Goal: Task Accomplishment & Management: Use online tool/utility

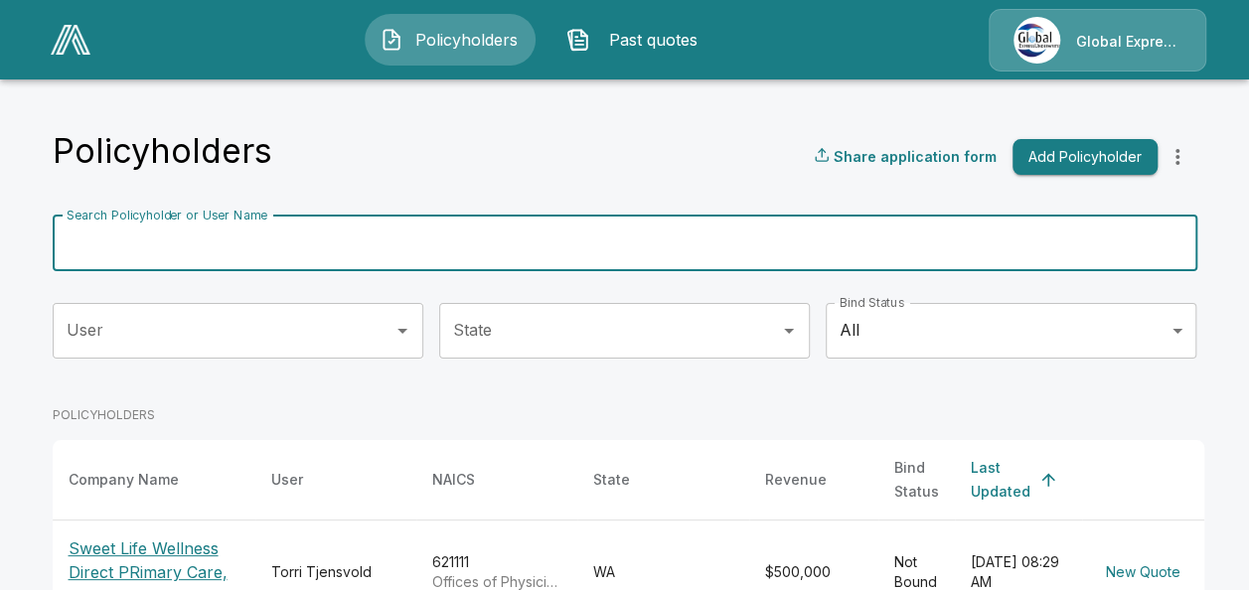
click at [199, 217] on div "Search Policyholder or User Name Search Policyholder or User Name" at bounding box center [625, 244] width 1144 height 56
paste input "**********"
type input "**********"
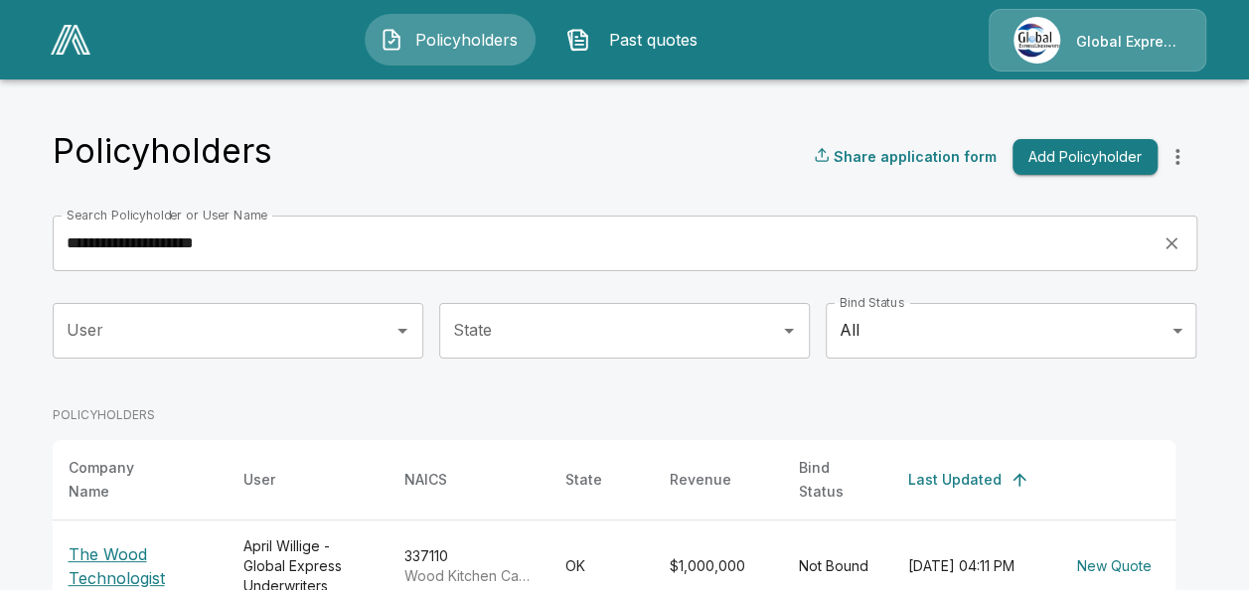
click at [108, 572] on p "The Wood Technologist" at bounding box center [140, 566] width 143 height 48
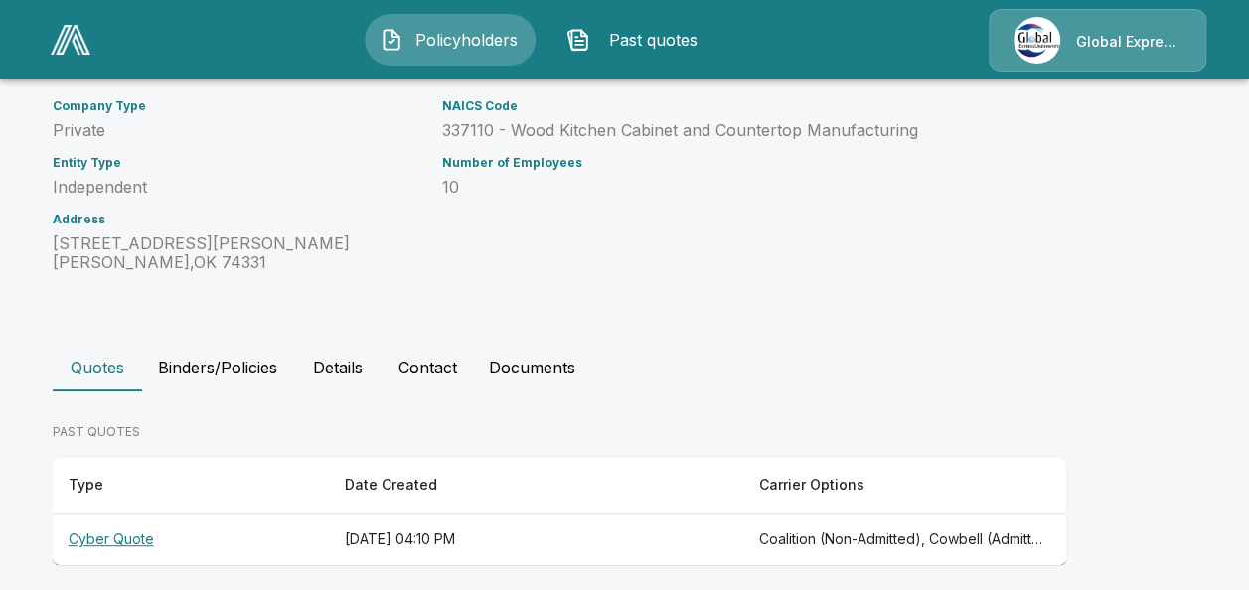
scroll to position [264, 0]
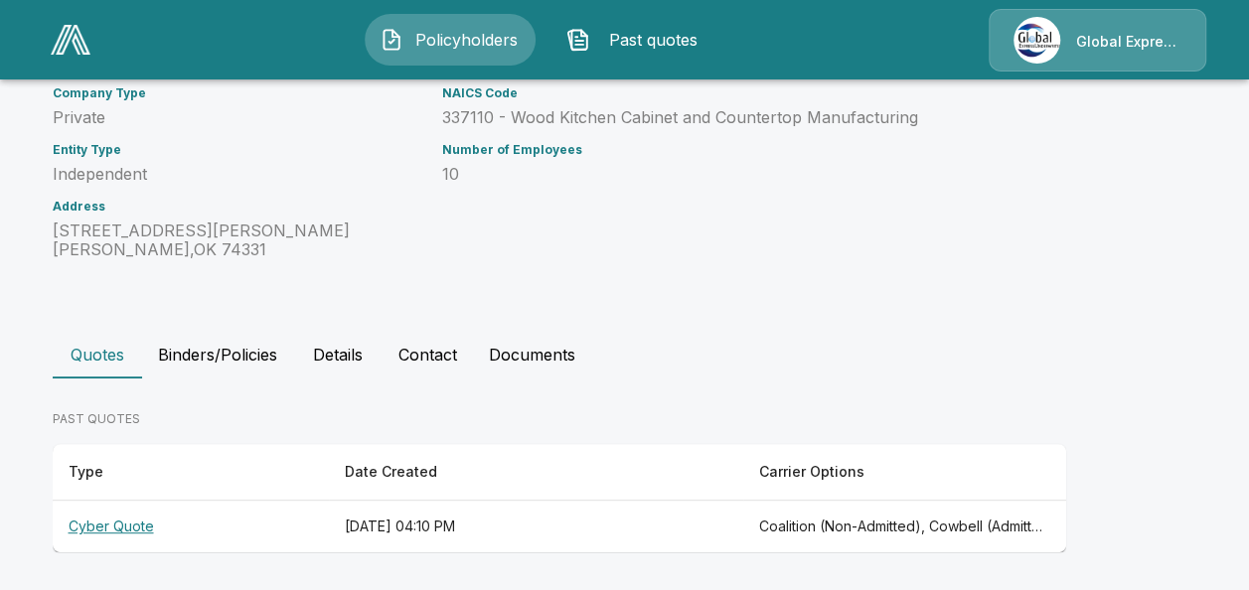
click at [105, 525] on th "Cyber Quote" at bounding box center [191, 527] width 276 height 53
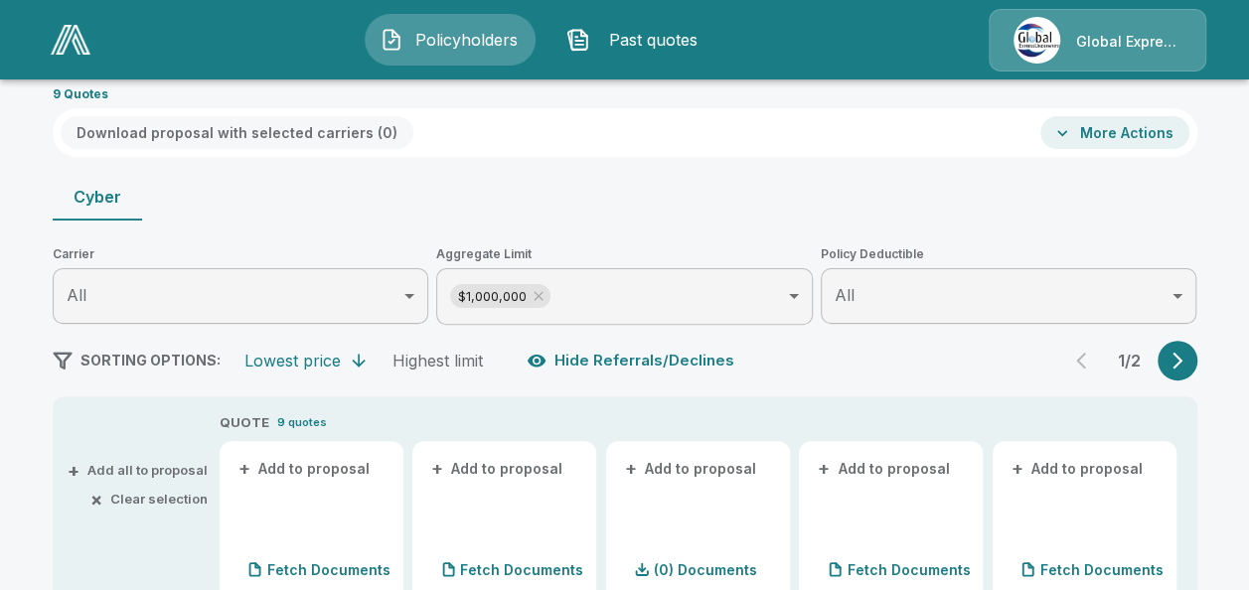
scroll to position [225, 0]
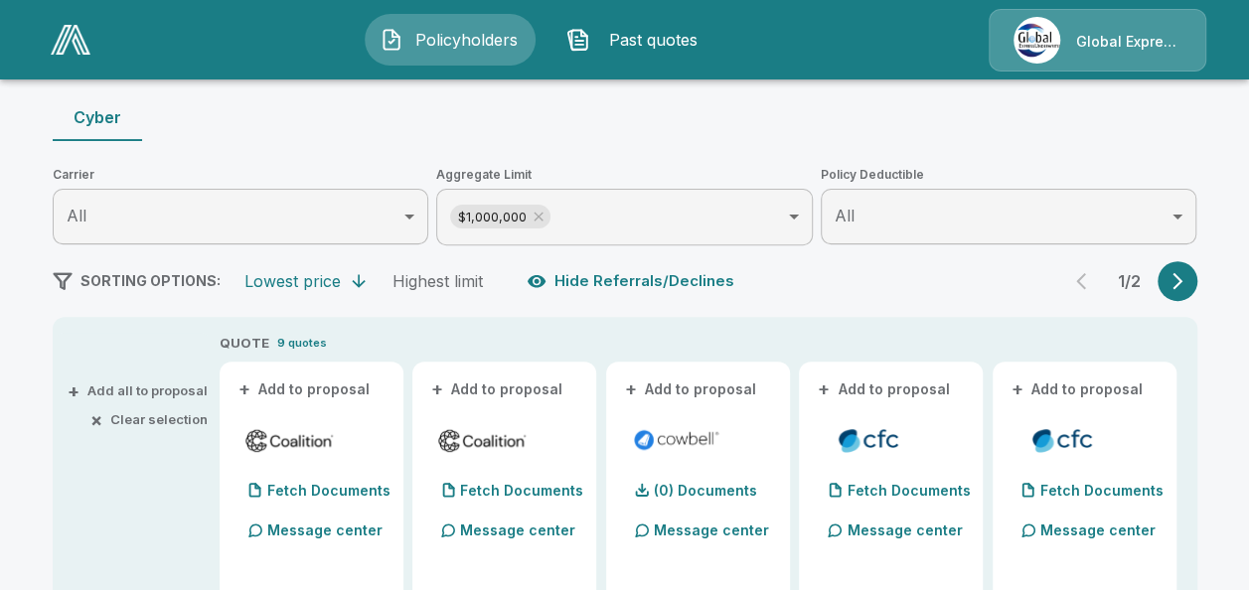
click at [343, 379] on button "+ Add to proposal" at bounding box center [304, 390] width 139 height 22
click at [482, 389] on button "+ Add to proposal" at bounding box center [497, 390] width 139 height 22
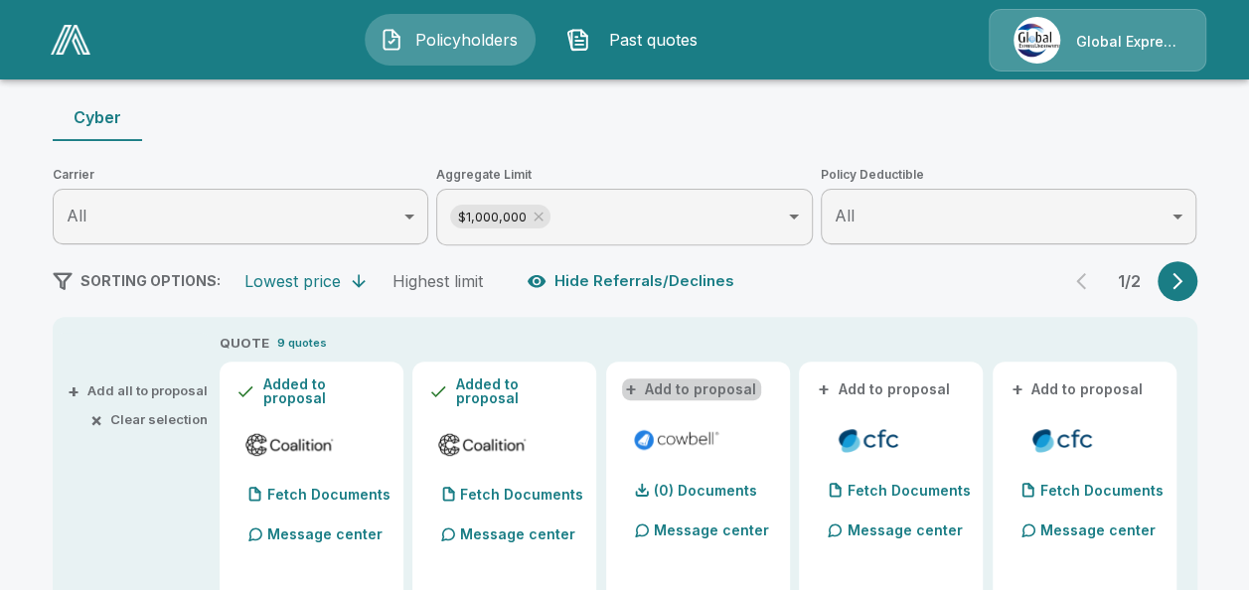
click at [732, 382] on button "+ Add to proposal" at bounding box center [691, 390] width 139 height 22
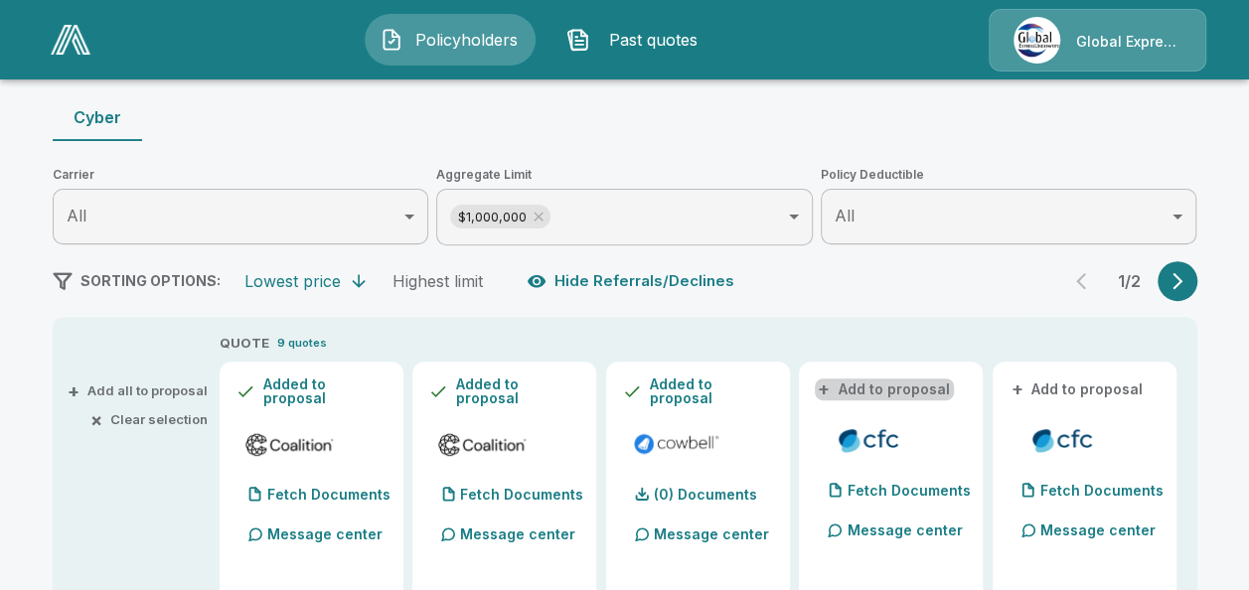
click at [920, 380] on button "+ Add to proposal" at bounding box center [884, 390] width 139 height 22
click at [920, 380] on div "- Remove" at bounding box center [891, 390] width 152 height 24
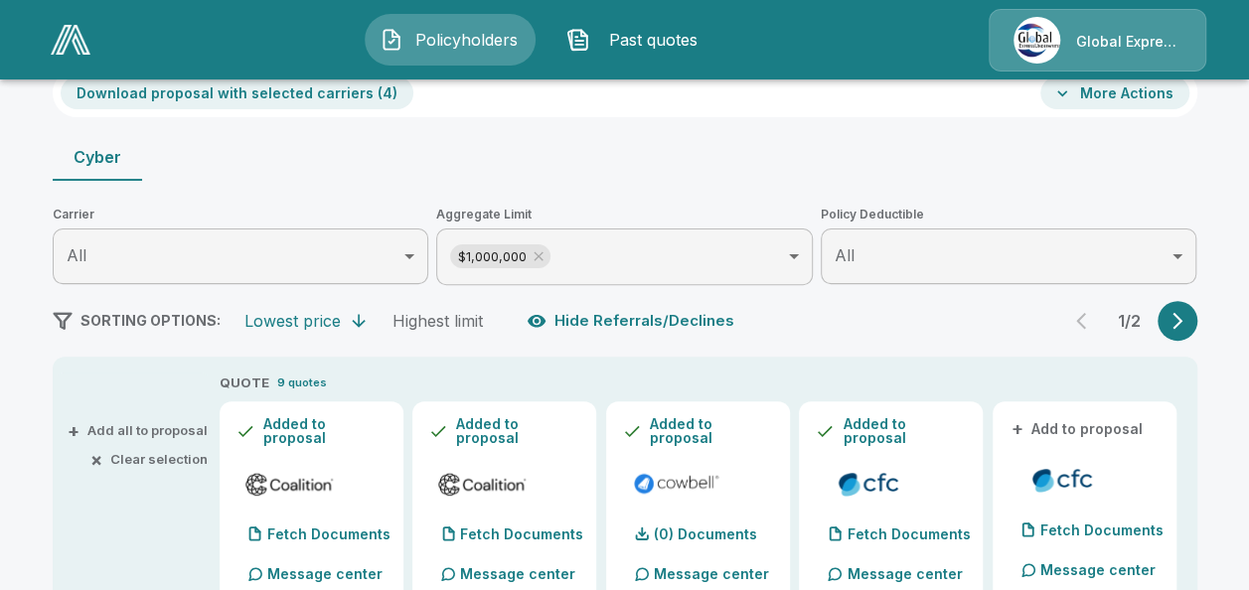
scroll to position [0, 0]
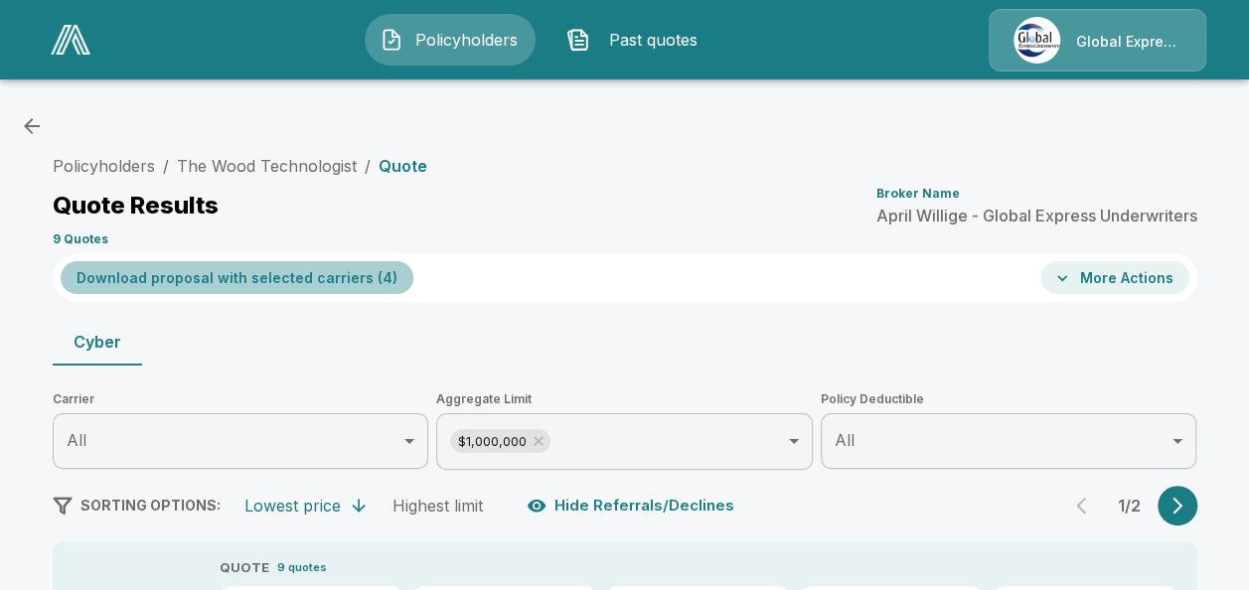
click at [291, 281] on button "Download proposal with selected carriers ( 4 )" at bounding box center [237, 277] width 353 height 33
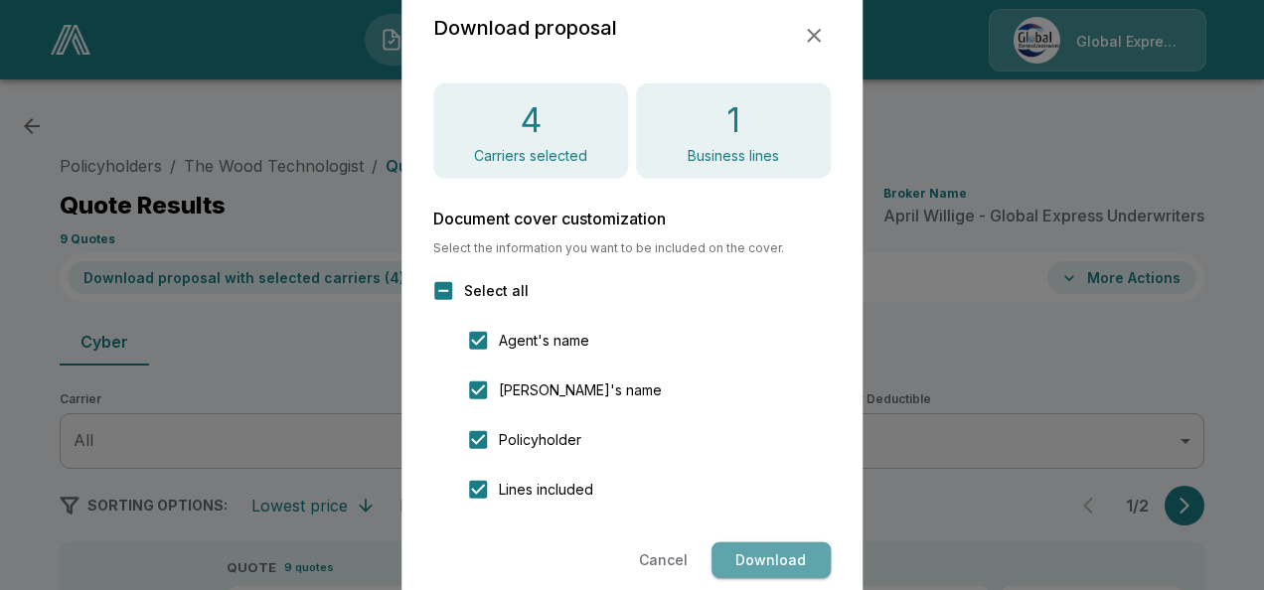
click at [755, 557] on button "Download" at bounding box center [770, 560] width 119 height 37
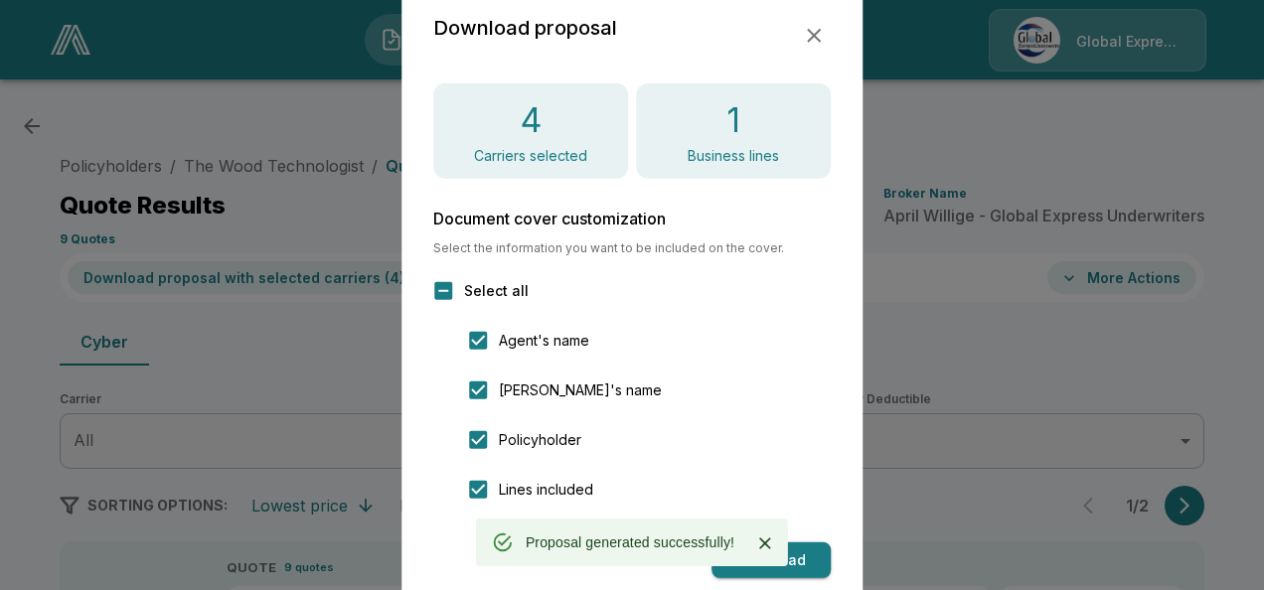
click at [805, 37] on icon "button" at bounding box center [814, 36] width 24 height 24
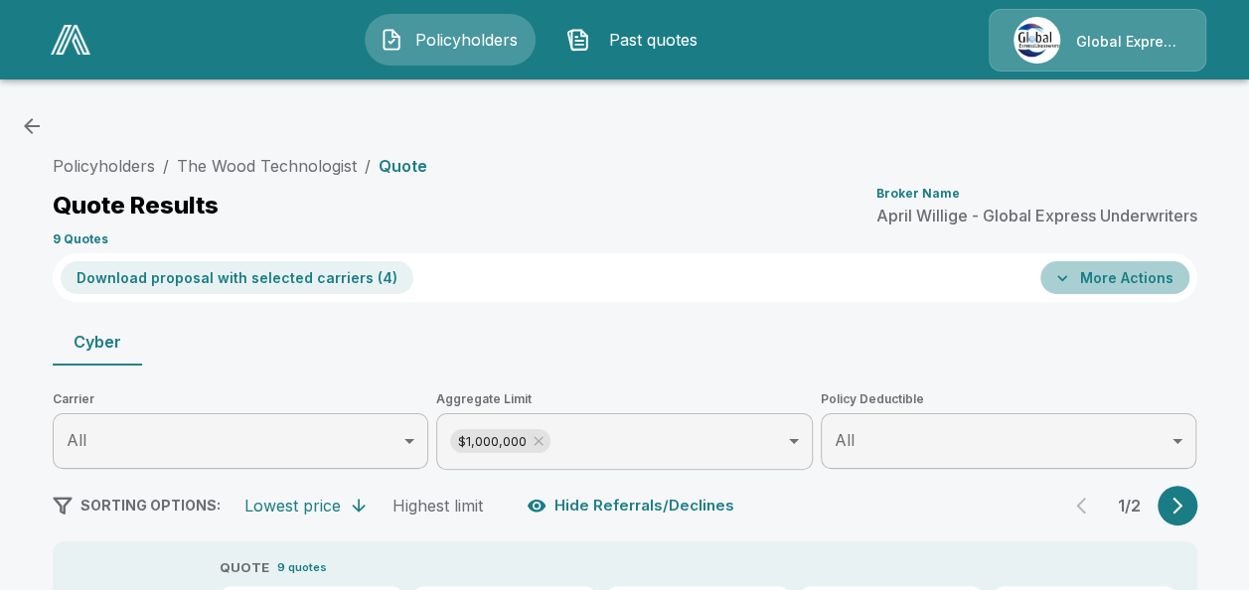
click at [1155, 281] on button "More Actions" at bounding box center [1114, 277] width 149 height 33
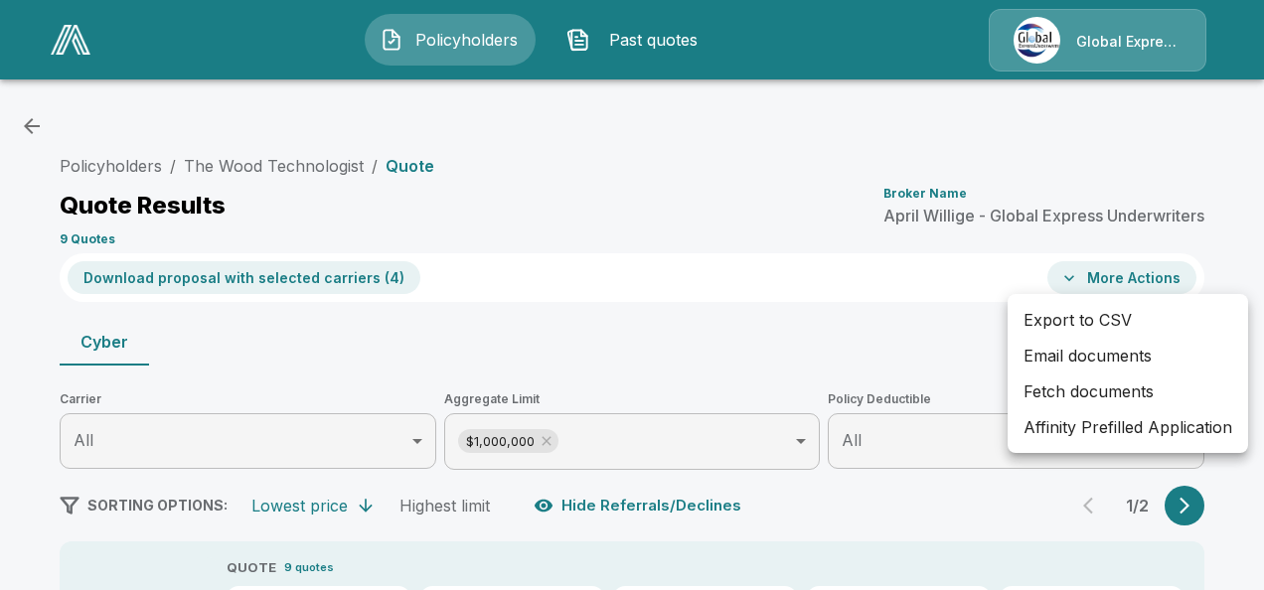
click at [1076, 430] on li "Affinity Prefilled Application" at bounding box center [1127, 427] width 240 height 36
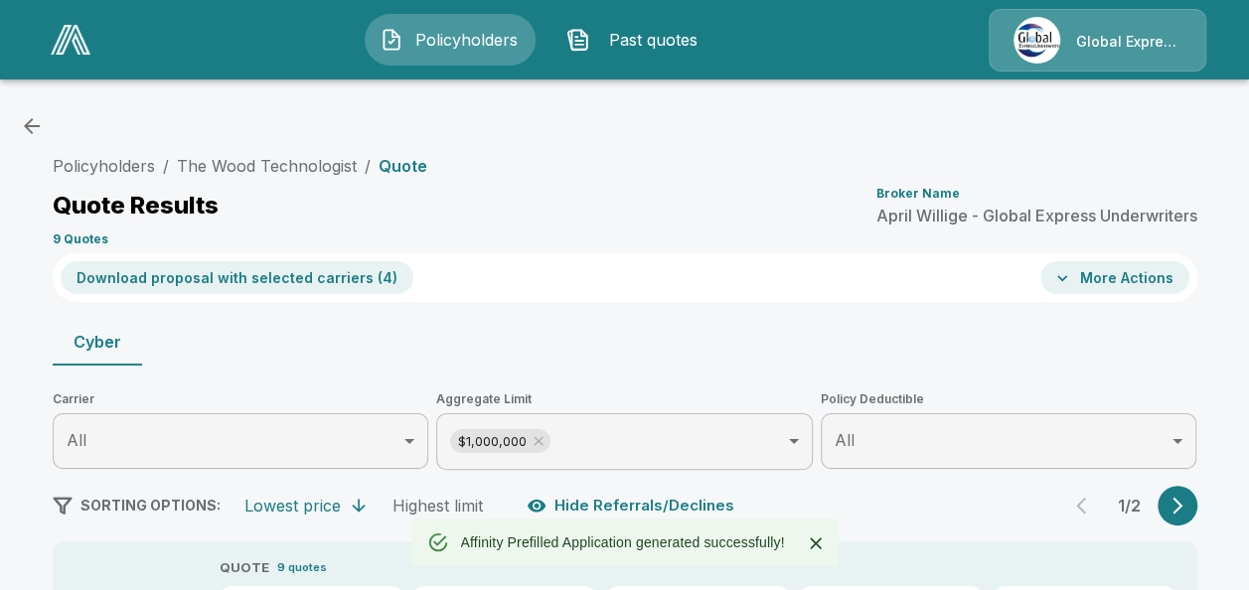
click at [1123, 274] on button "More Actions" at bounding box center [1114, 277] width 149 height 33
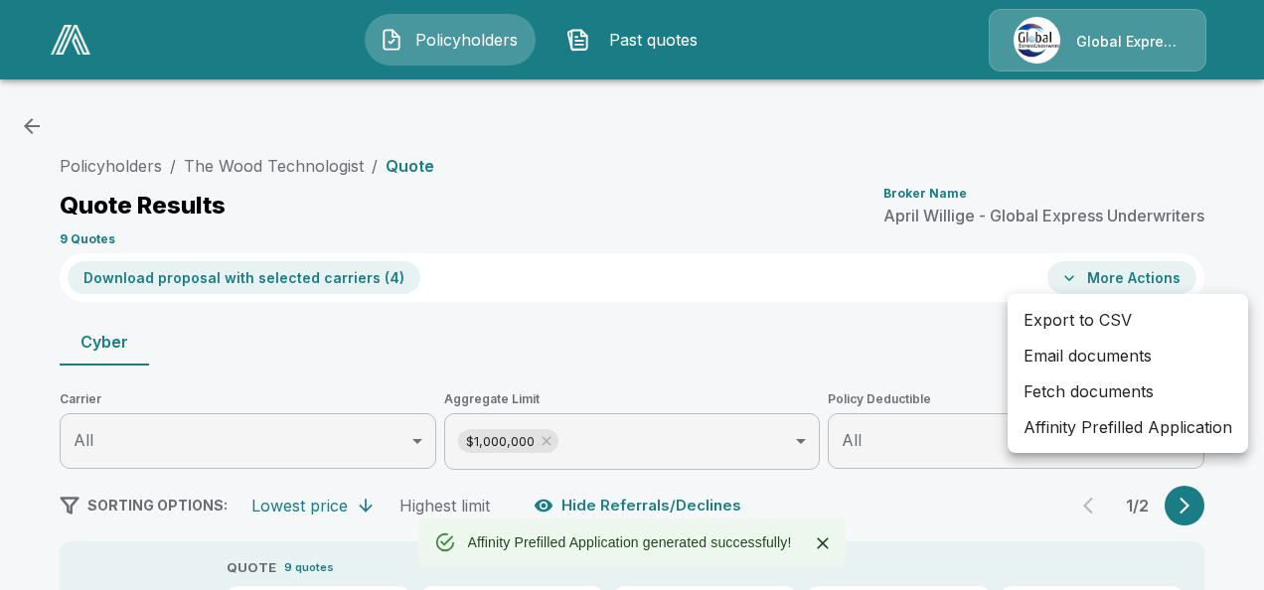
click at [1049, 336] on li "Export to CSV" at bounding box center [1127, 320] width 240 height 36
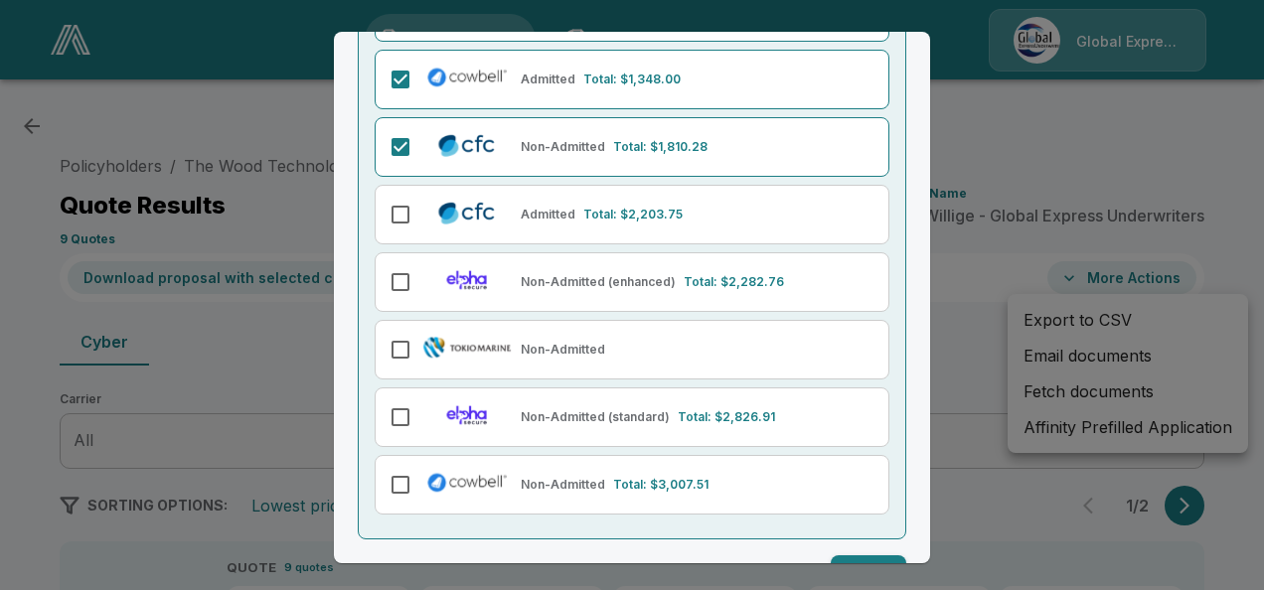
scroll to position [377, 0]
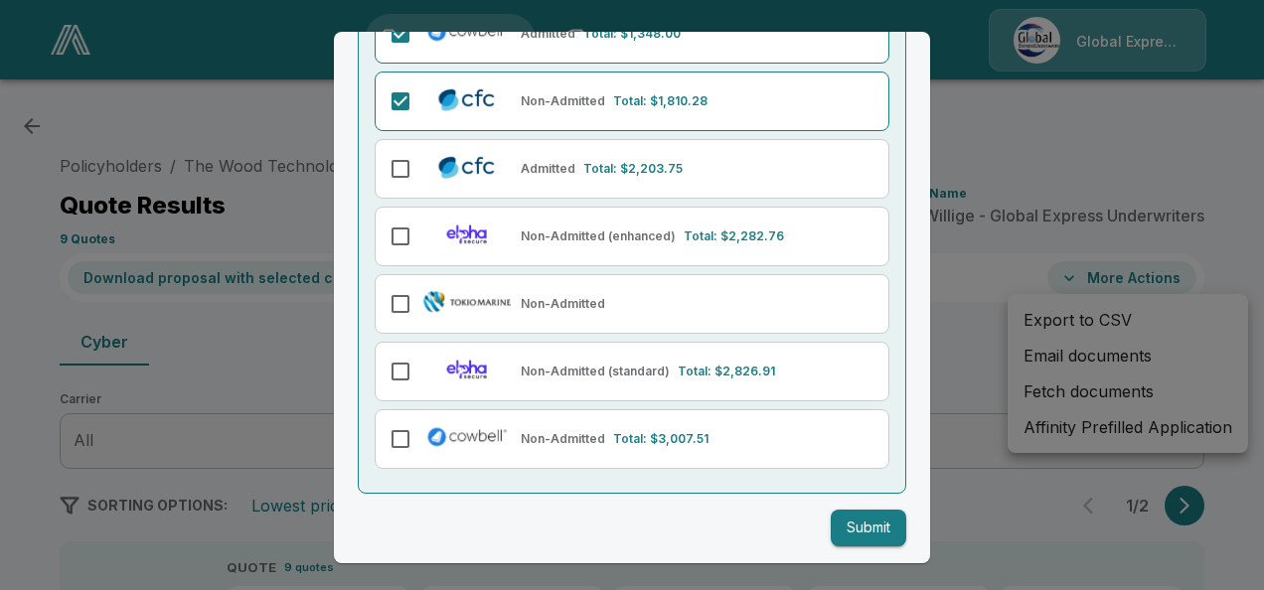
click at [862, 517] on button "Submit" at bounding box center [869, 528] width 76 height 37
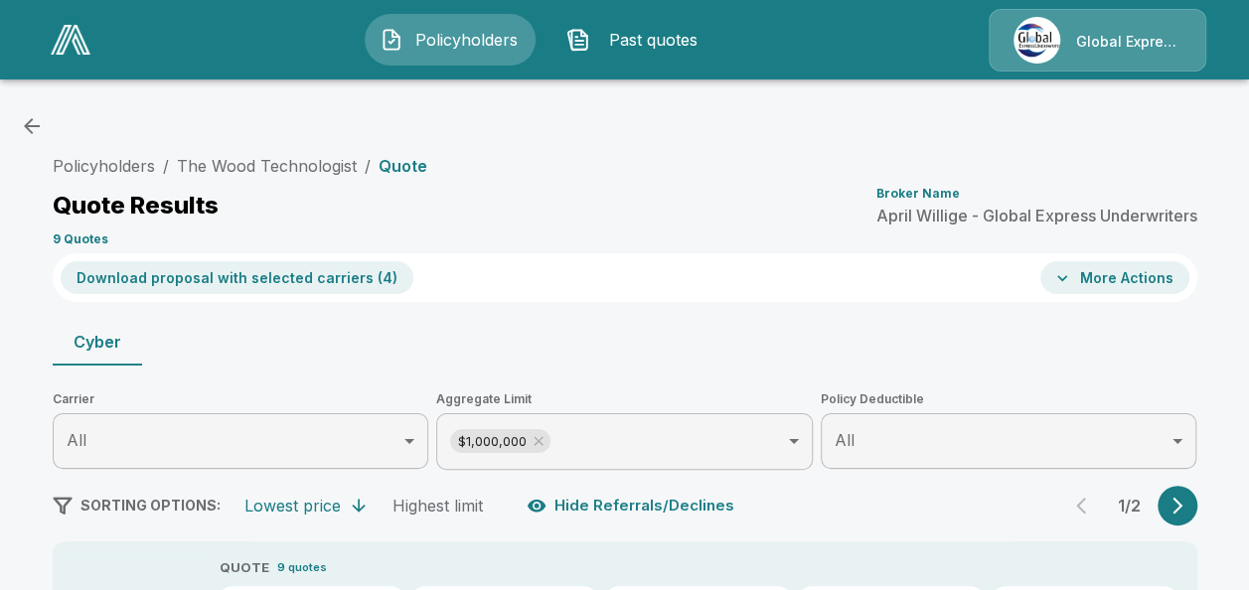
click at [1088, 282] on button "More Actions" at bounding box center [1114, 277] width 149 height 33
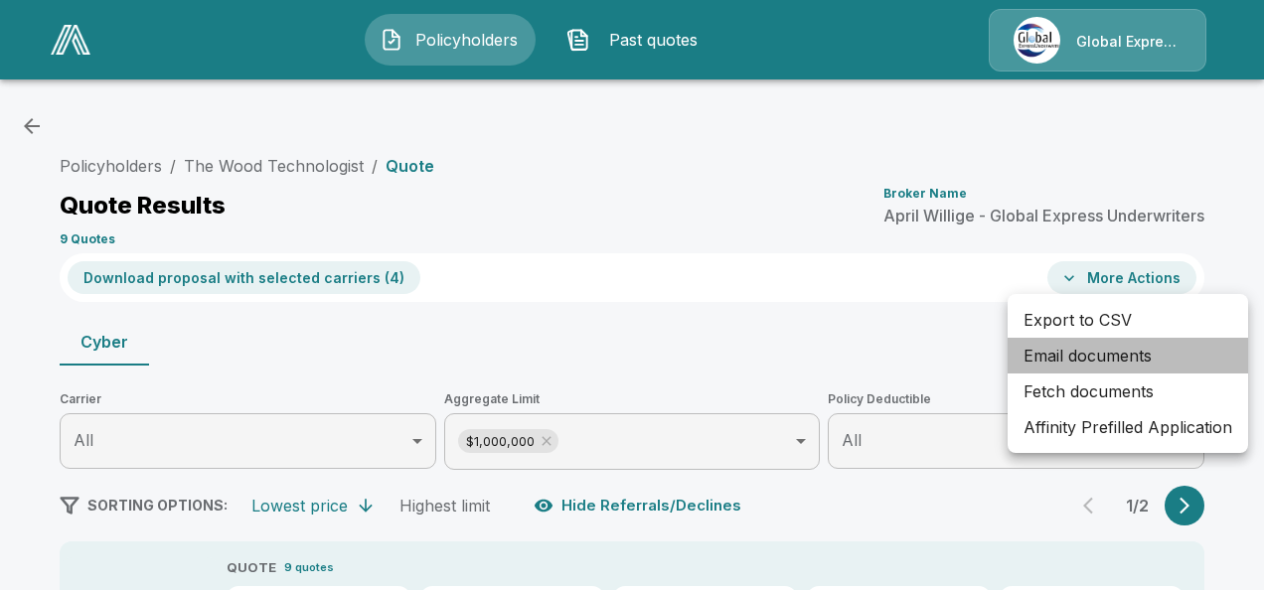
click at [1059, 356] on li "Email documents" at bounding box center [1127, 356] width 240 height 36
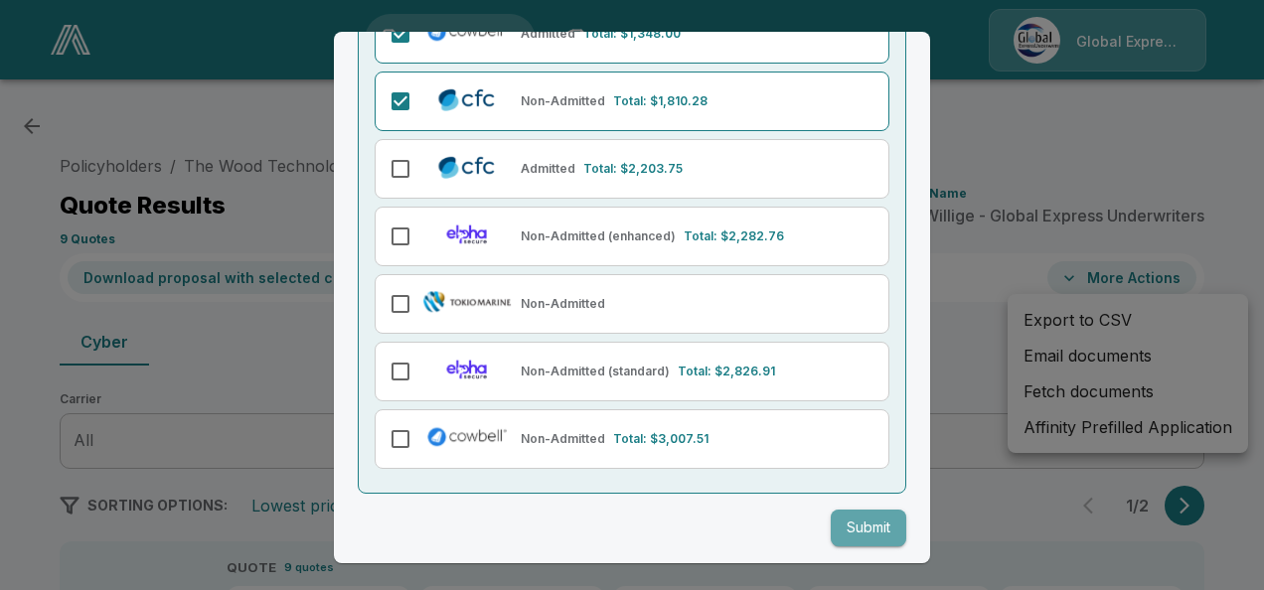
click at [871, 519] on button "Submit" at bounding box center [869, 528] width 76 height 37
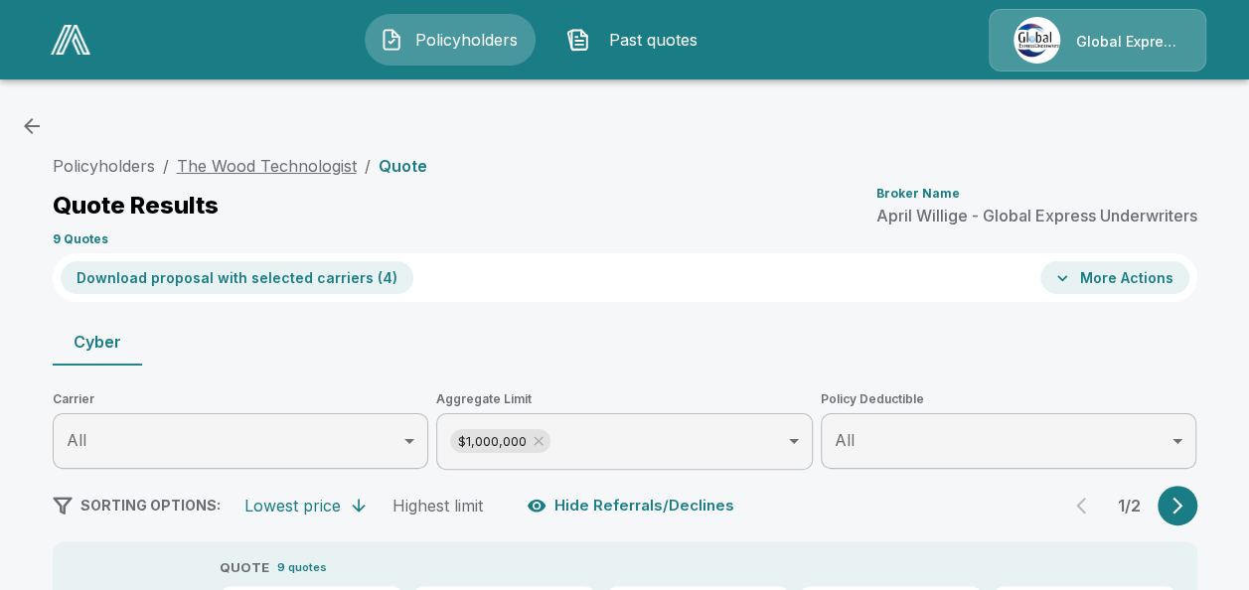
click at [316, 161] on link "The Wood Technologist" at bounding box center [267, 166] width 180 height 20
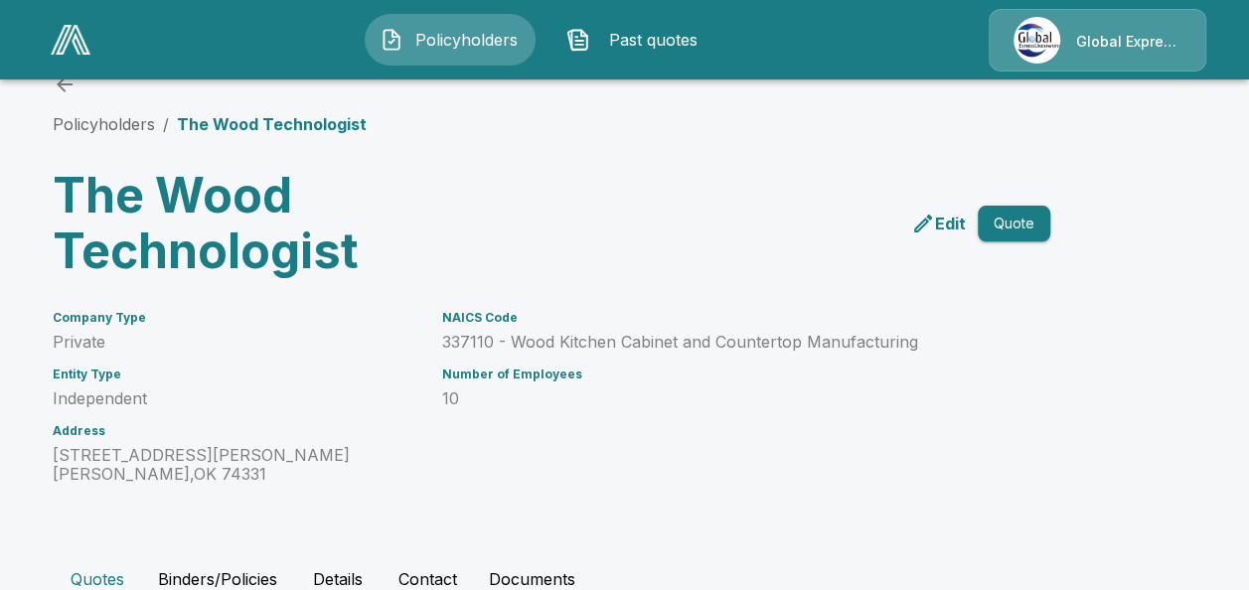
scroll to position [53, 0]
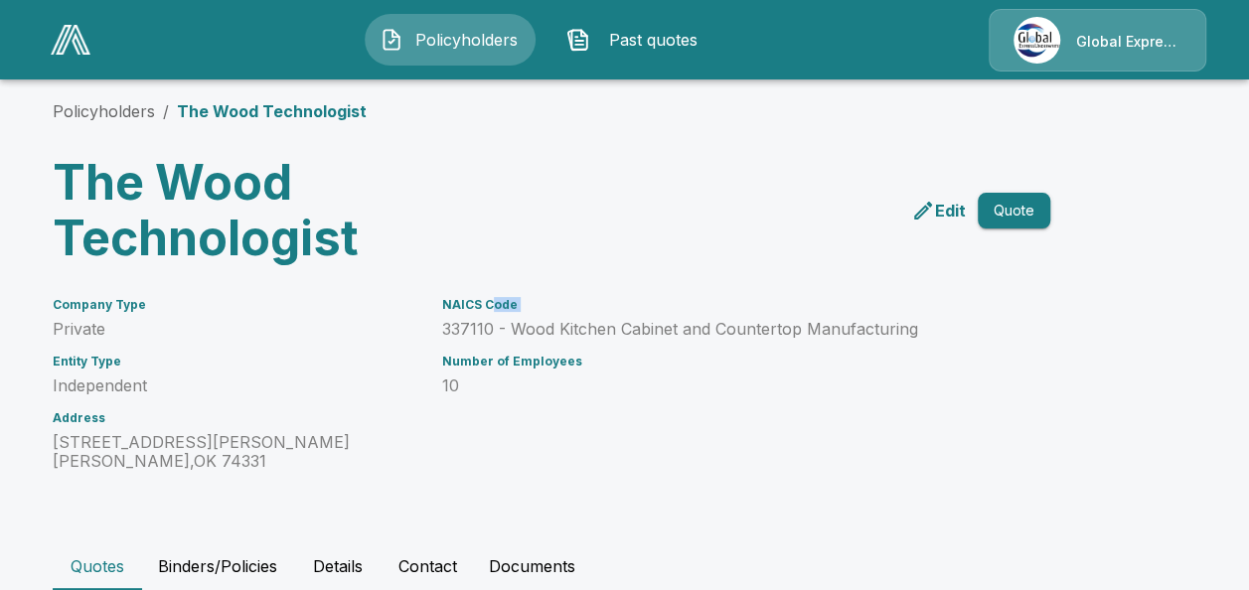
drag, startPoint x: 446, startPoint y: 326, endPoint x: 501, endPoint y: 280, distance: 71.2
click at [501, 280] on div "NAICS Code 337110 - Wood Kitchen Cabinet and Countertop Manufacturing Number of…" at bounding box center [710, 372] width 584 height 197
click at [687, 345] on div "NAICS Code 337110 - Wood Kitchen Cabinet and Countertop Manufacturing Number of…" at bounding box center [710, 372] width 584 height 197
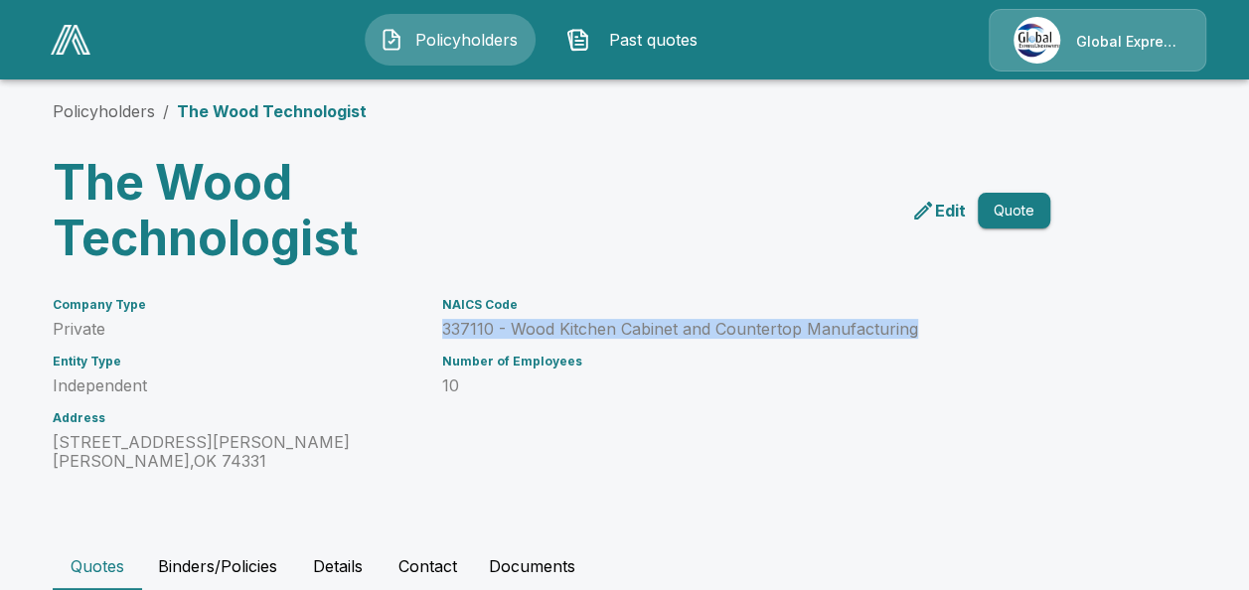
drag, startPoint x: 449, startPoint y: 330, endPoint x: 922, endPoint y: 327, distance: 472.9
click at [922, 327] on p "337110 - Wood Kitchen Cabinet and Countertop Manufacturing" at bounding box center [722, 329] width 560 height 19
copy p "337110 - Wood Kitchen Cabinet and Countertop Manufacturing"
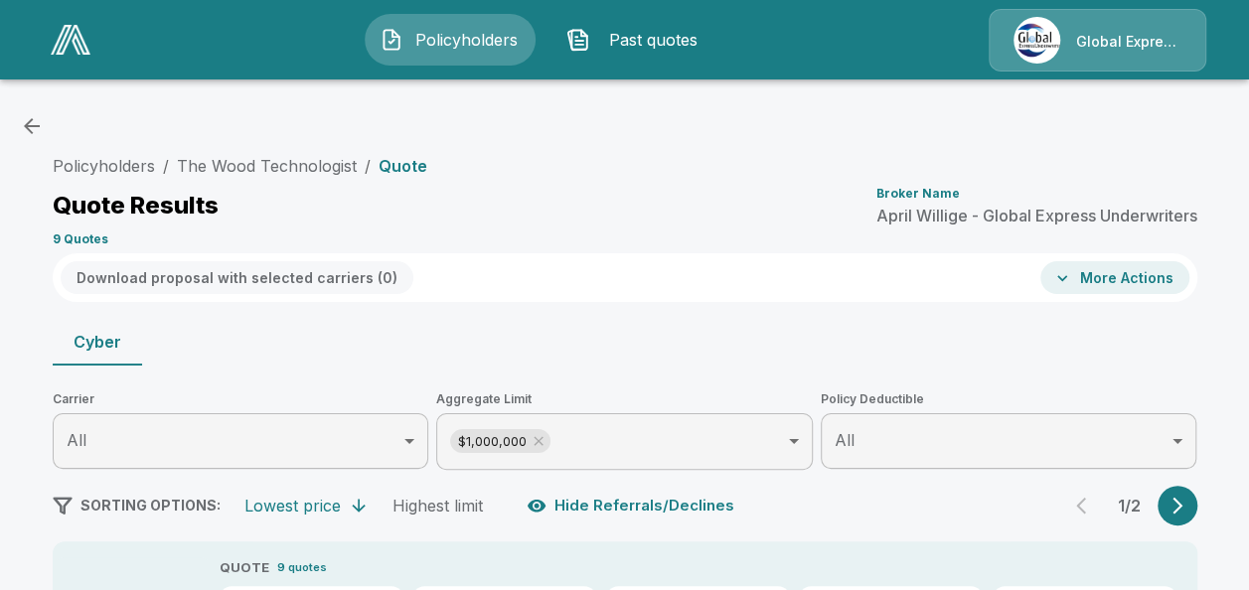
click at [387, 271] on button "Download proposal with selected carriers ( 0 )" at bounding box center [237, 277] width 353 height 33
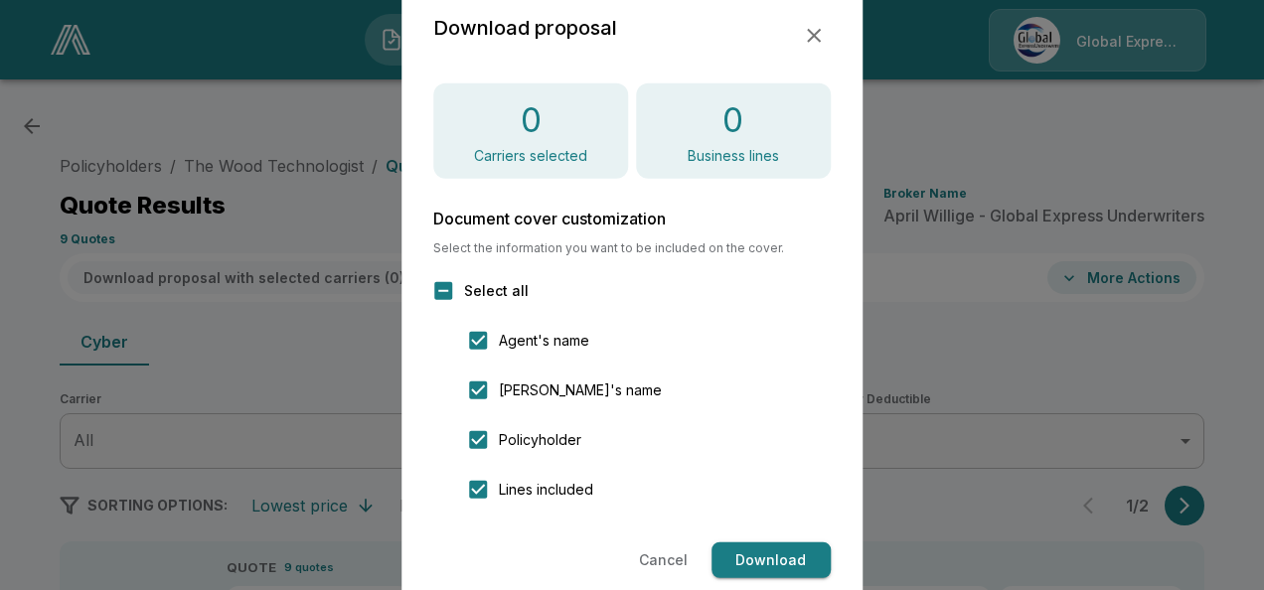
click at [387, 271] on div at bounding box center [632, 295] width 1264 height 590
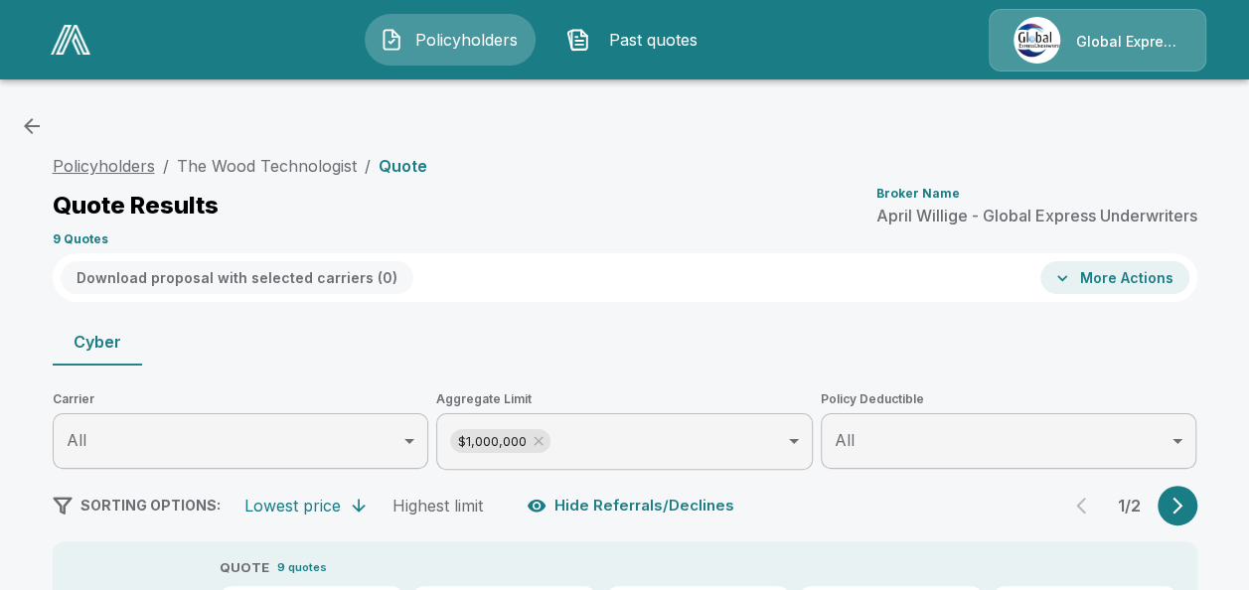
click at [115, 162] on link "Policyholders" at bounding box center [104, 166] width 102 height 20
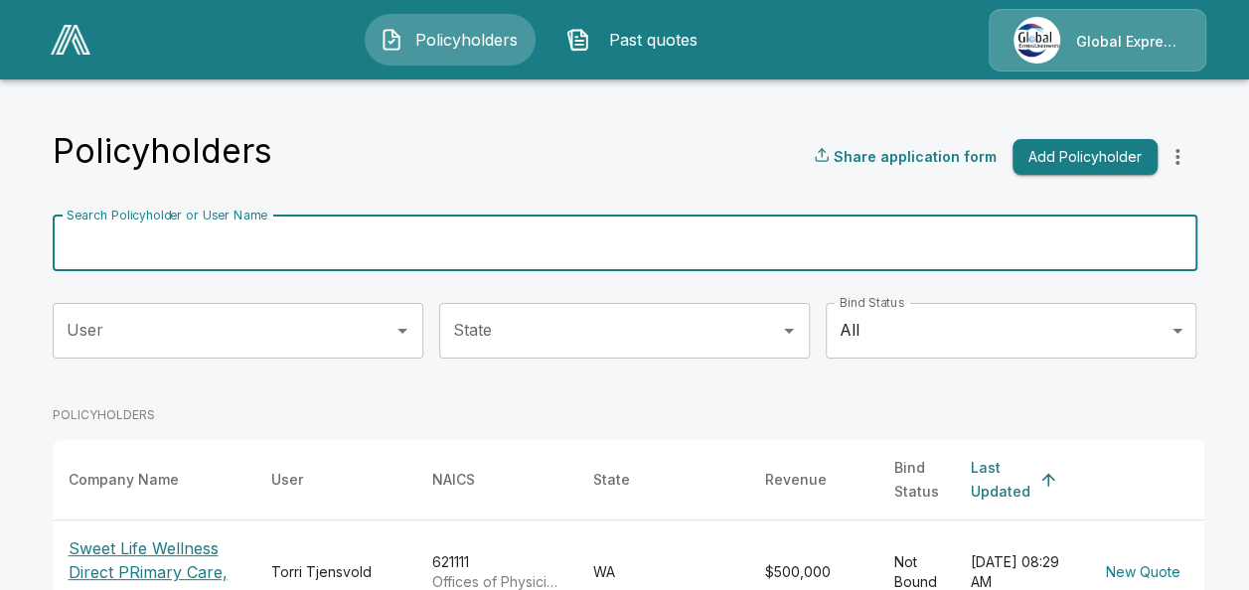
click at [222, 233] on input "Search Policyholder or User Name" at bounding box center [614, 244] width 1123 height 56
paste input "**********"
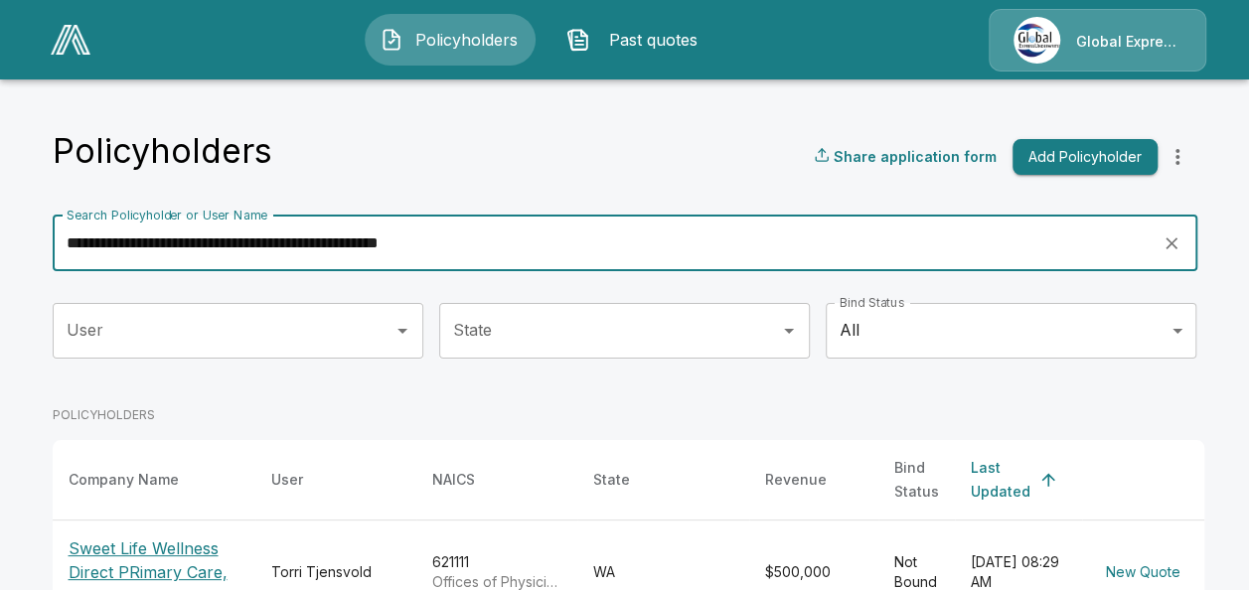
type input "**********"
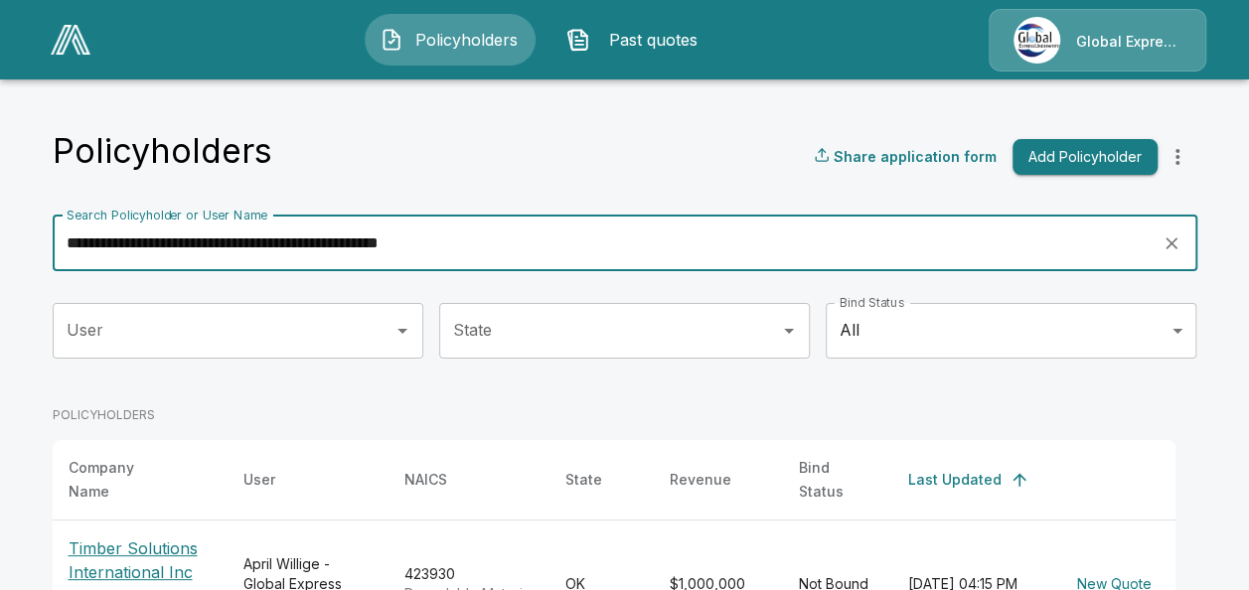
click at [121, 536] on p "Timber Solutions International Inc dba Timber & Beam" at bounding box center [140, 583] width 143 height 95
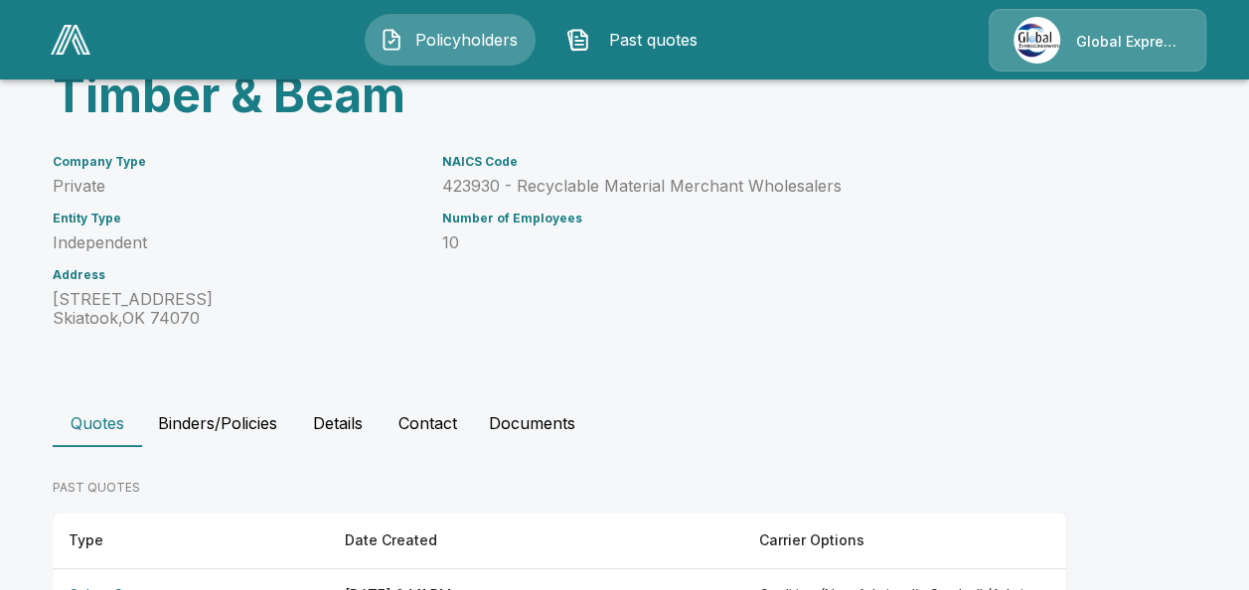
scroll to position [372, 0]
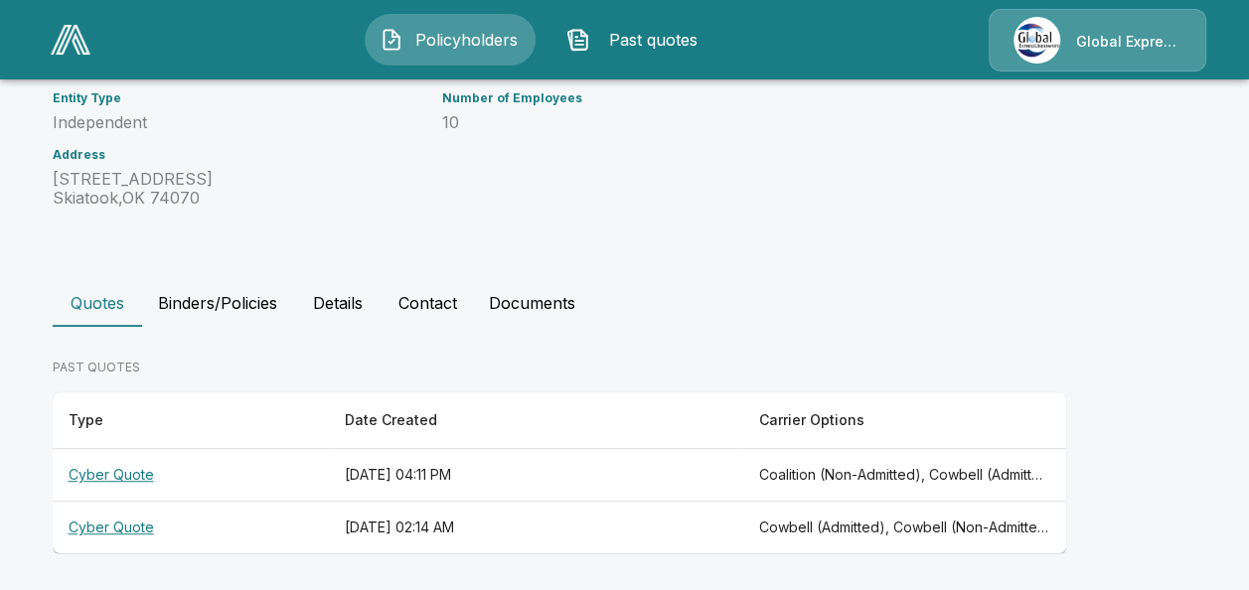
click at [135, 467] on th "Cyber Quote" at bounding box center [191, 475] width 276 height 53
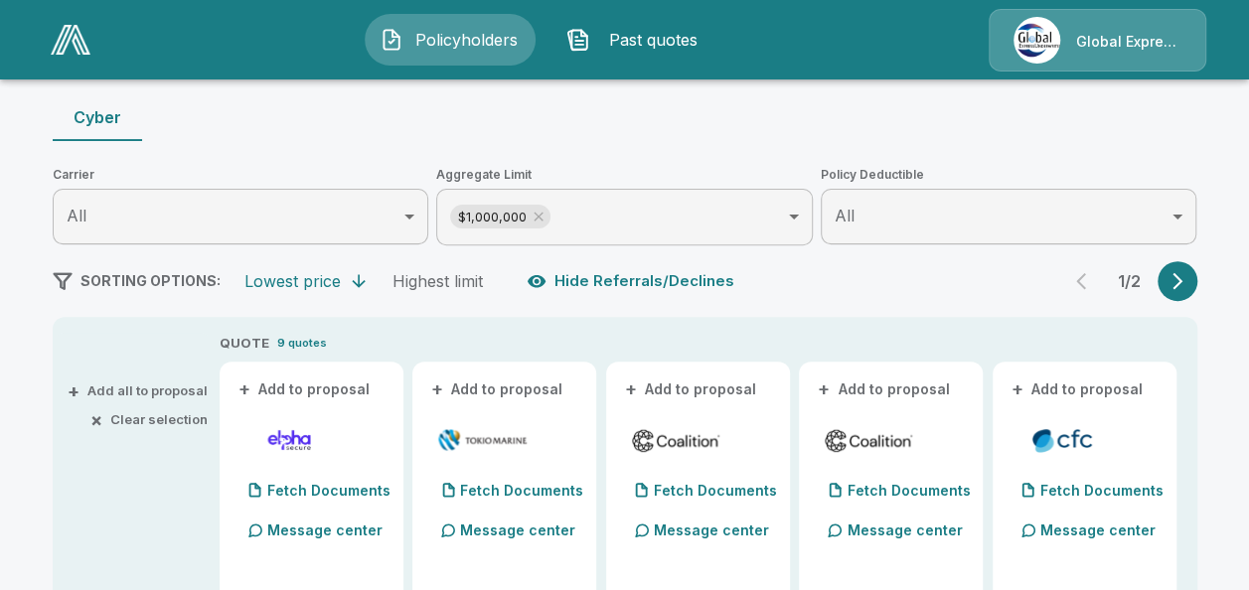
scroll to position [264, 0]
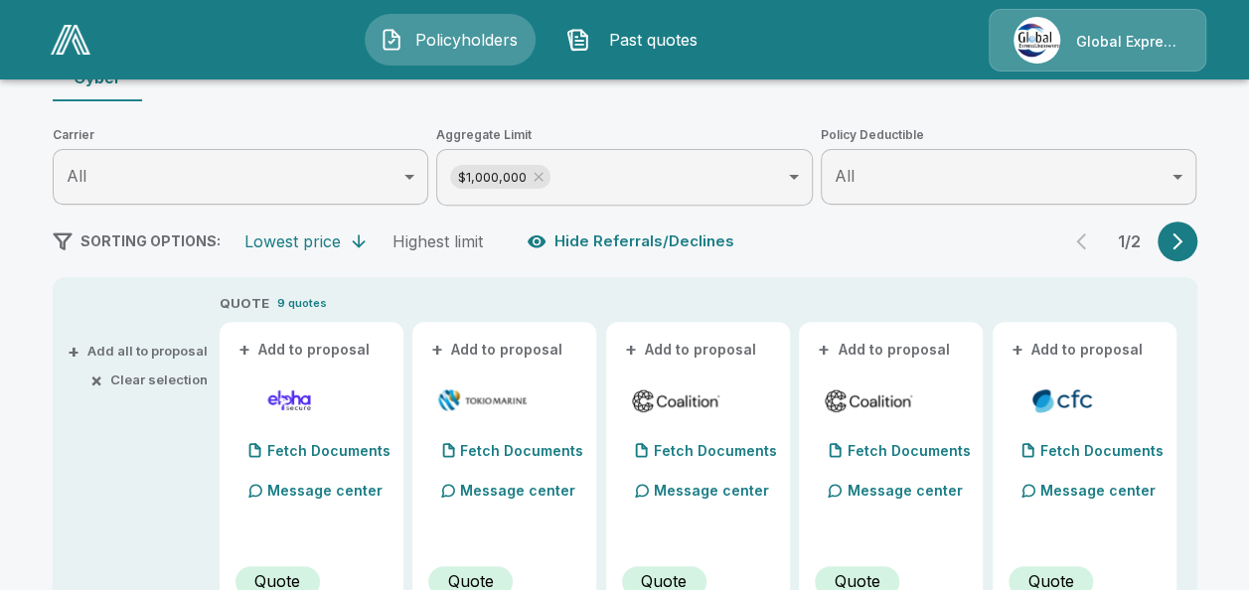
click at [525, 348] on button "+ Add to proposal" at bounding box center [497, 350] width 139 height 22
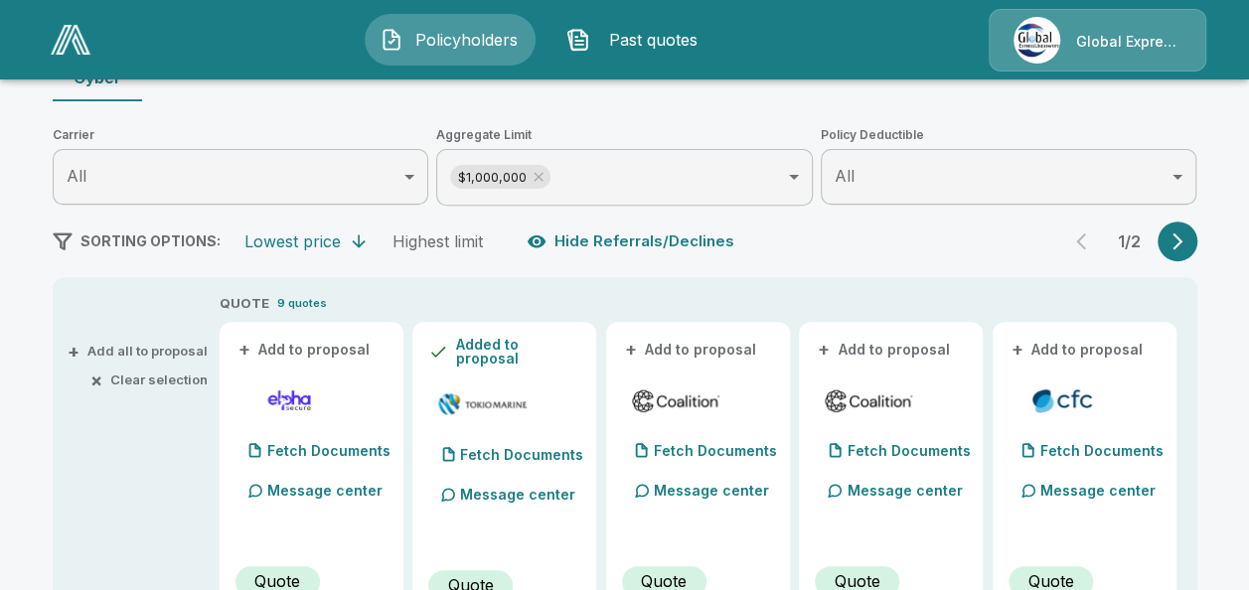
click at [685, 345] on button "+ Add to proposal" at bounding box center [691, 350] width 139 height 22
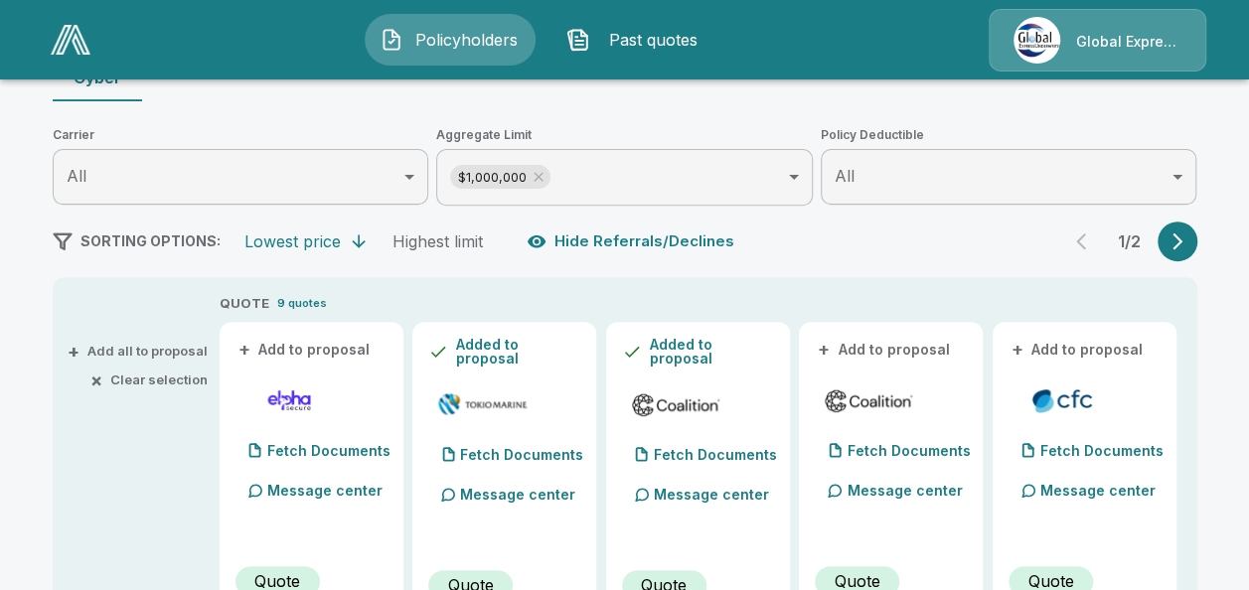
click at [872, 346] on button "+ Add to proposal" at bounding box center [884, 350] width 139 height 22
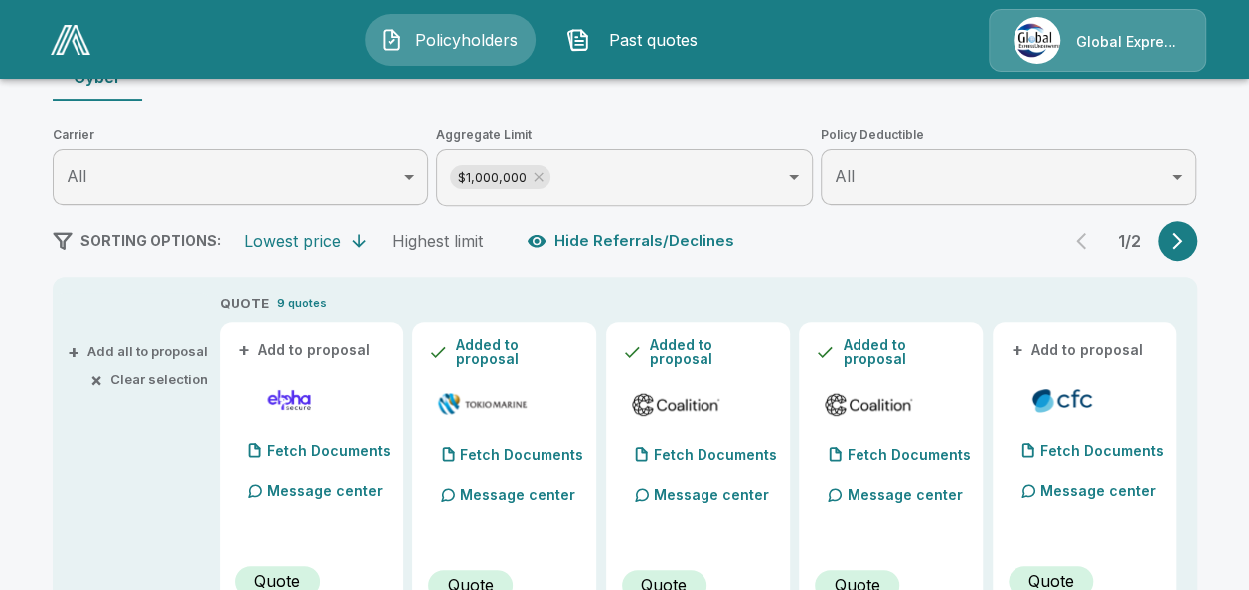
click at [1049, 344] on button "+ Add to proposal" at bounding box center [1077, 350] width 139 height 22
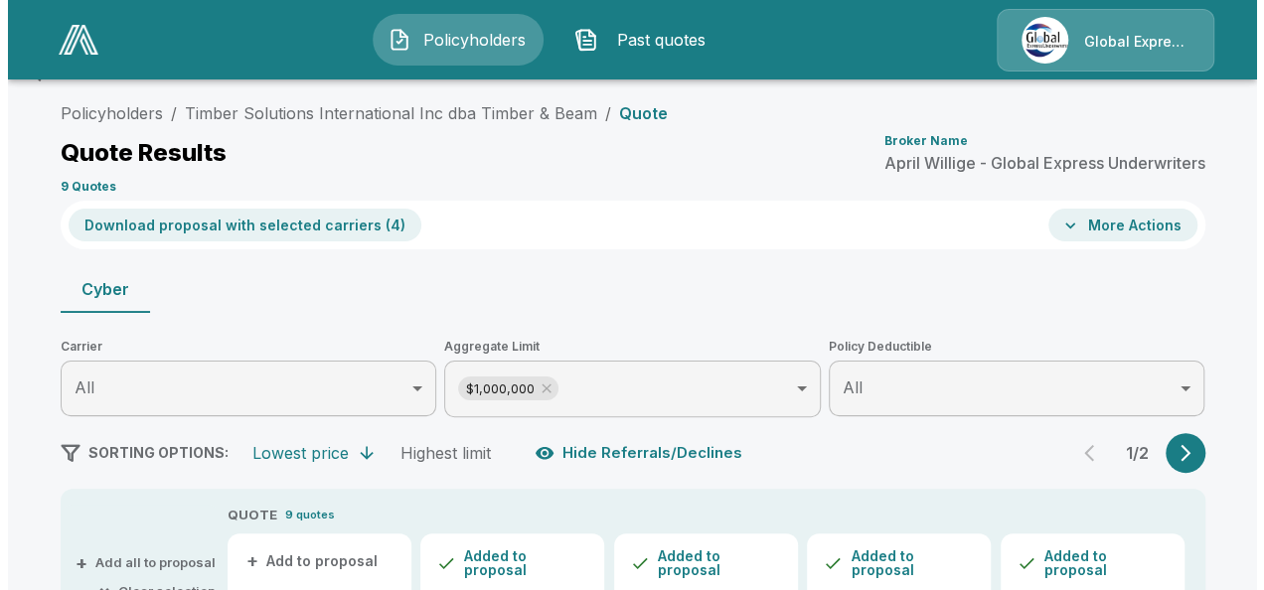
scroll to position [40, 0]
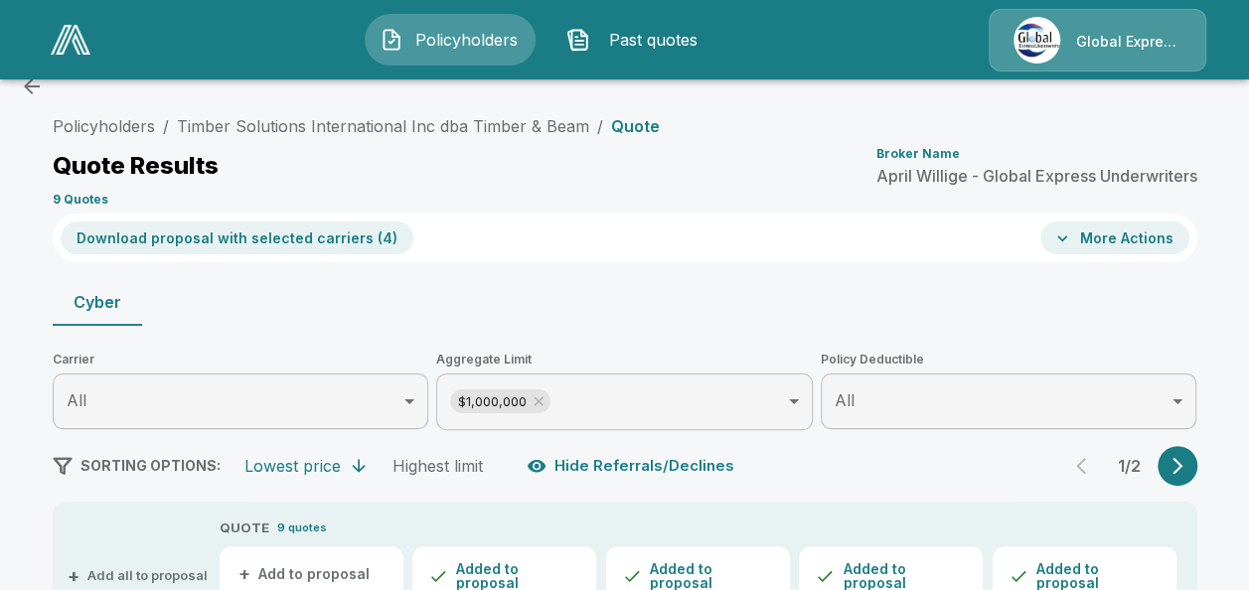
click at [377, 234] on button "Download proposal with selected carriers ( 4 )" at bounding box center [237, 238] width 353 height 33
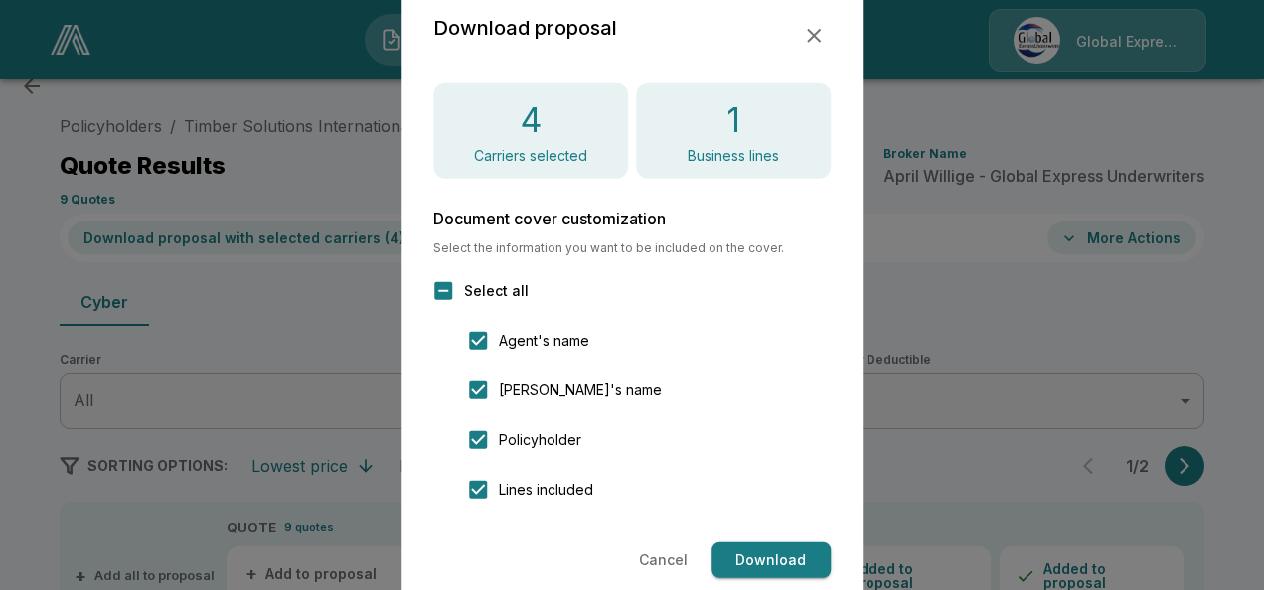
click at [753, 569] on button "Download" at bounding box center [770, 560] width 119 height 37
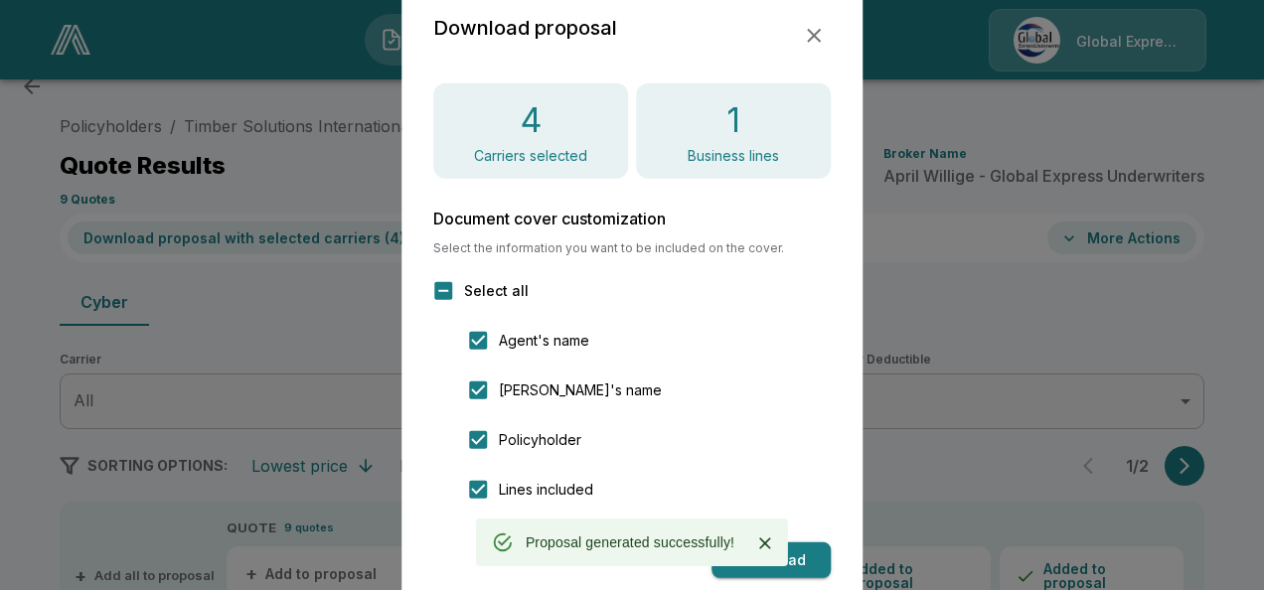
click at [813, 31] on icon "button" at bounding box center [814, 36] width 24 height 24
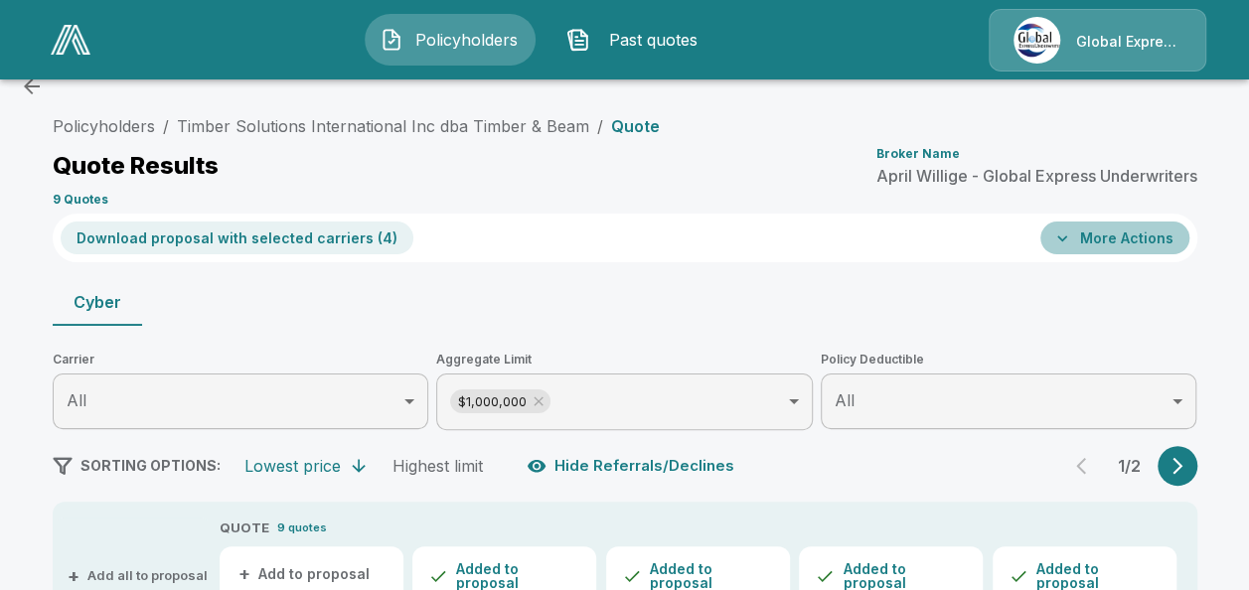
click at [1135, 244] on button "More Actions" at bounding box center [1114, 238] width 149 height 33
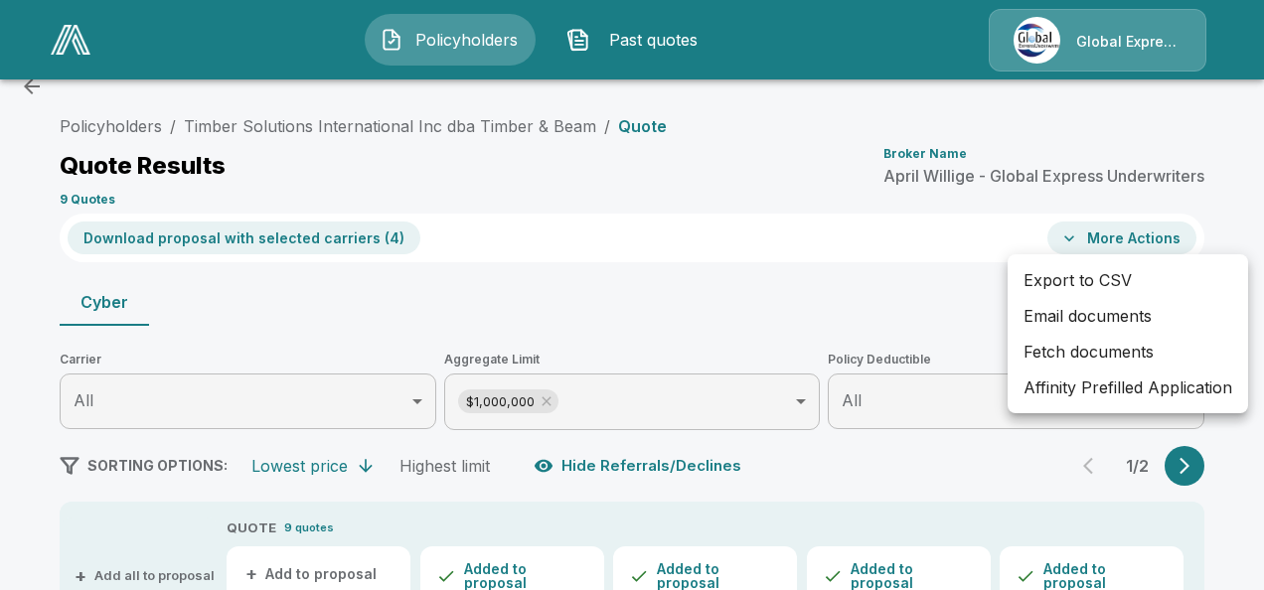
click at [1117, 378] on li "Affinity Prefilled Application" at bounding box center [1127, 388] width 240 height 36
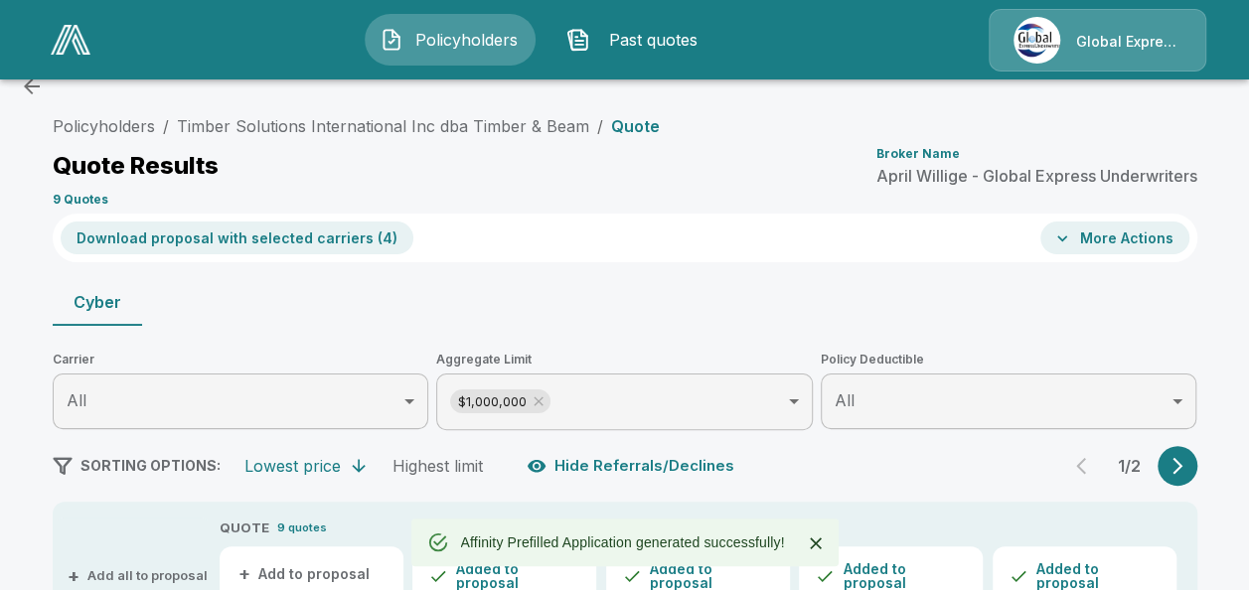
click at [1141, 230] on button "More Actions" at bounding box center [1114, 238] width 149 height 33
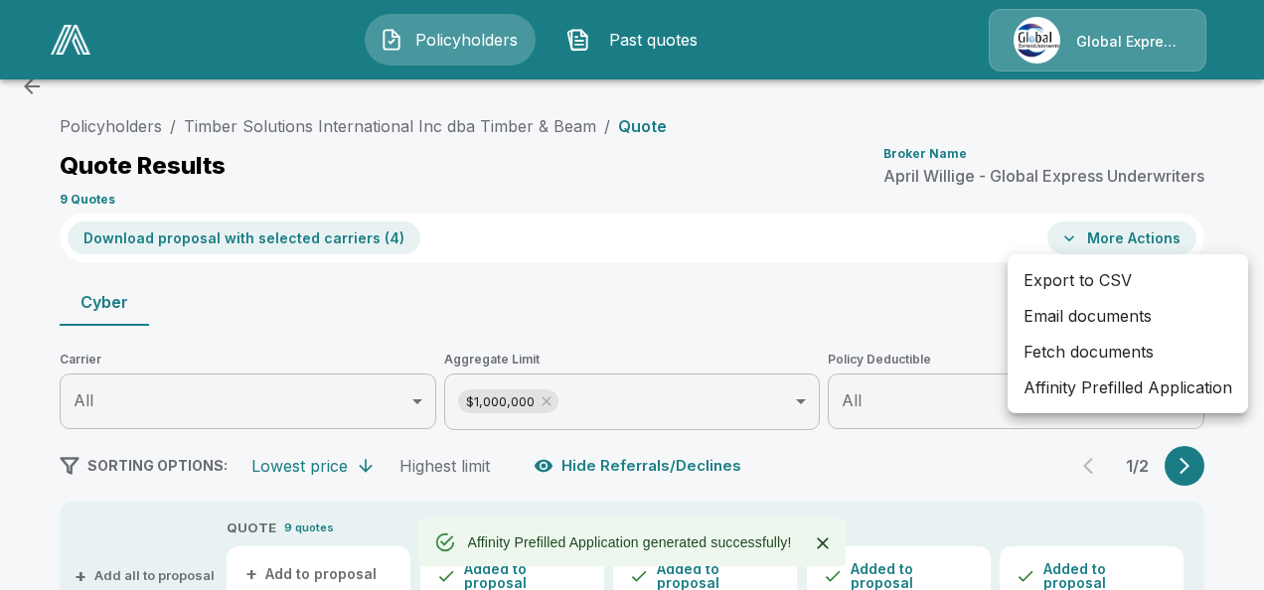
click at [1053, 318] on li "Email documents" at bounding box center [1127, 316] width 240 height 36
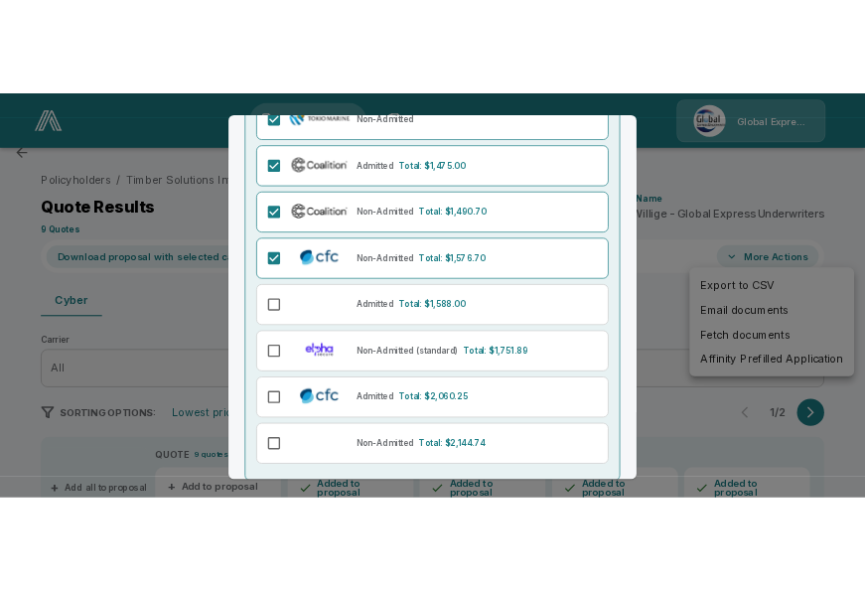
scroll to position [377, 0]
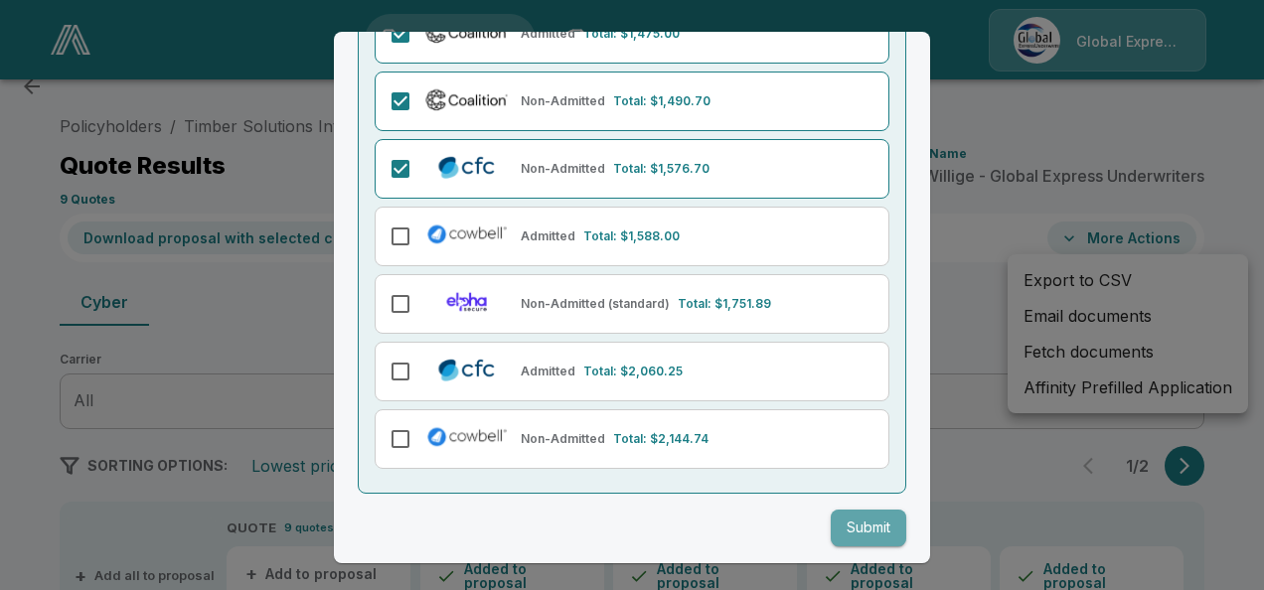
click at [842, 515] on button "Submit" at bounding box center [869, 528] width 76 height 37
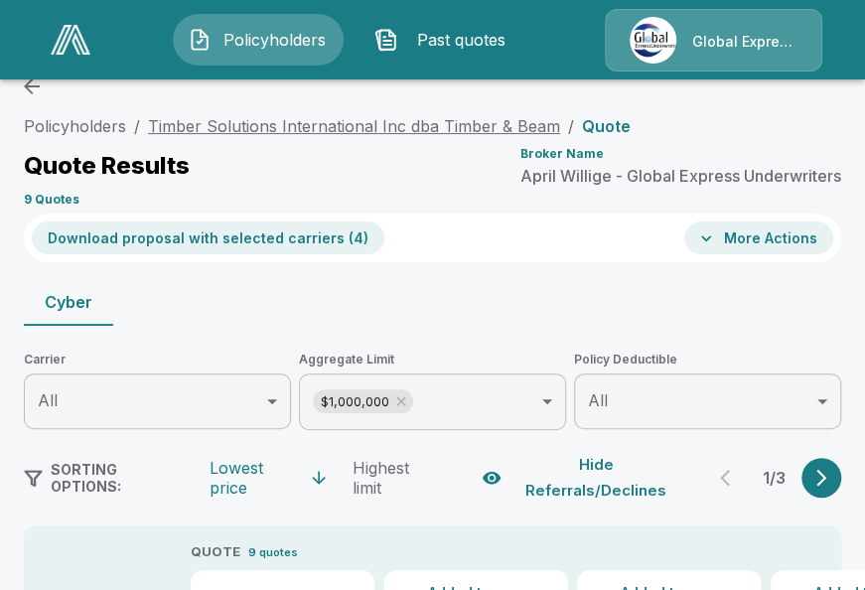
click at [276, 125] on link "Timber Solutions International Inc dba Timber & Beam" at bounding box center [354, 126] width 412 height 20
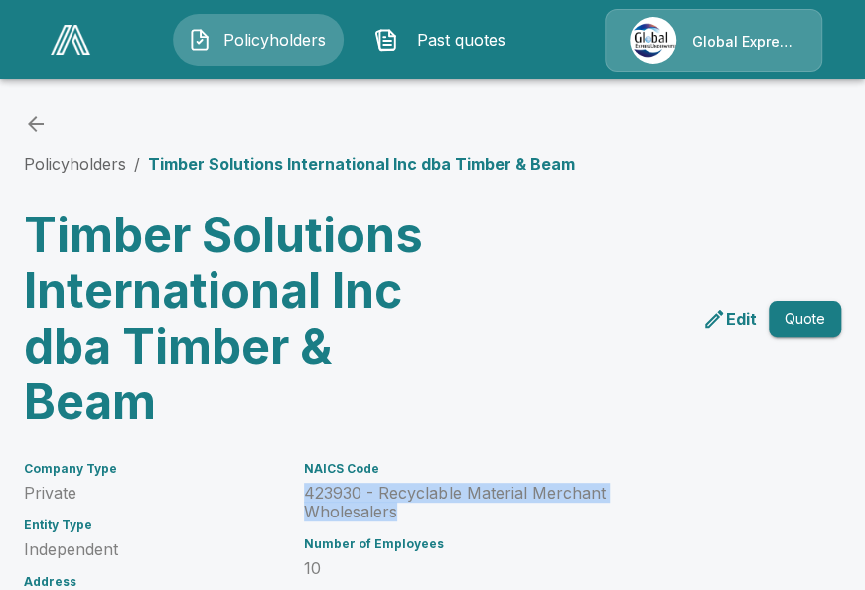
drag, startPoint x: 308, startPoint y: 489, endPoint x: 701, endPoint y: 494, distance: 393.5
click at [701, 494] on div "NAICS Code 423930 - Recyclable Material Merchant Wholesalers Number of Employee…" at bounding box center [490, 536] width 421 height 197
copy p "423930 - Recyclable Material Merchant Wholesalers"
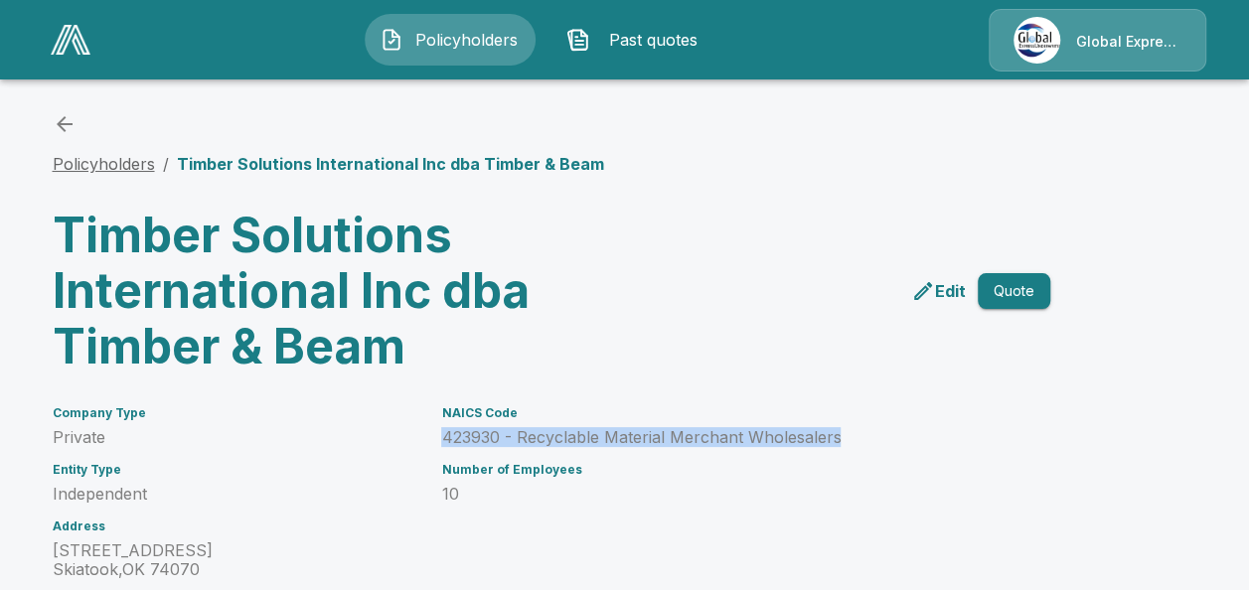
click at [90, 162] on link "Policyholders" at bounding box center [104, 164] width 102 height 20
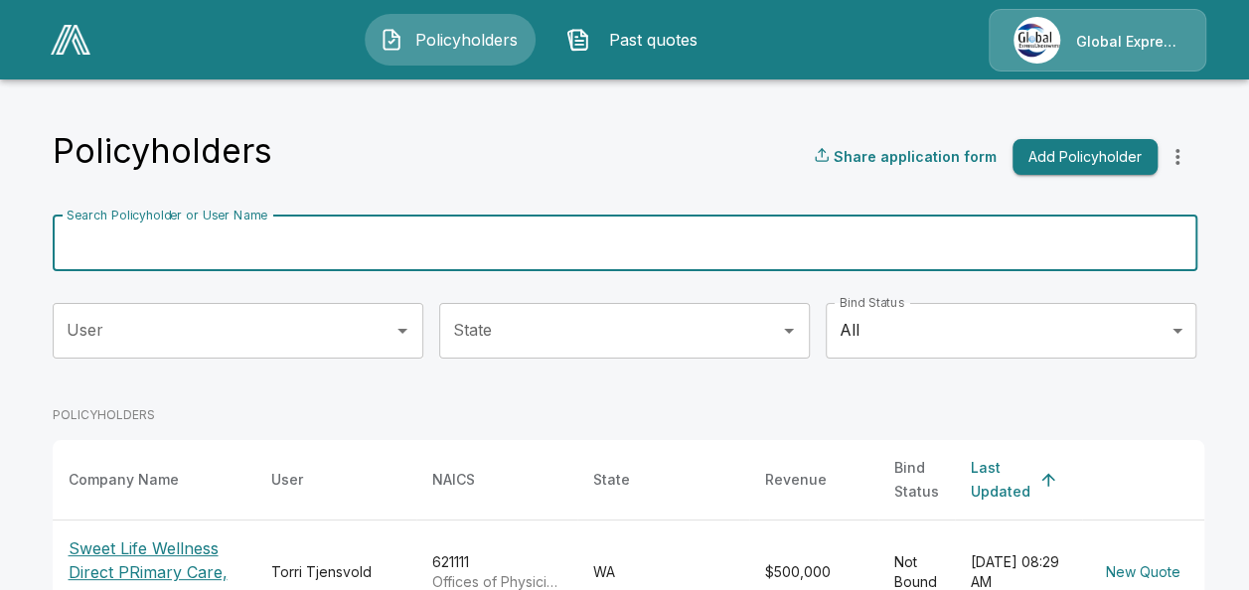
click at [264, 239] on input "Search Policyholder or User Name" at bounding box center [614, 244] width 1123 height 56
paste input "**********"
type input "**********"
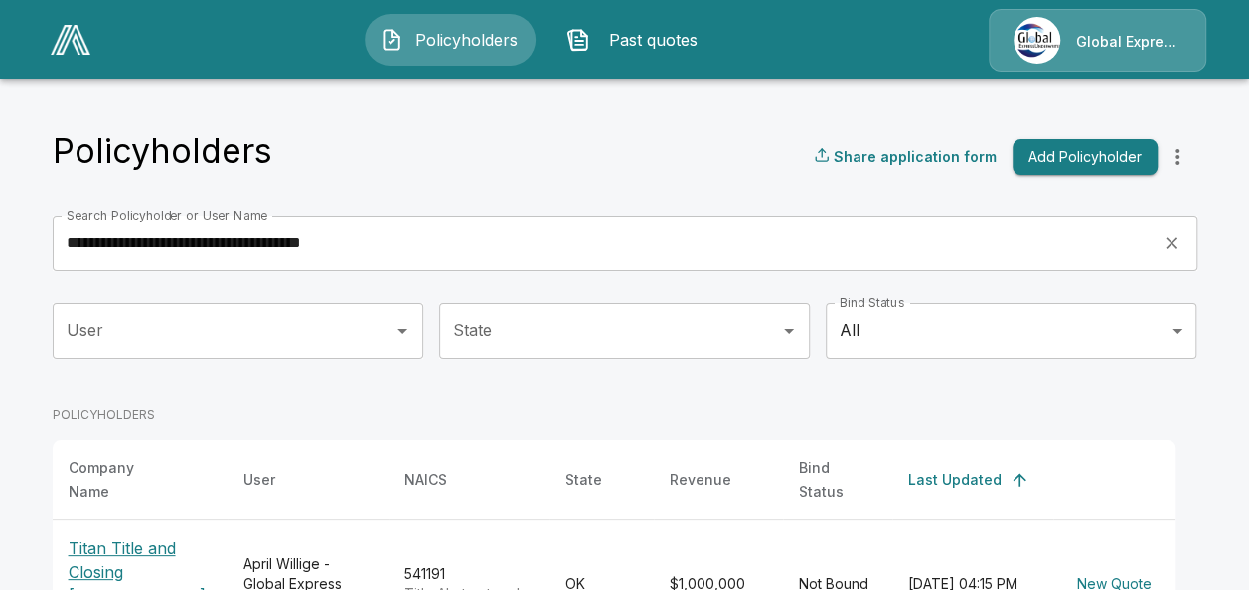
click at [99, 564] on p "Titan Title and Closing [PERSON_NAME], LLC" at bounding box center [140, 583] width 143 height 95
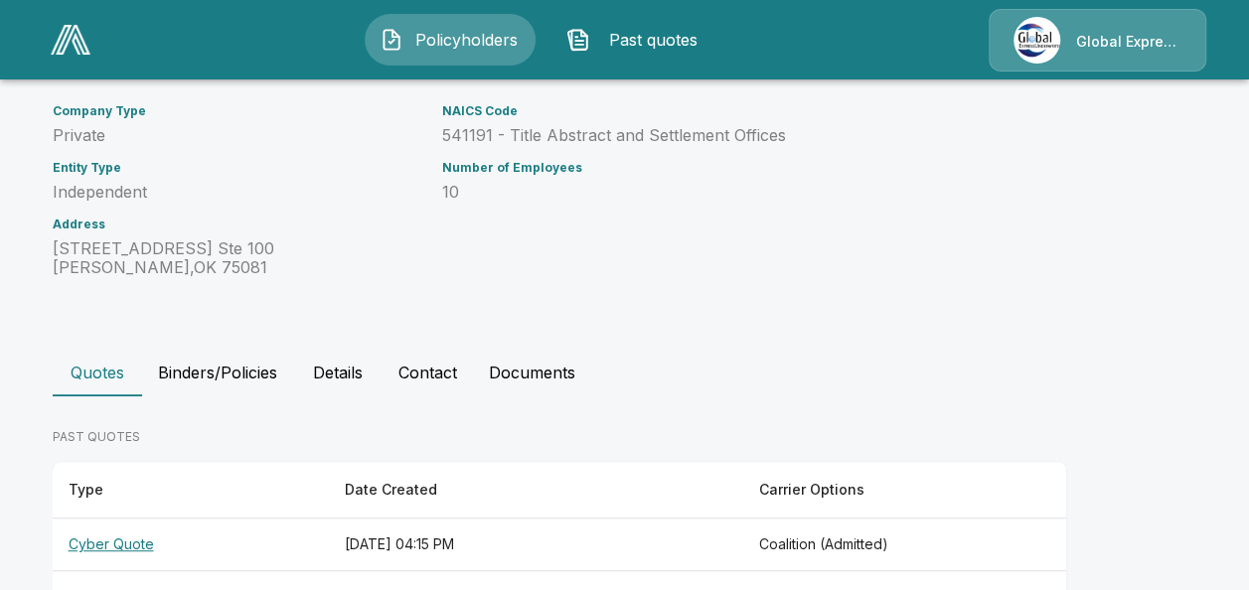
scroll to position [424, 0]
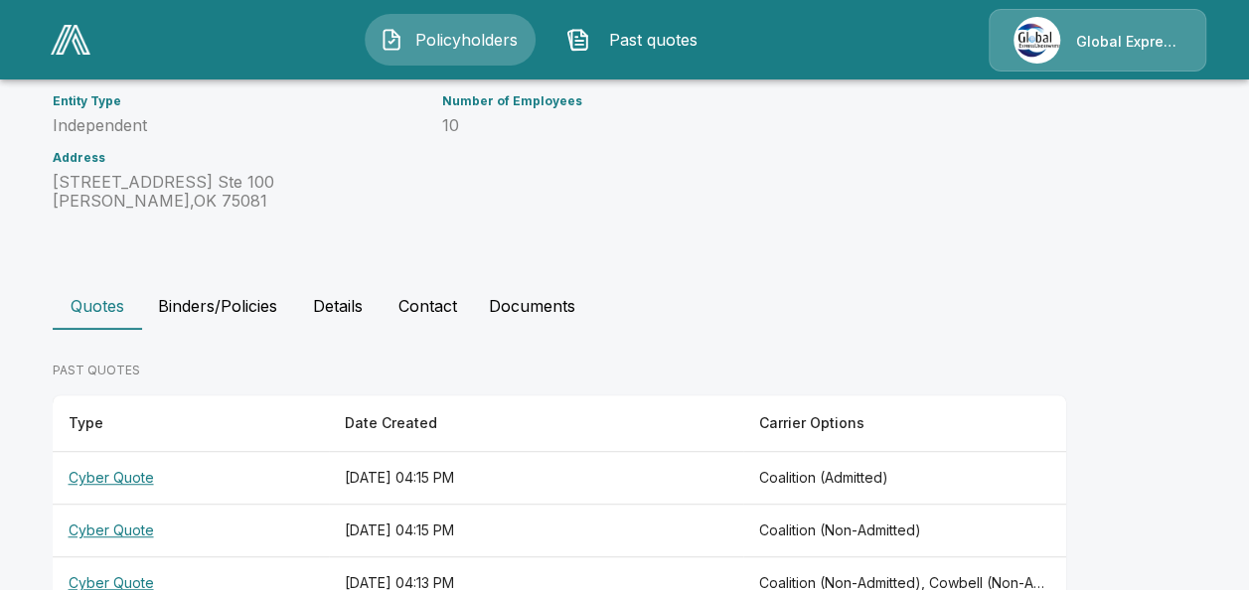
click at [119, 557] on th "Cyber Quote" at bounding box center [191, 583] width 276 height 53
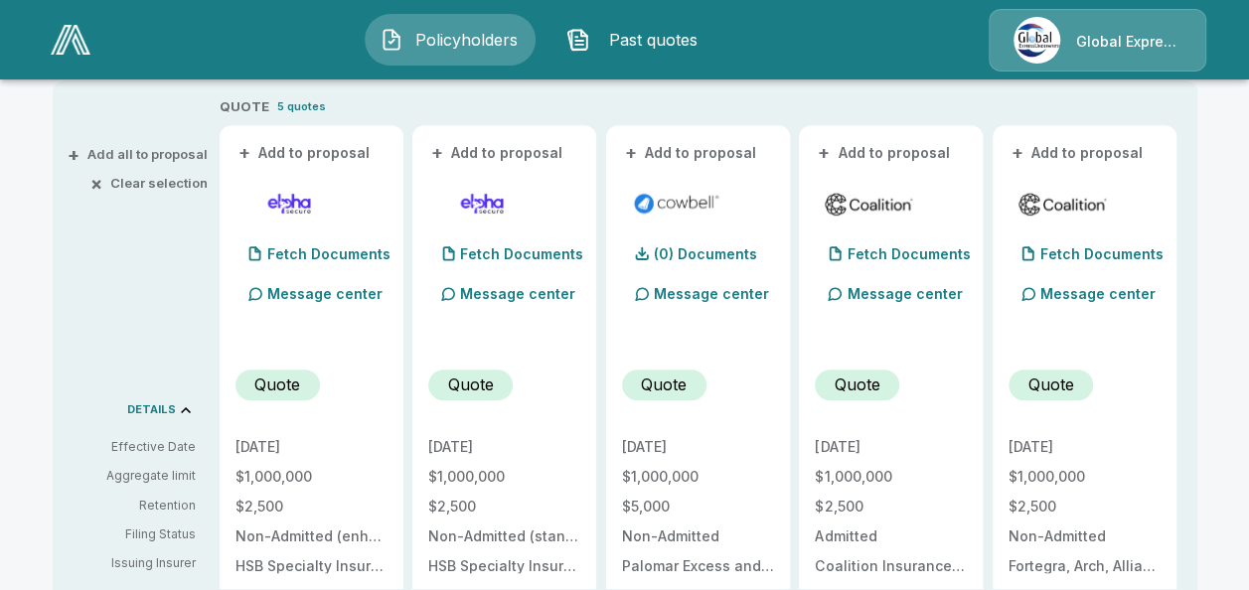
scroll to position [490, 0]
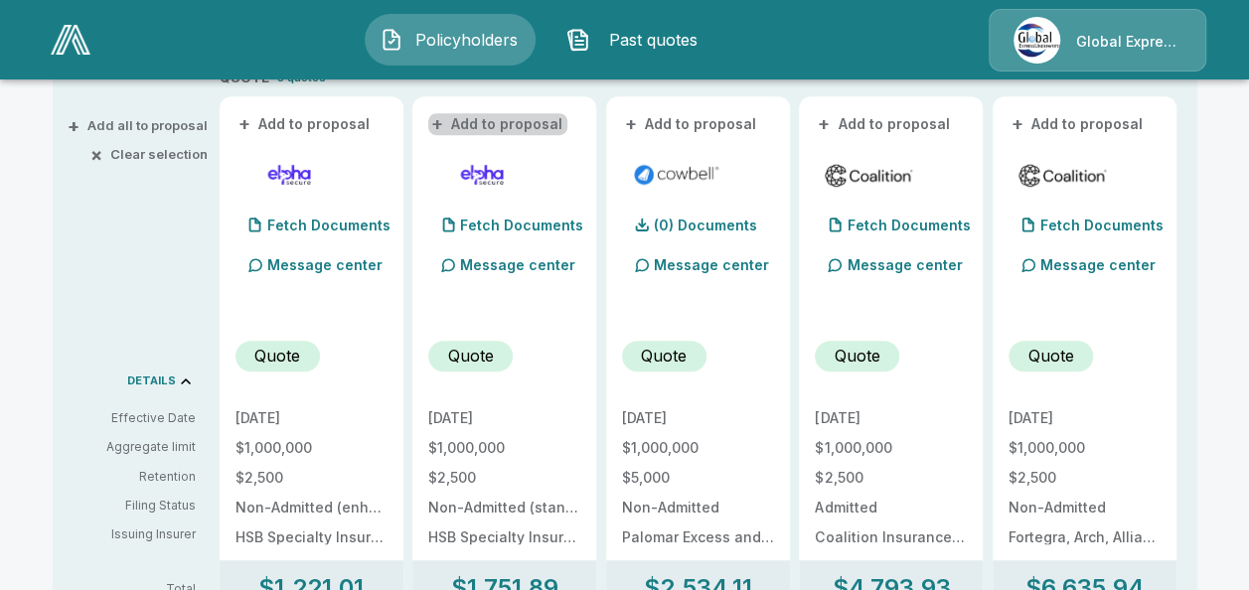
click at [537, 123] on button "+ Add to proposal" at bounding box center [497, 124] width 139 height 22
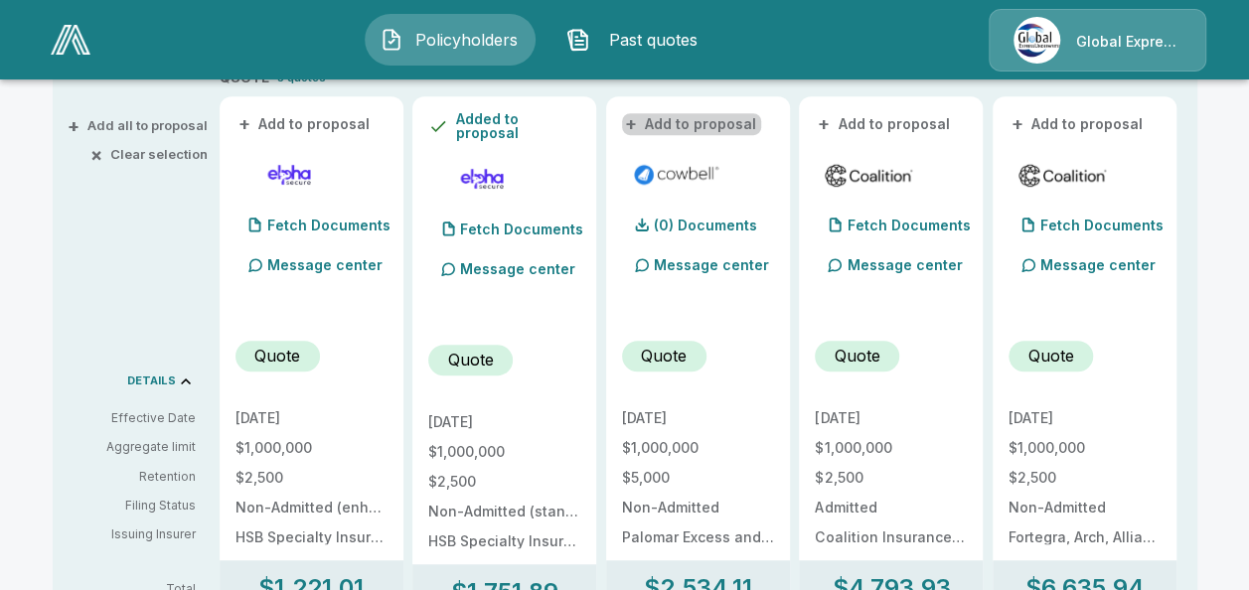
click at [725, 125] on button "+ Add to proposal" at bounding box center [691, 124] width 139 height 22
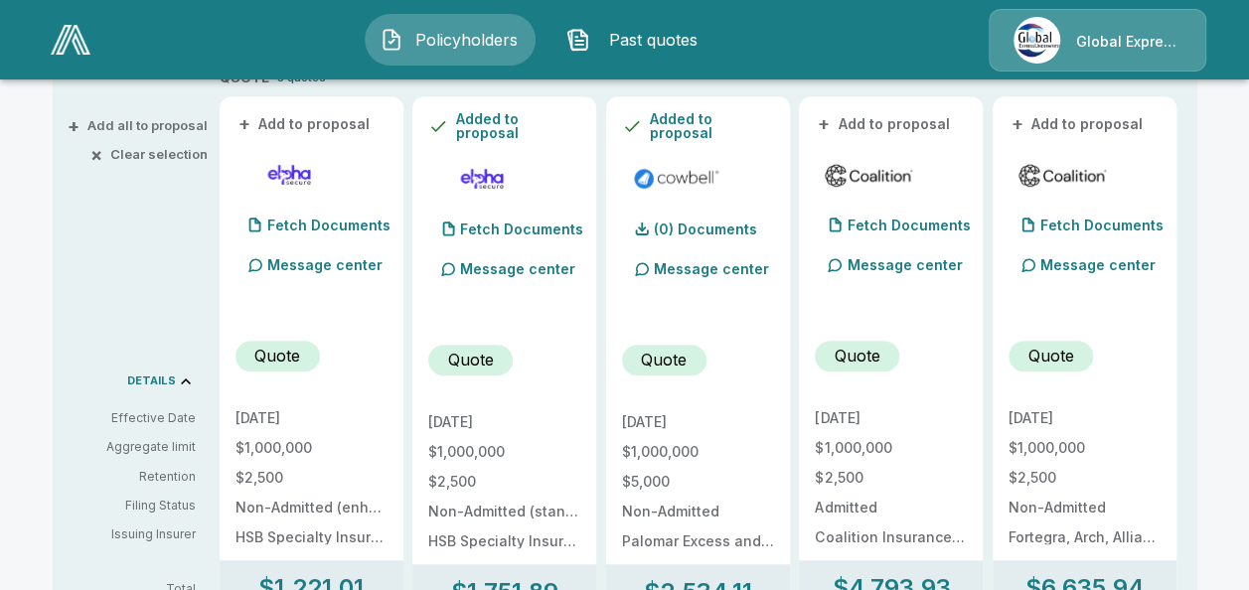
click at [880, 126] on button "+ Add to proposal" at bounding box center [884, 124] width 139 height 22
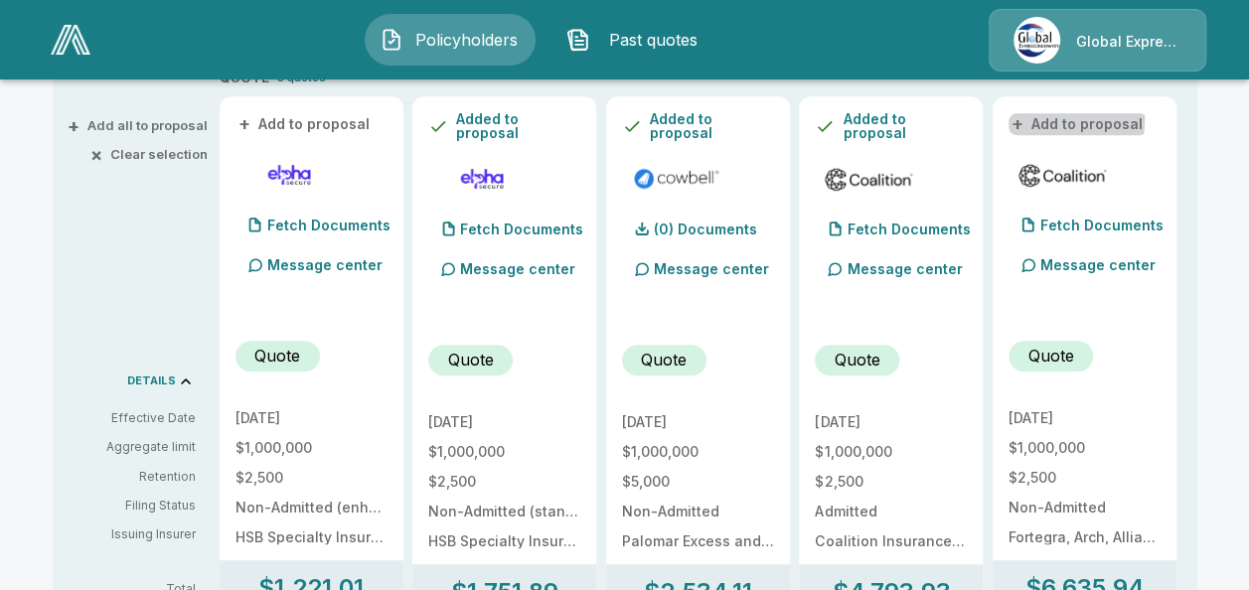
click at [1072, 120] on button "+ Add to proposal" at bounding box center [1077, 124] width 139 height 22
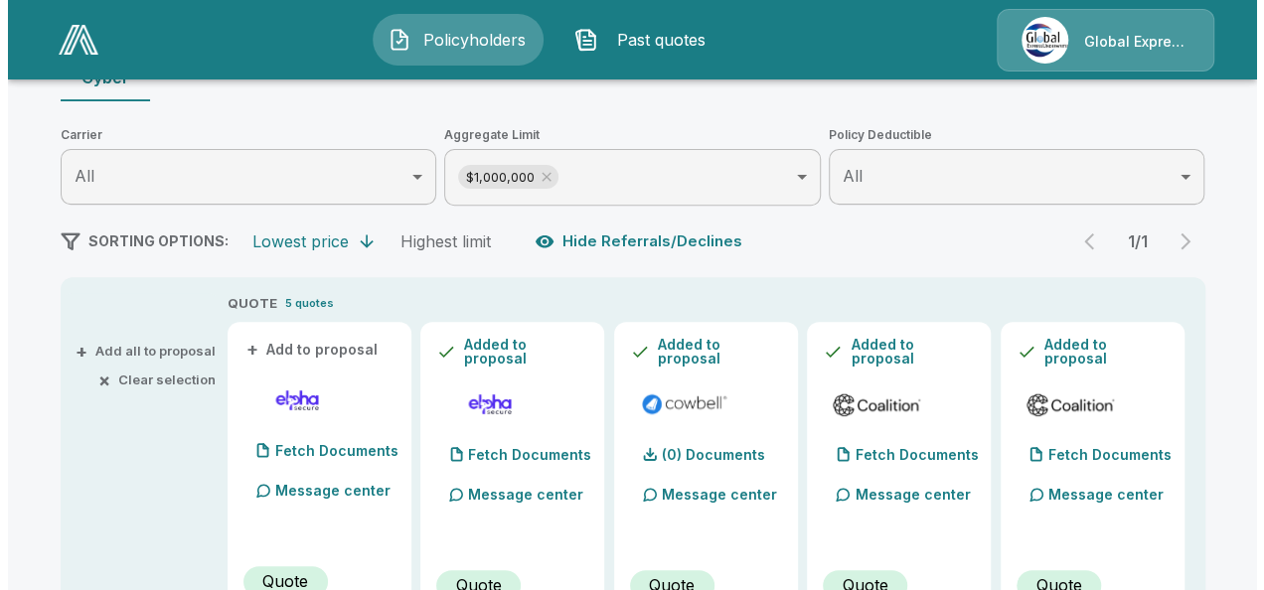
scroll to position [145, 0]
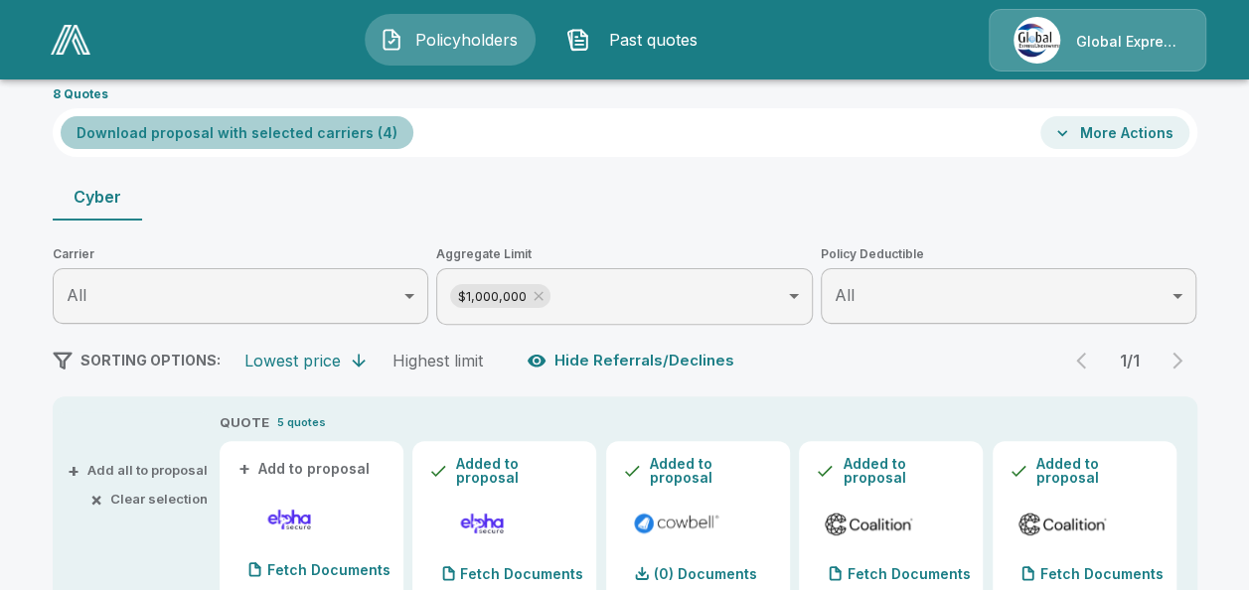
click at [345, 119] on button "Download proposal with selected carriers ( 4 )" at bounding box center [237, 132] width 353 height 33
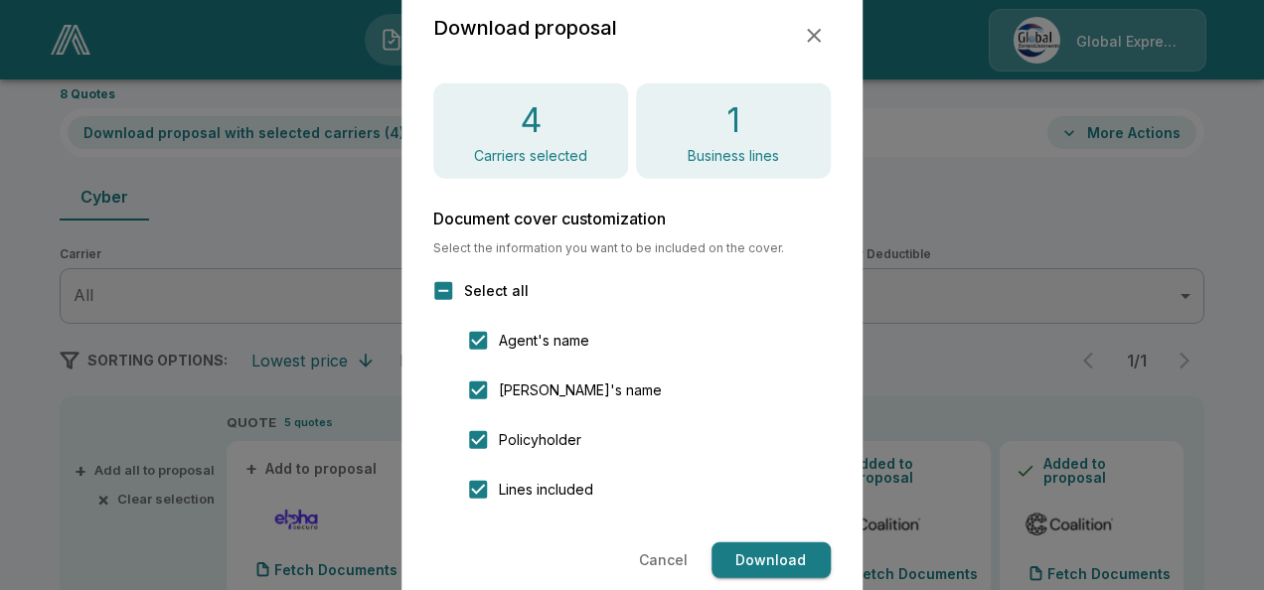
click at [756, 552] on button "Download" at bounding box center [770, 560] width 119 height 37
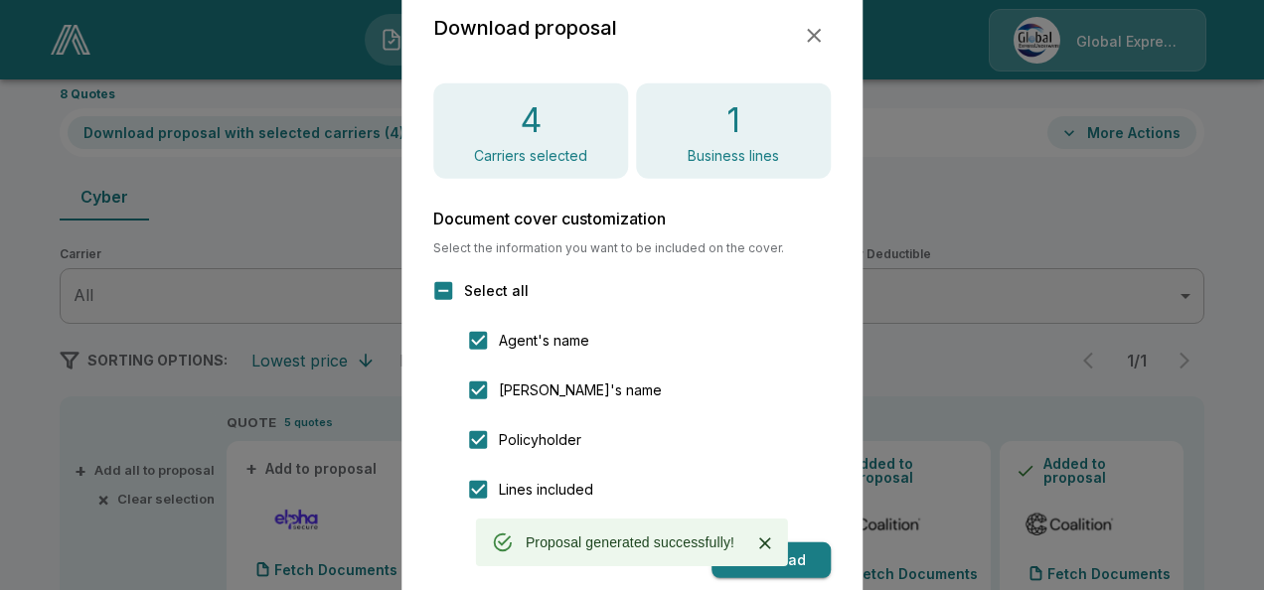
click at [803, 24] on icon "button" at bounding box center [814, 36] width 24 height 24
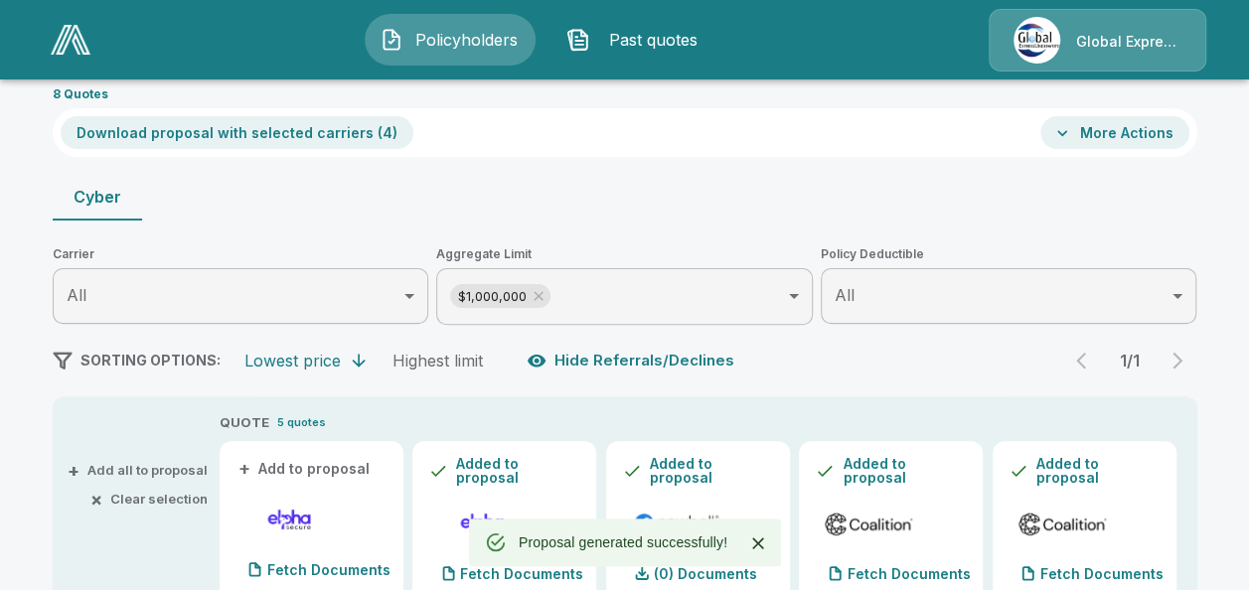
click at [1112, 127] on button "More Actions" at bounding box center [1114, 132] width 149 height 33
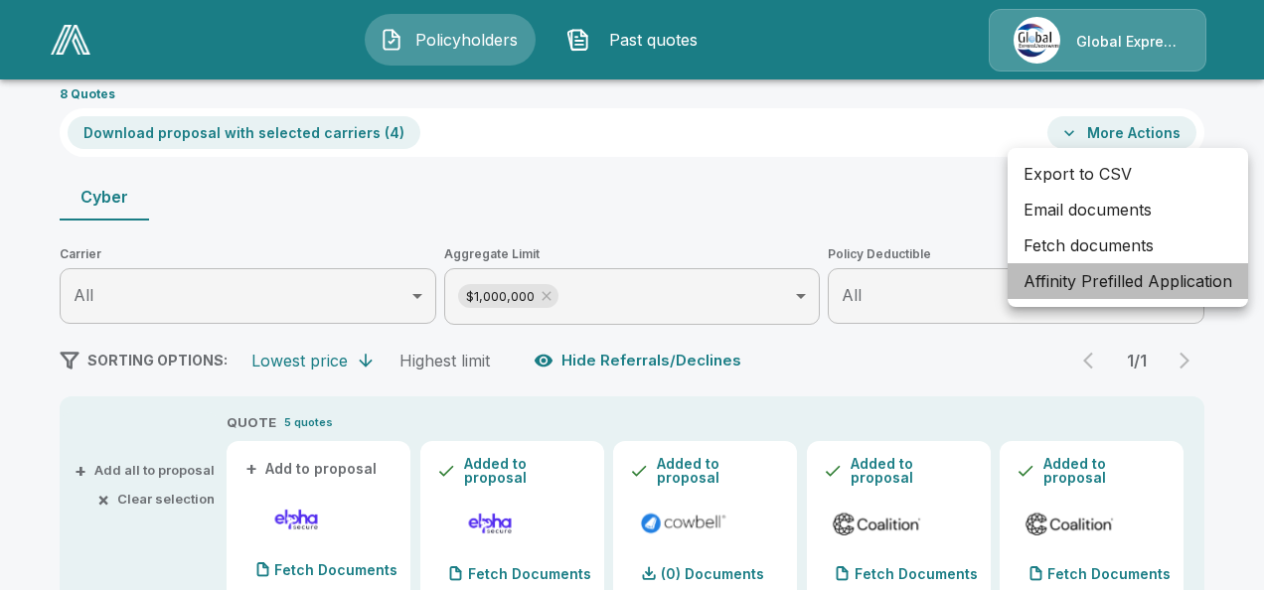
click at [1067, 279] on li "Affinity Prefilled Application" at bounding box center [1127, 281] width 240 height 36
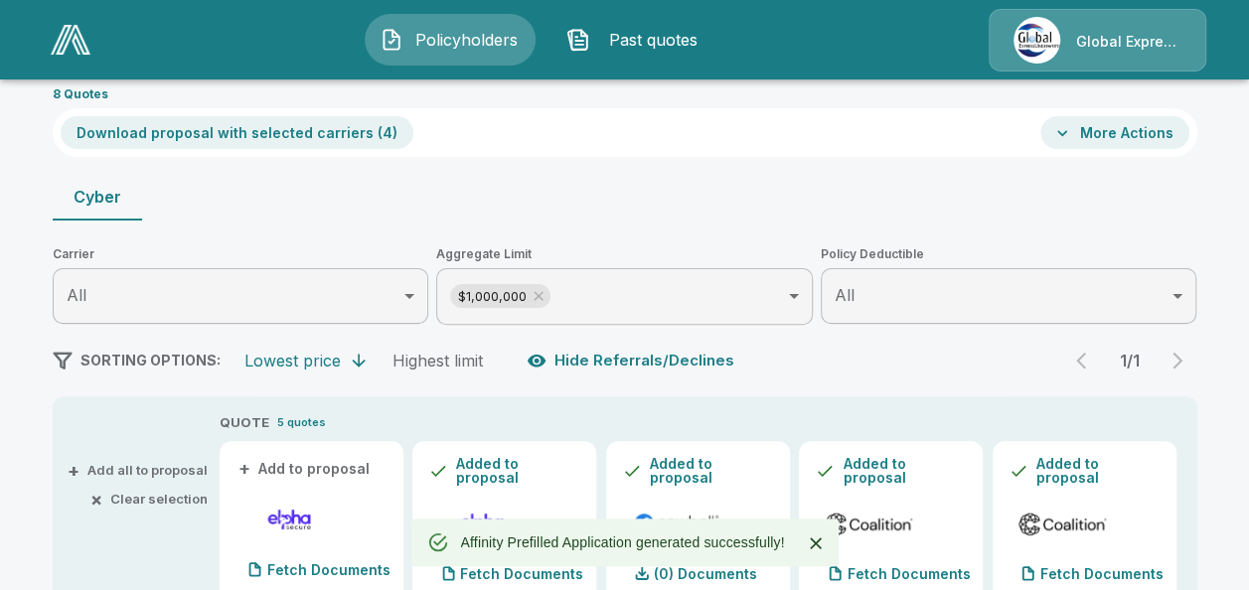
click at [1087, 135] on button "More Actions" at bounding box center [1114, 132] width 149 height 33
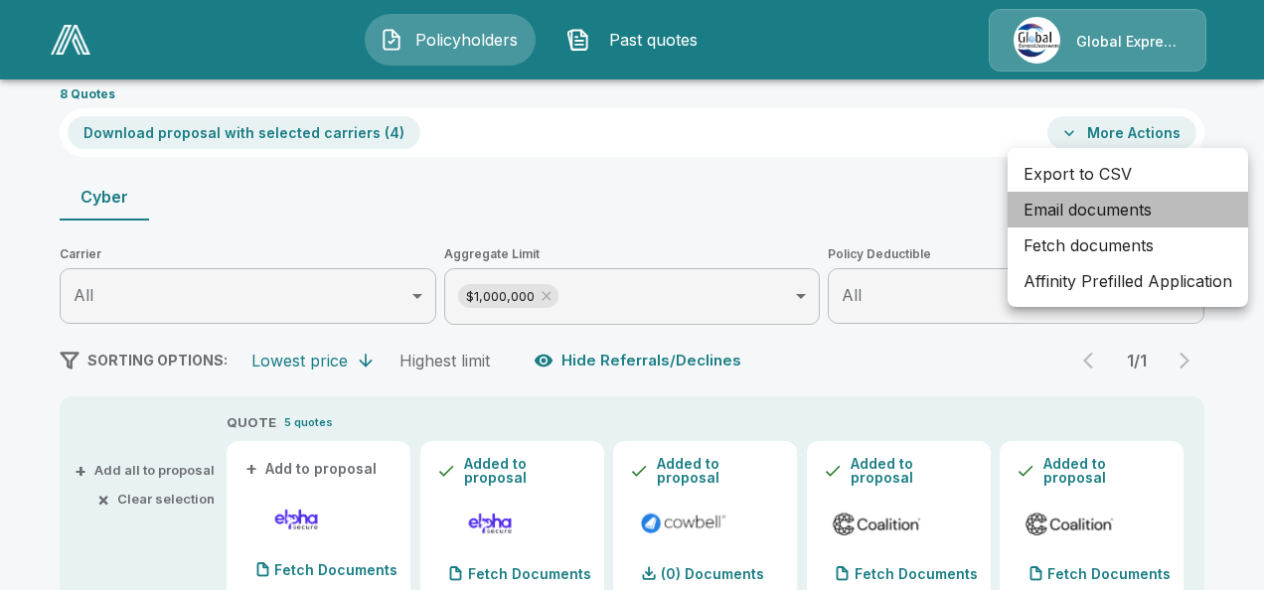
click at [1069, 207] on li "Email documents" at bounding box center [1127, 210] width 240 height 36
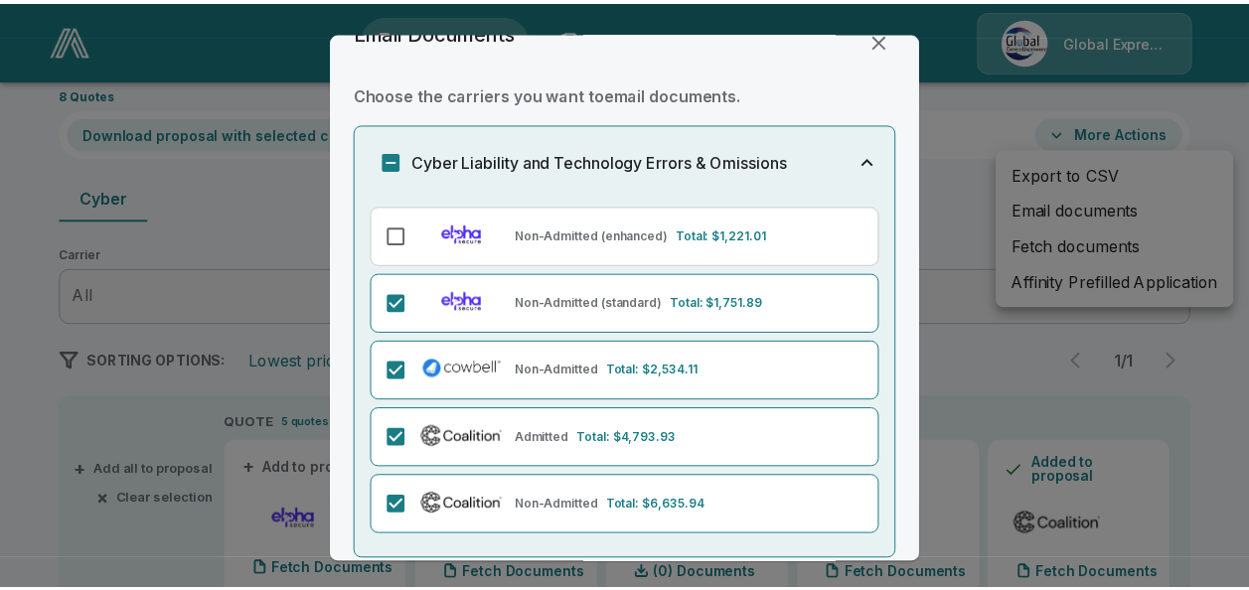
scroll to position [109, 0]
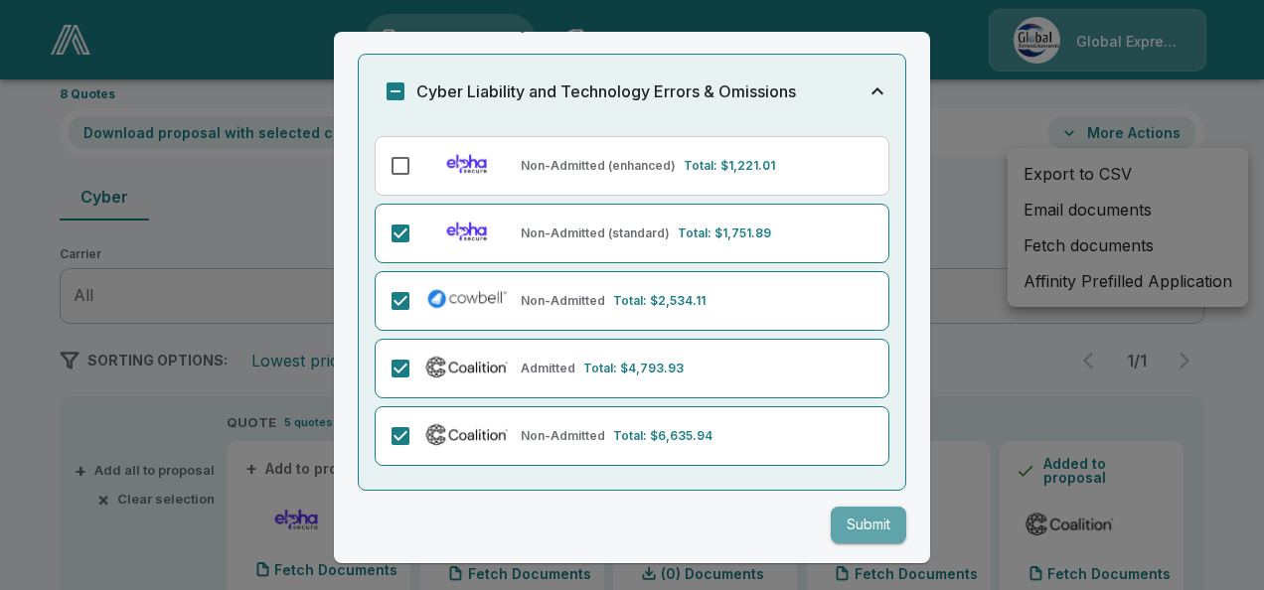
click at [861, 507] on button "Submit" at bounding box center [869, 525] width 76 height 37
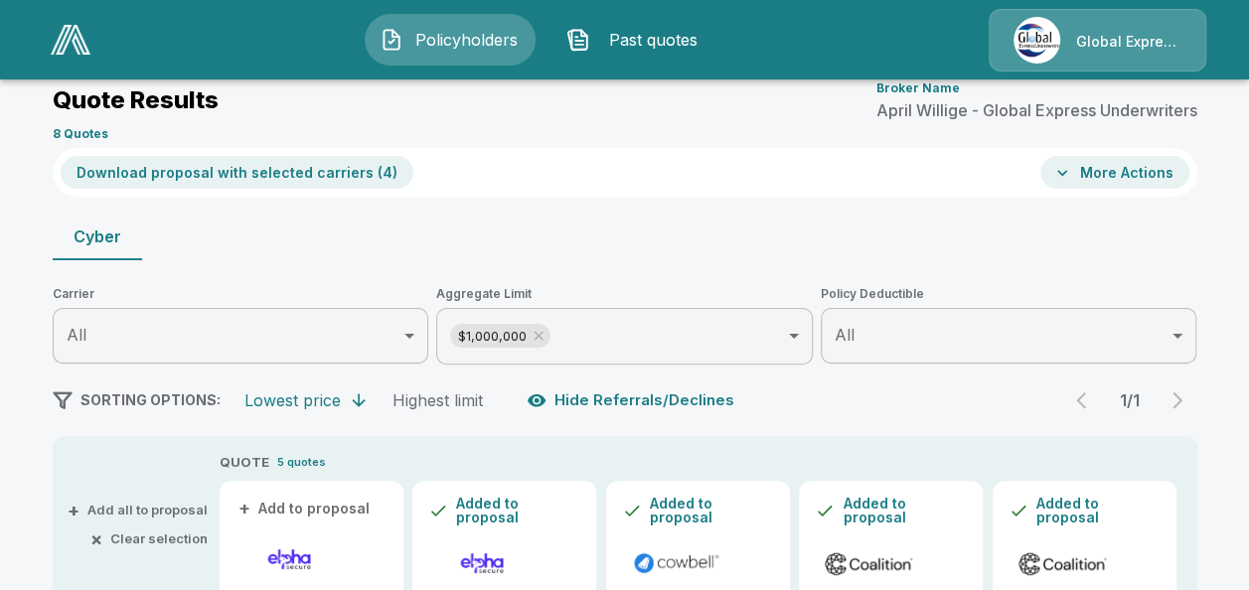
scroll to position [0, 0]
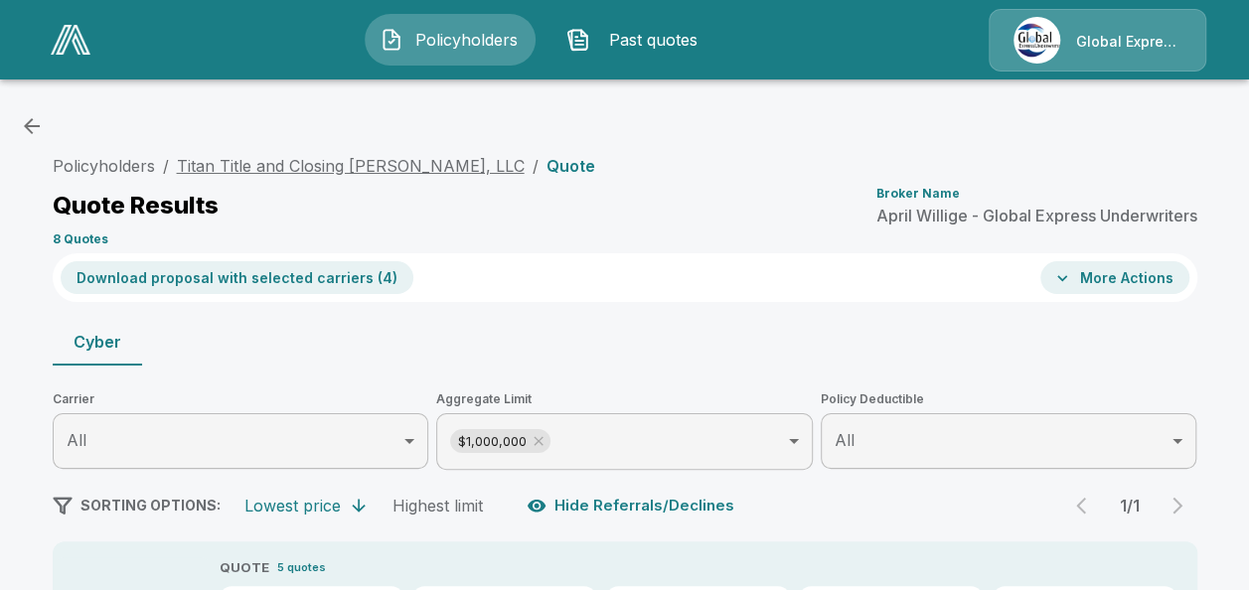
click at [383, 158] on link "Titan Title and Closing Richardson, LLC" at bounding box center [351, 166] width 348 height 20
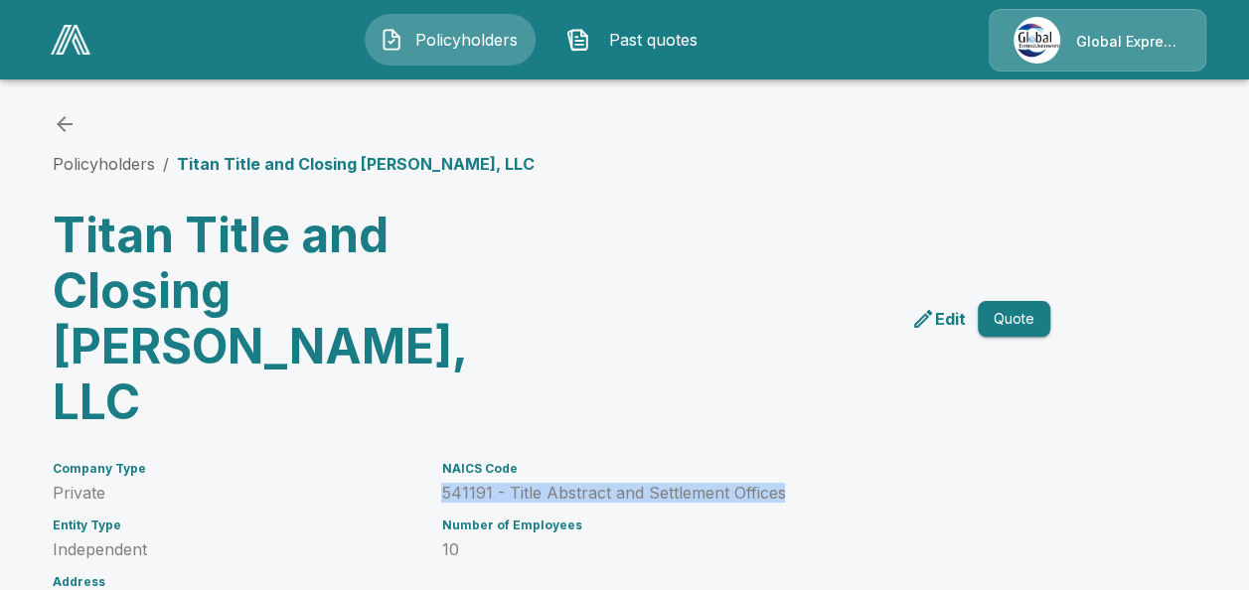
drag, startPoint x: 449, startPoint y: 431, endPoint x: 791, endPoint y: 434, distance: 341.8
click at [791, 484] on p "541191 - Title Abstract and Settlement Offices" at bounding box center [721, 493] width 560 height 19
copy p "541191 - Title Abstract and Settlement Offices"
click at [119, 161] on link "Policyholders" at bounding box center [104, 164] width 102 height 20
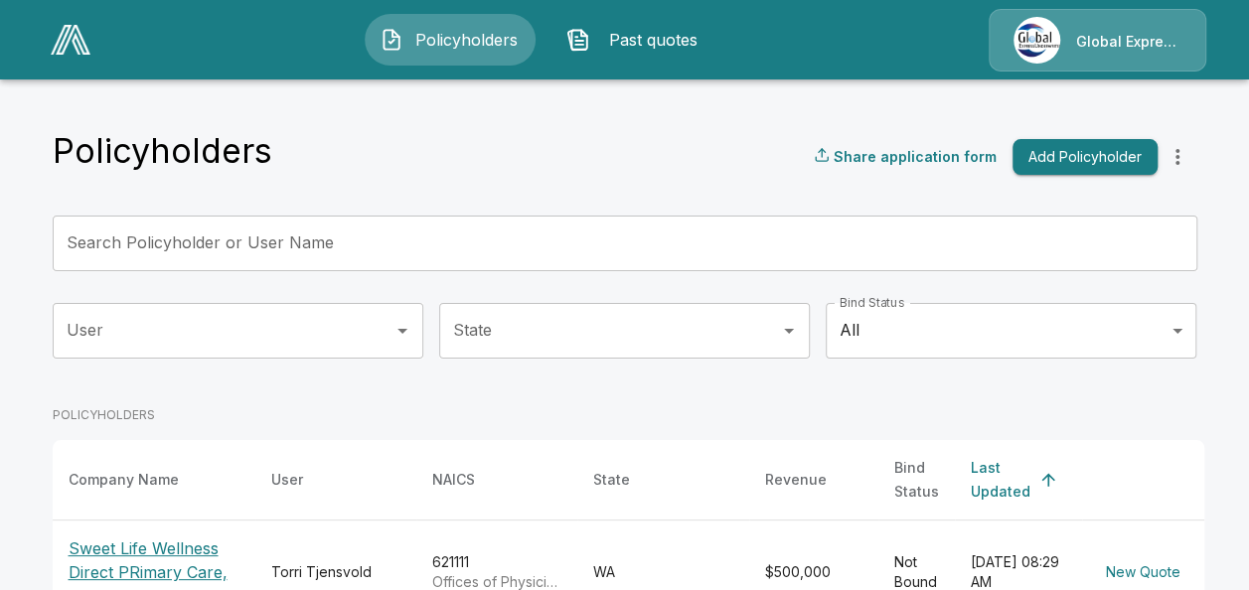
click at [484, 239] on input "Search Policyholder or User Name" at bounding box center [614, 244] width 1123 height 56
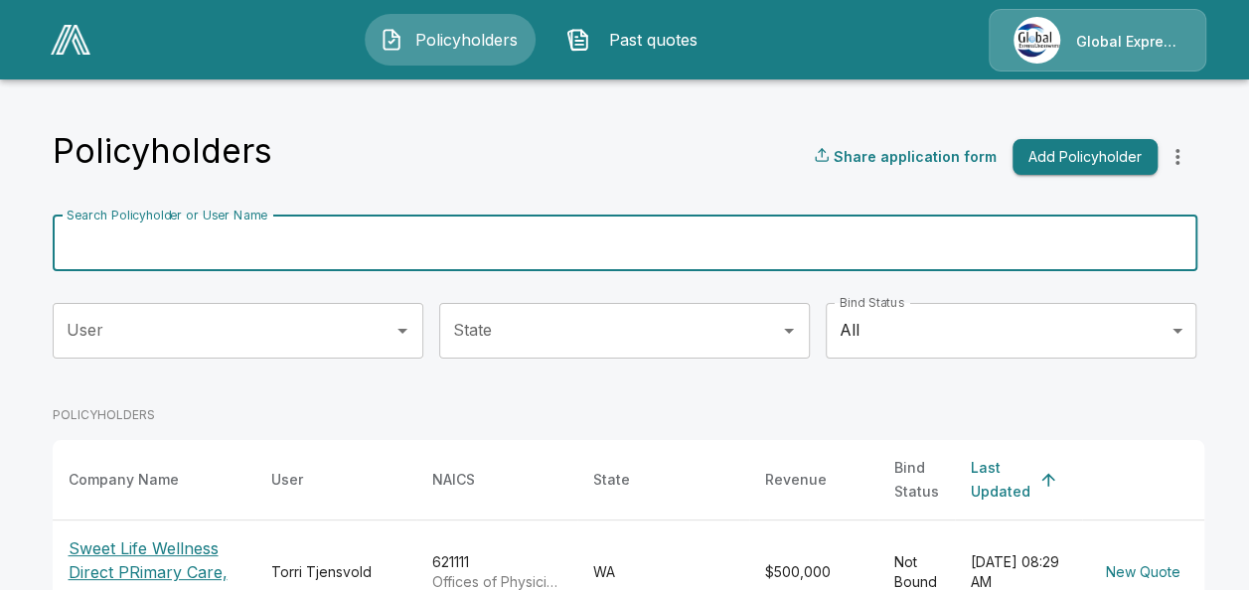
paste input "**********"
type input "**********"
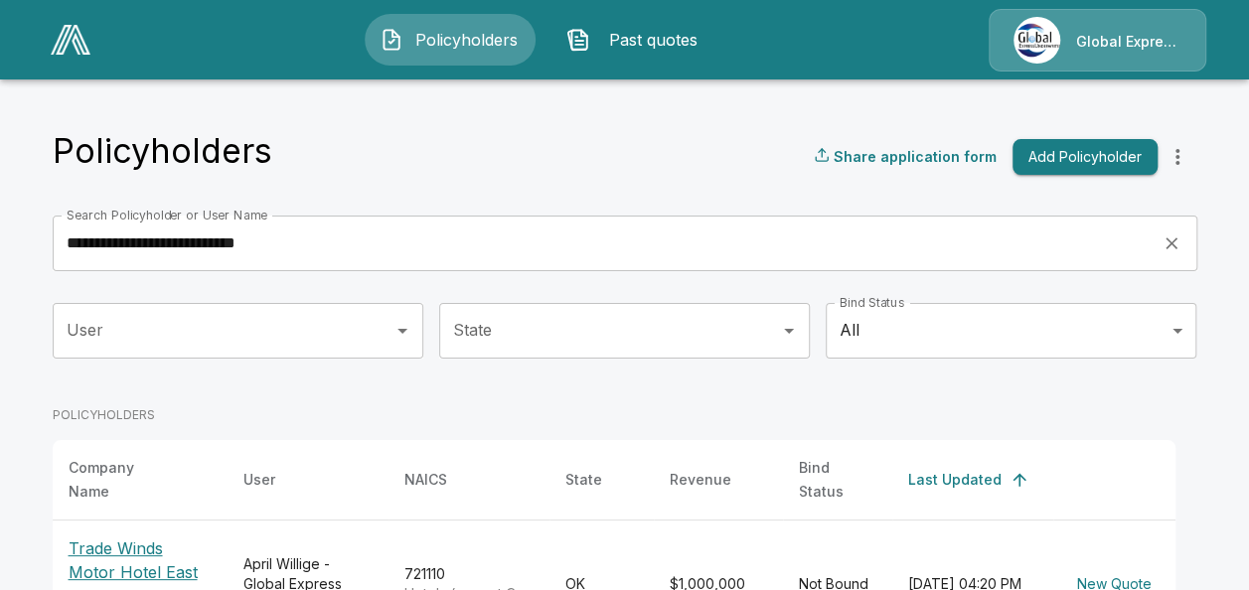
click at [1097, 282] on div "**********" at bounding box center [625, 252] width 1144 height 72
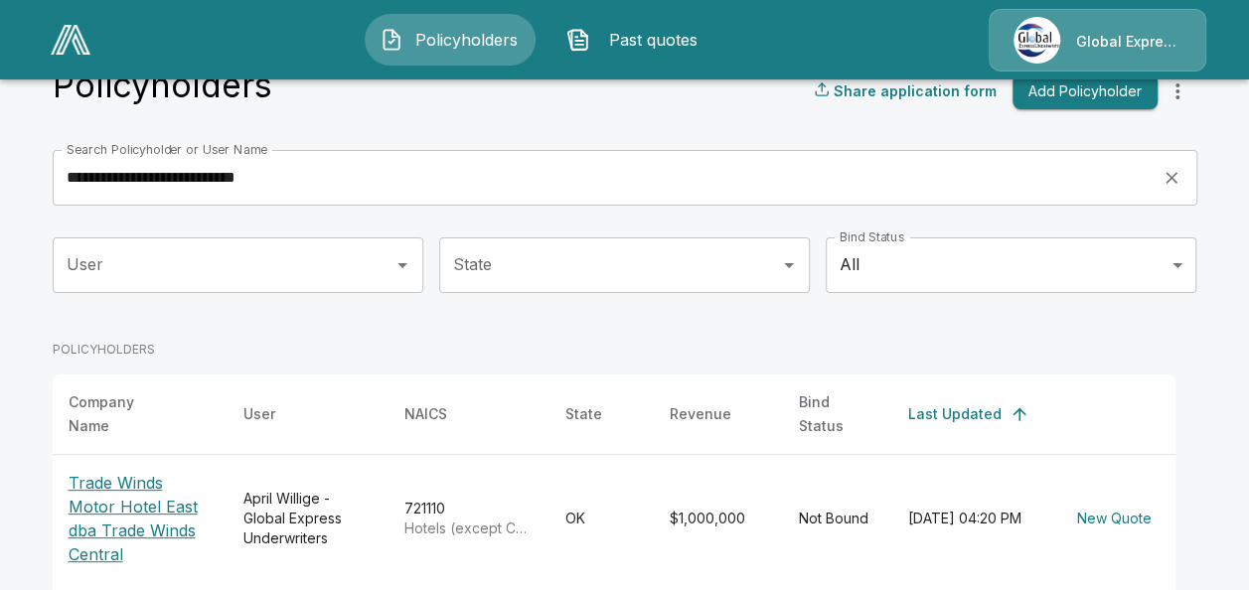
scroll to position [132, 0]
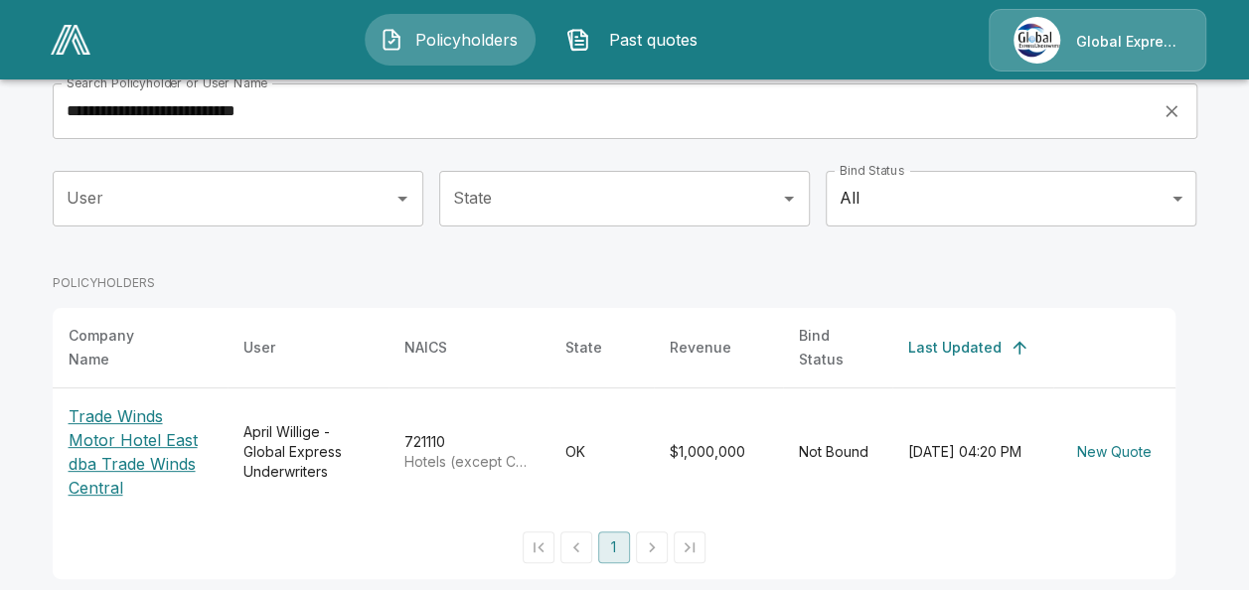
click at [127, 437] on p "Trade Winds Motor Hotel East dba Trade Winds Central" at bounding box center [140, 451] width 143 height 95
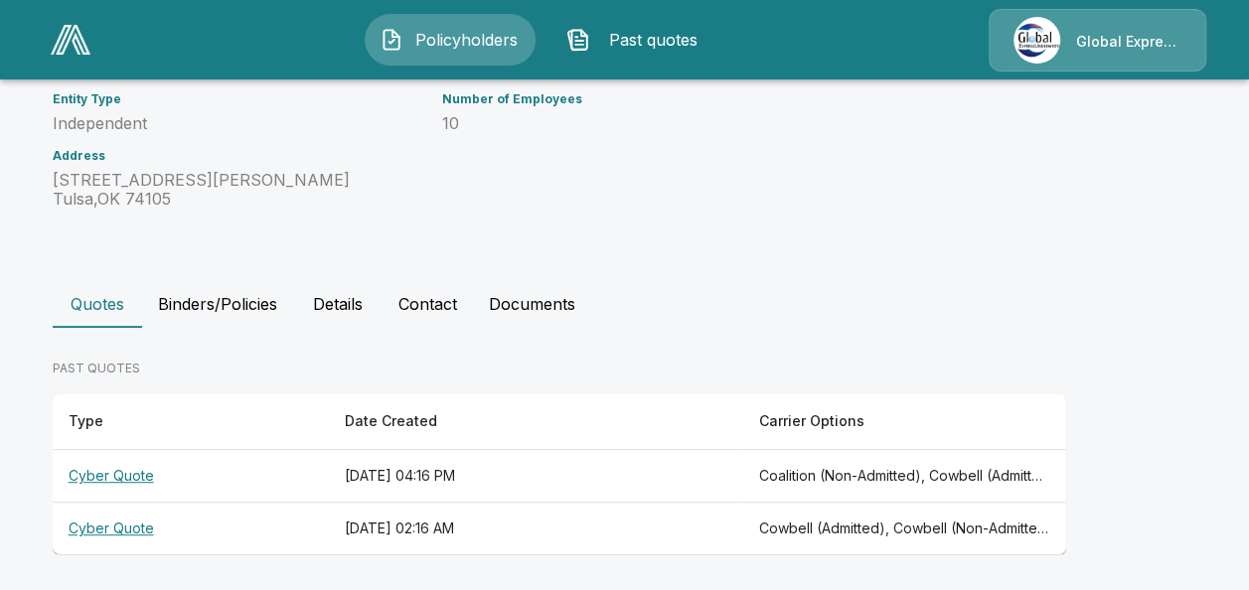
scroll to position [372, 0]
click at [82, 477] on th "Cyber Quote" at bounding box center [191, 475] width 276 height 53
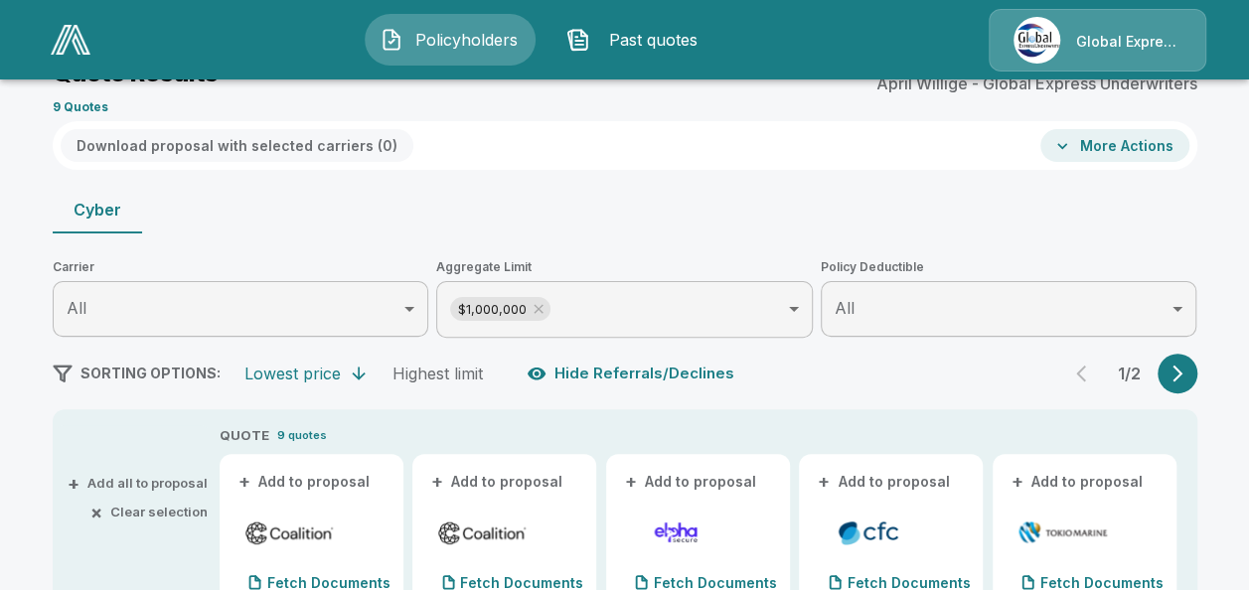
scroll to position [225, 0]
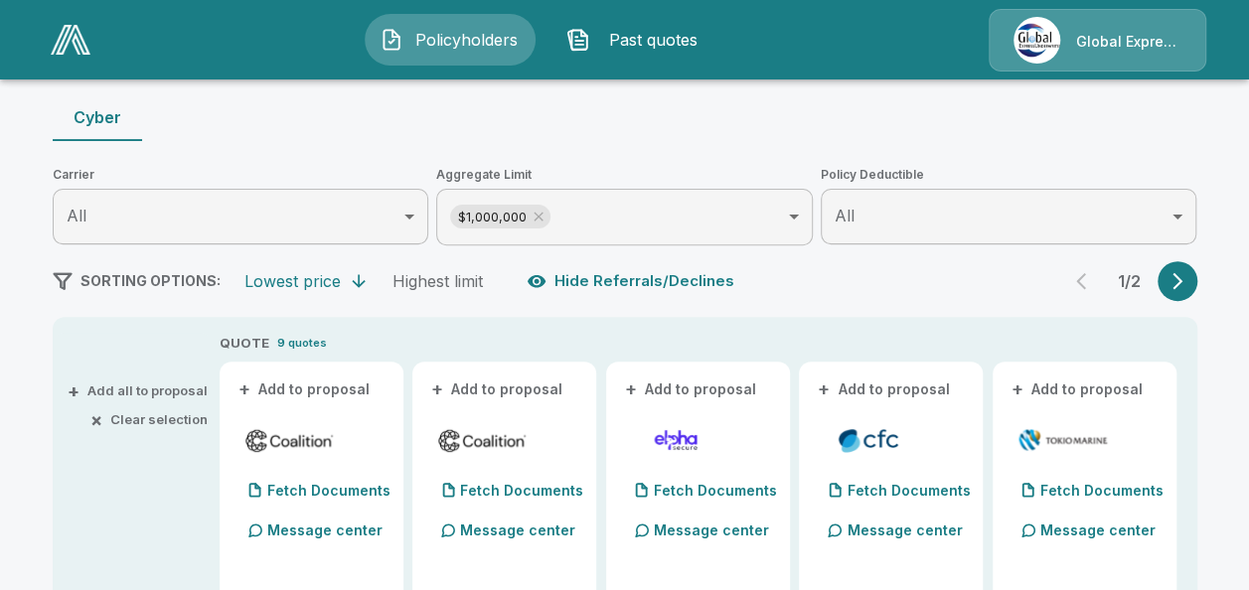
click at [348, 382] on button "+ Add to proposal" at bounding box center [304, 390] width 139 height 22
click at [558, 381] on button "+ Add to proposal" at bounding box center [497, 390] width 139 height 22
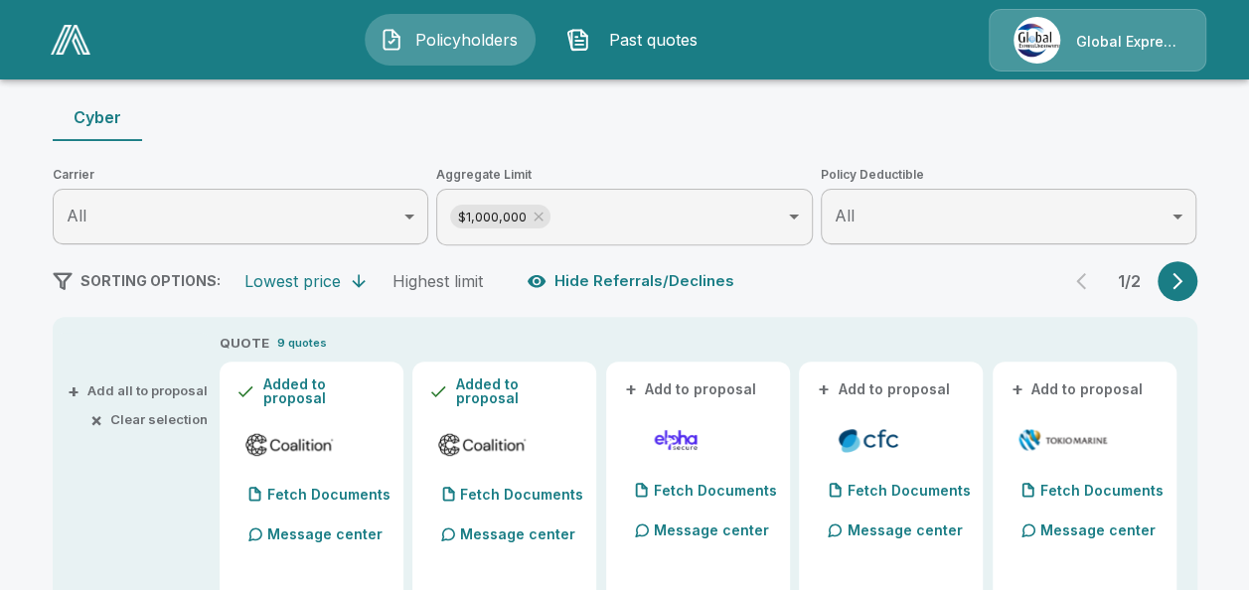
click at [839, 389] on button "+ Add to proposal" at bounding box center [884, 390] width 139 height 22
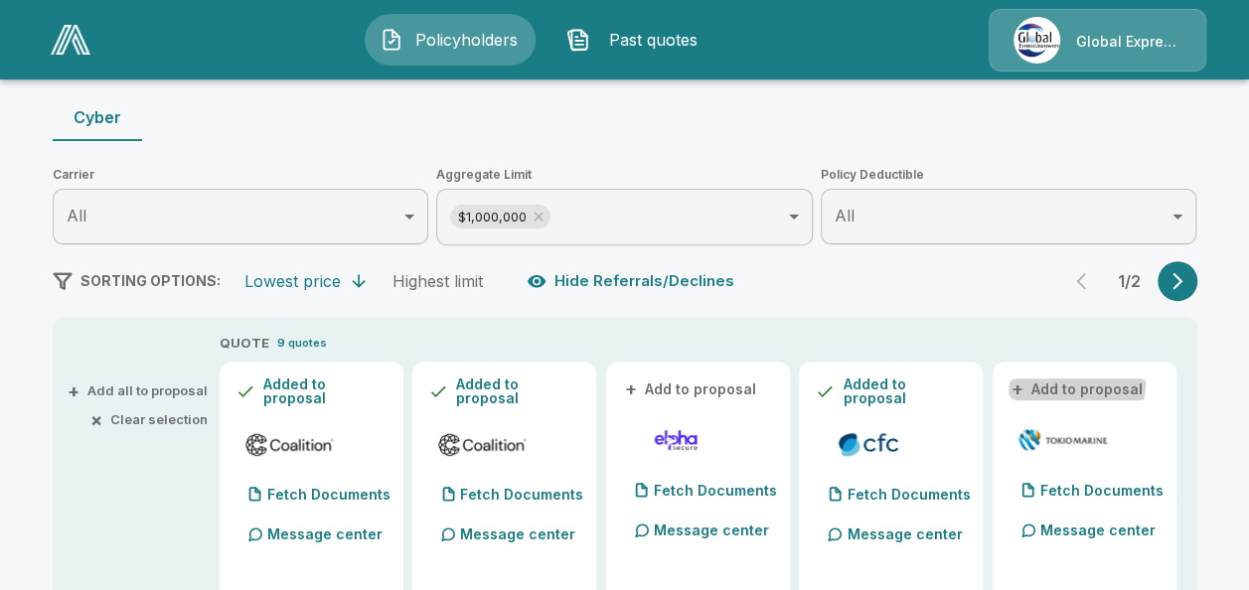
click at [1075, 381] on button "+ Add to proposal" at bounding box center [1077, 390] width 139 height 22
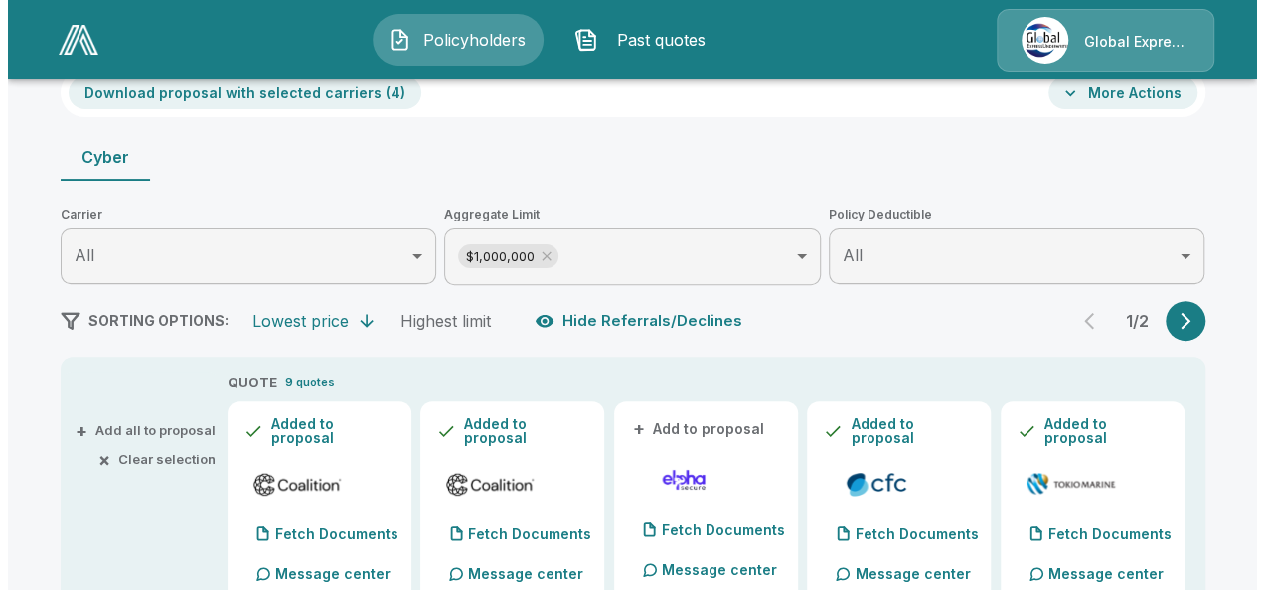
scroll to position [0, 0]
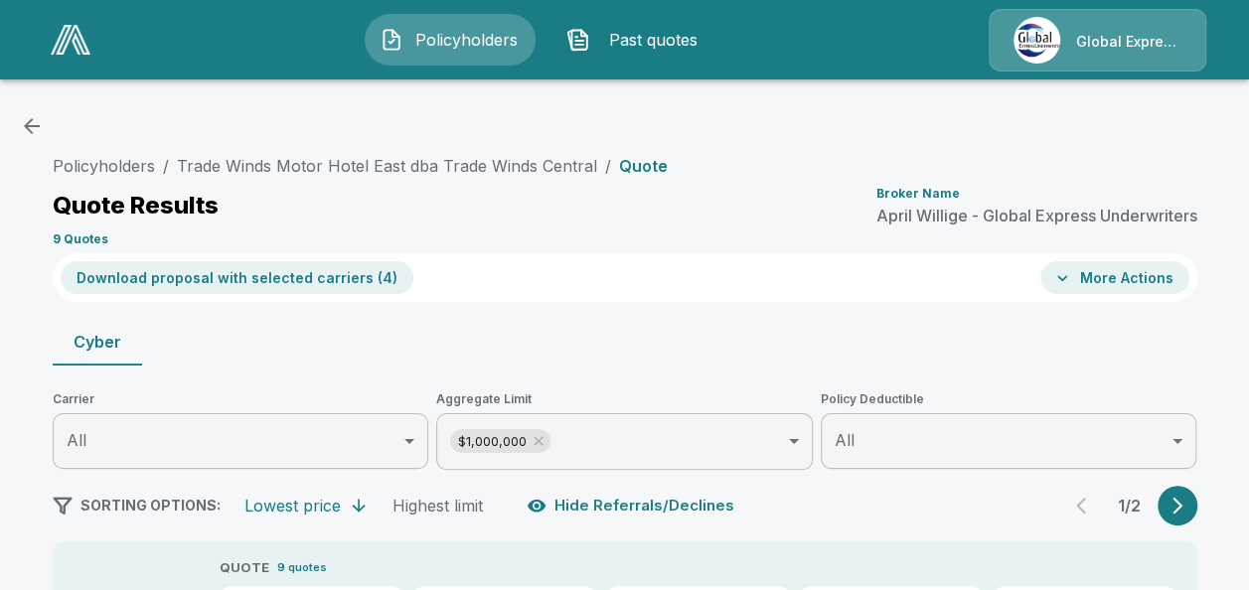
click at [260, 276] on button "Download proposal with selected carriers ( 4 )" at bounding box center [237, 277] width 353 height 33
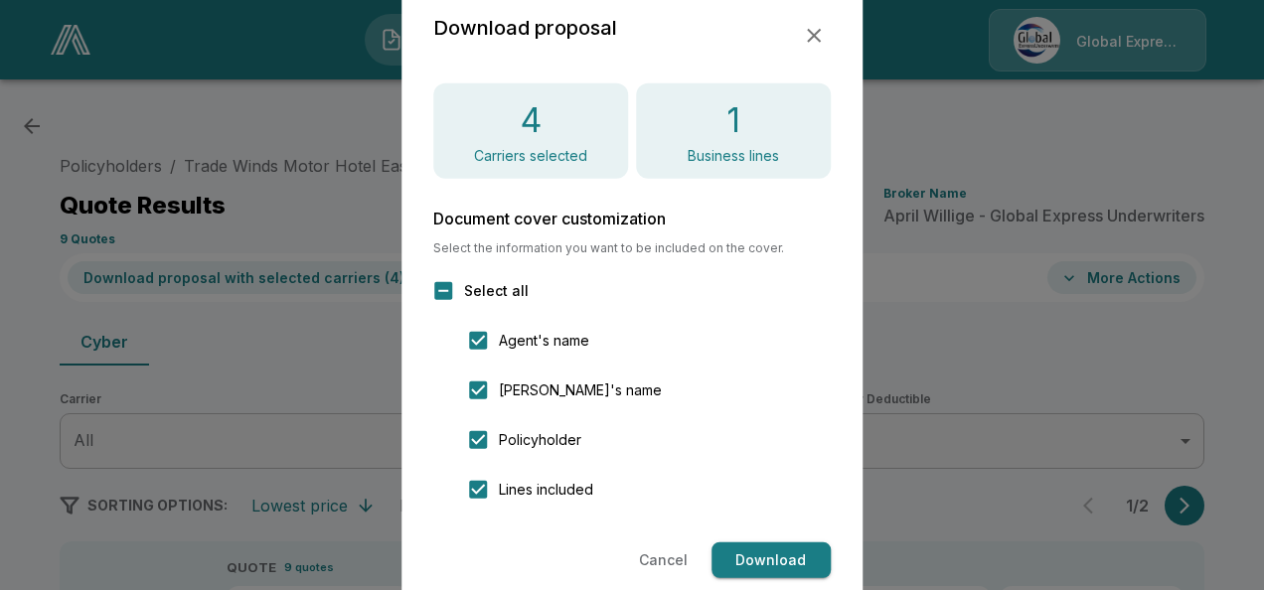
click at [771, 552] on button "Download" at bounding box center [770, 560] width 119 height 37
click at [815, 34] on icon "button" at bounding box center [814, 36] width 14 height 14
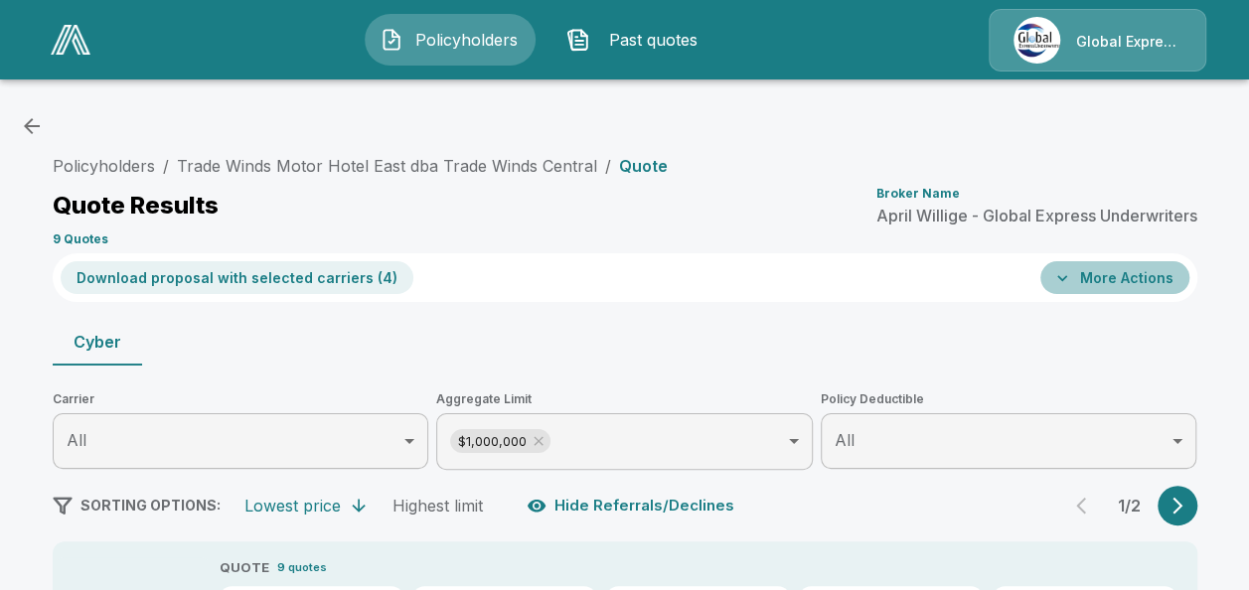
click at [1131, 269] on button "More Actions" at bounding box center [1114, 277] width 149 height 33
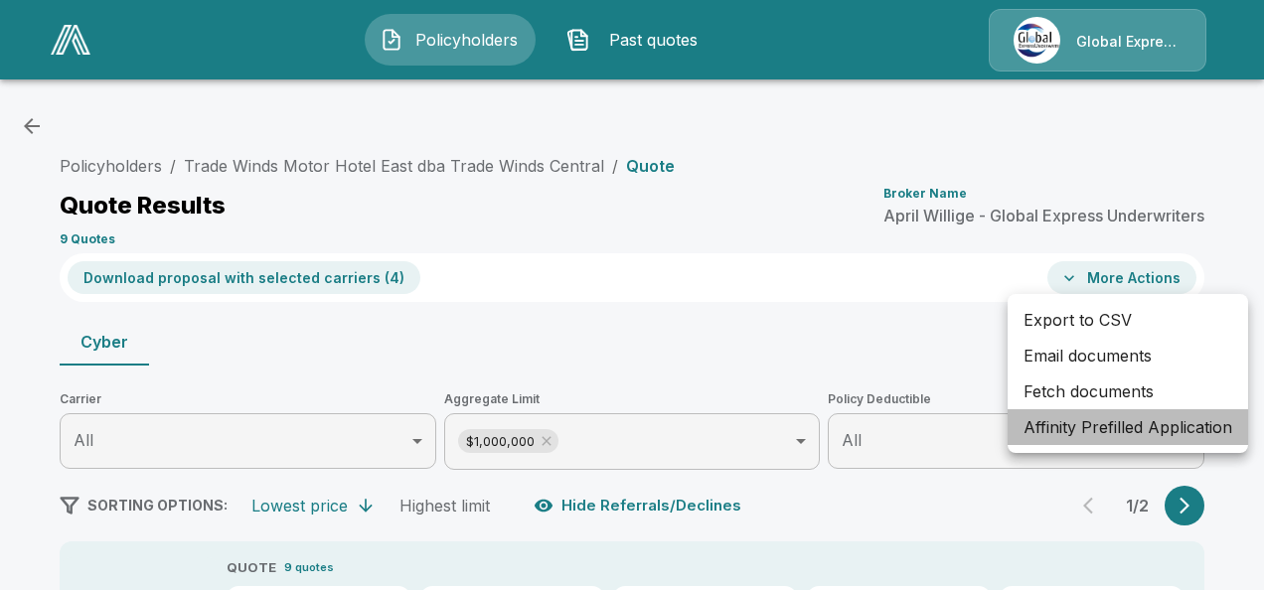
click at [1080, 422] on li "Affinity Prefilled Application" at bounding box center [1127, 427] width 240 height 36
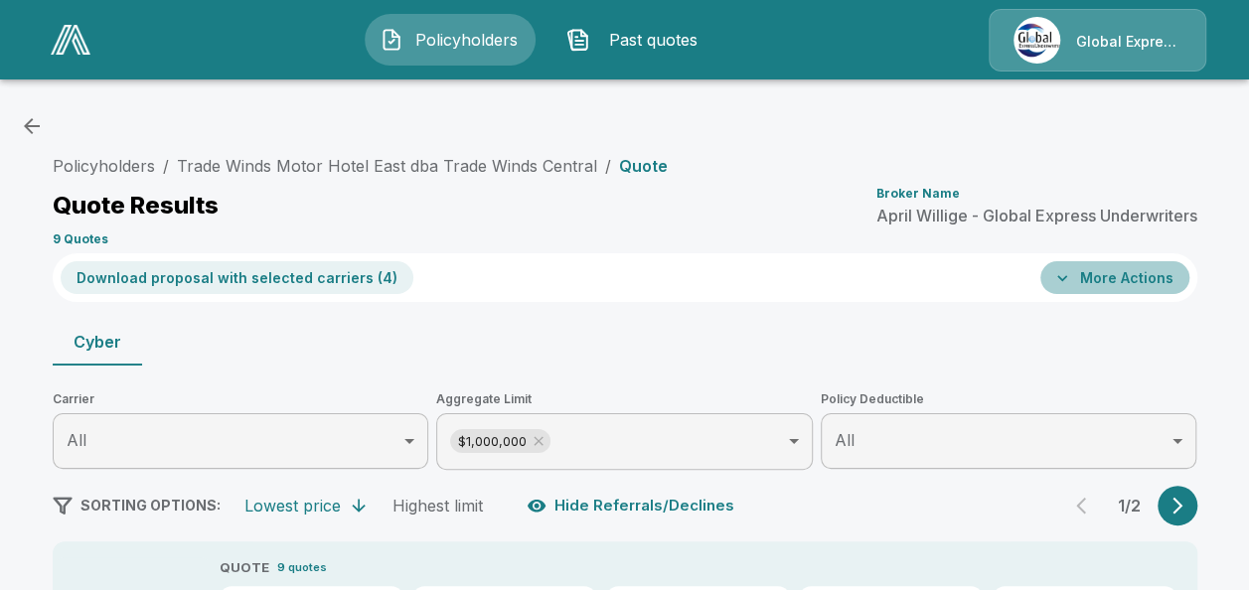
click at [1132, 279] on button "More Actions" at bounding box center [1114, 277] width 149 height 33
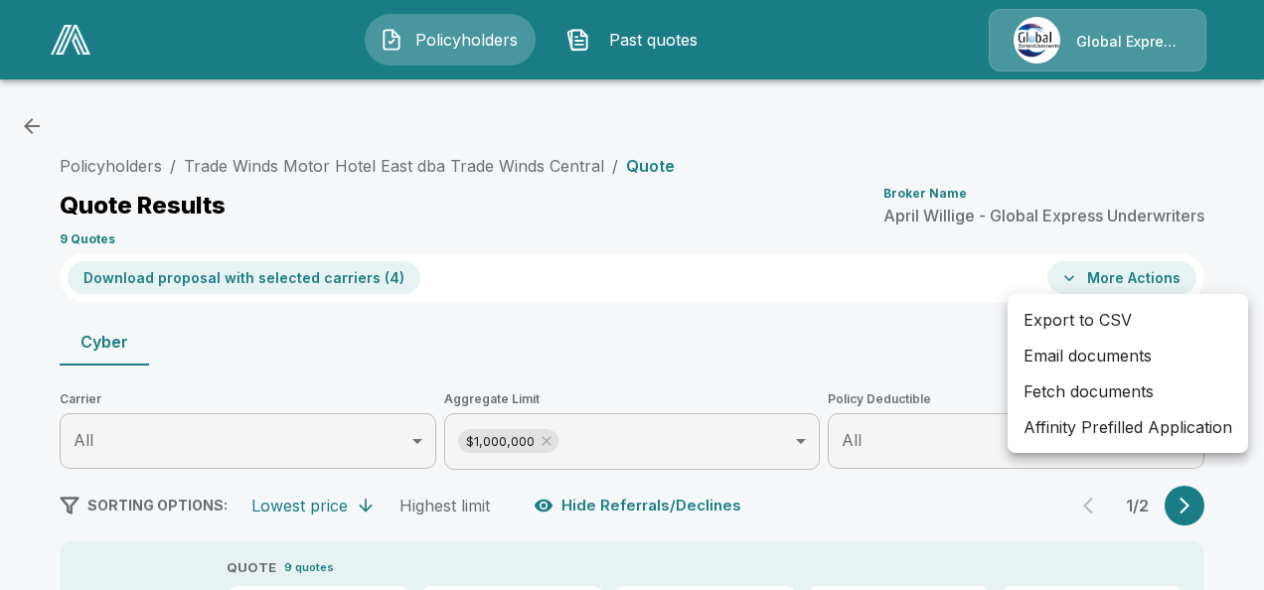
click at [1077, 421] on li "Affinity Prefilled Application" at bounding box center [1127, 427] width 240 height 36
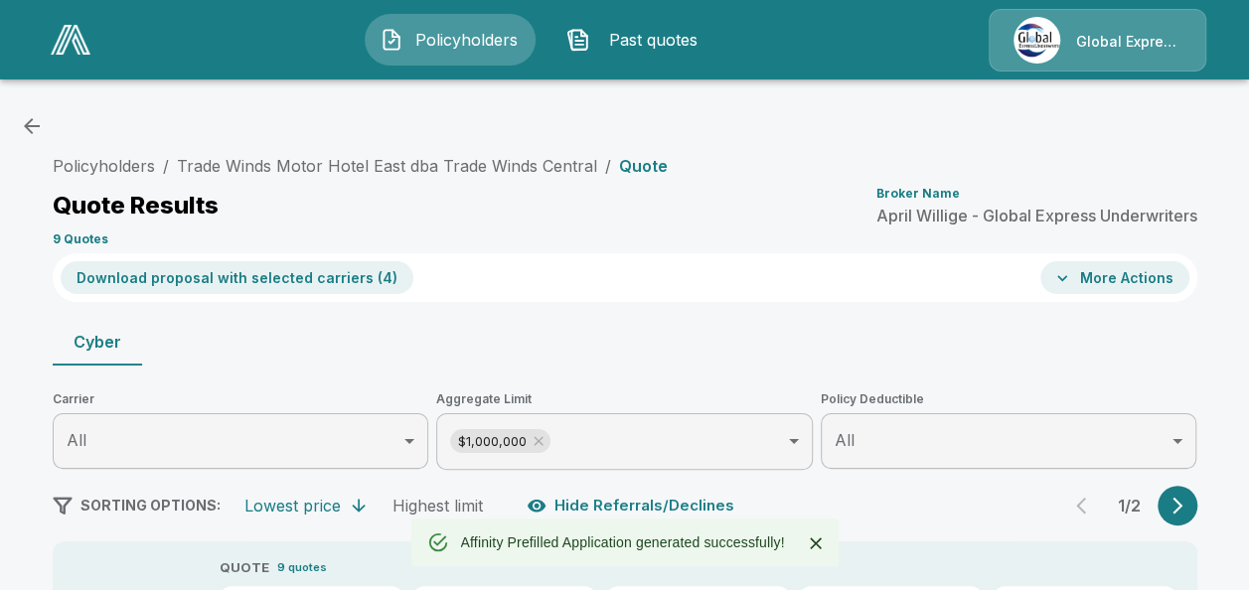
click at [1135, 278] on button "More Actions" at bounding box center [1114, 277] width 149 height 33
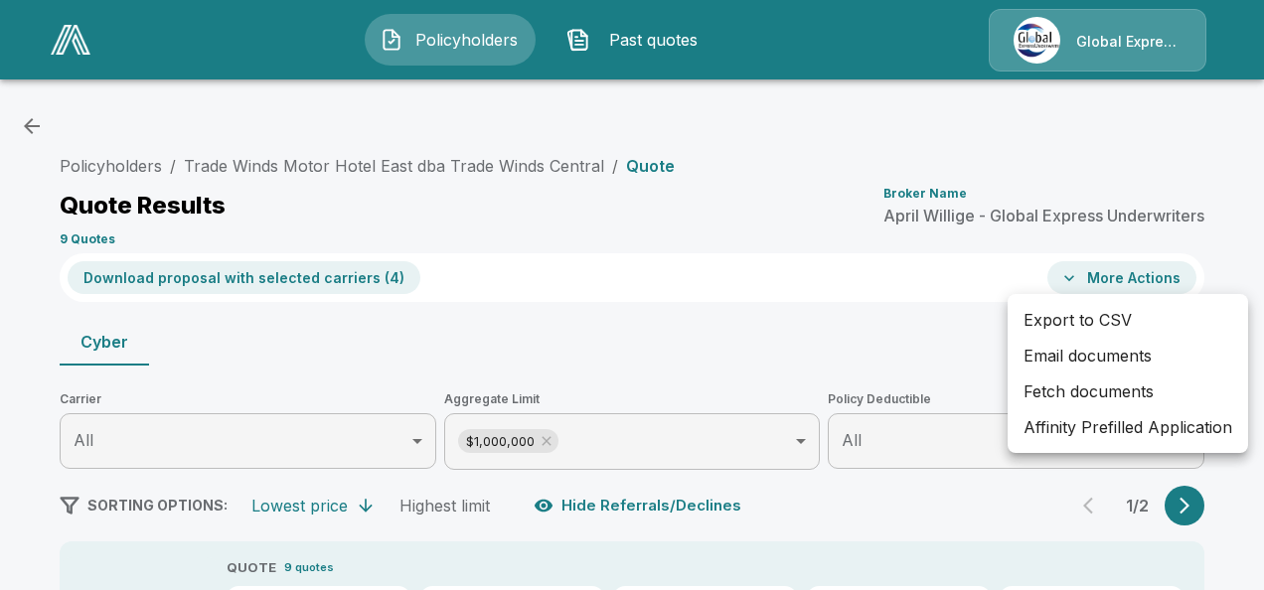
click at [1059, 353] on li "Email documents" at bounding box center [1127, 356] width 240 height 36
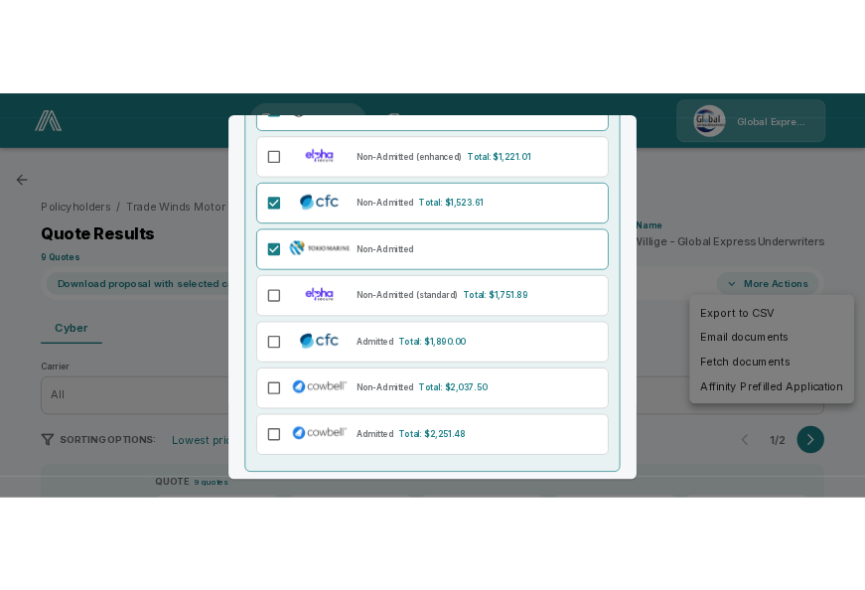
scroll to position [377, 0]
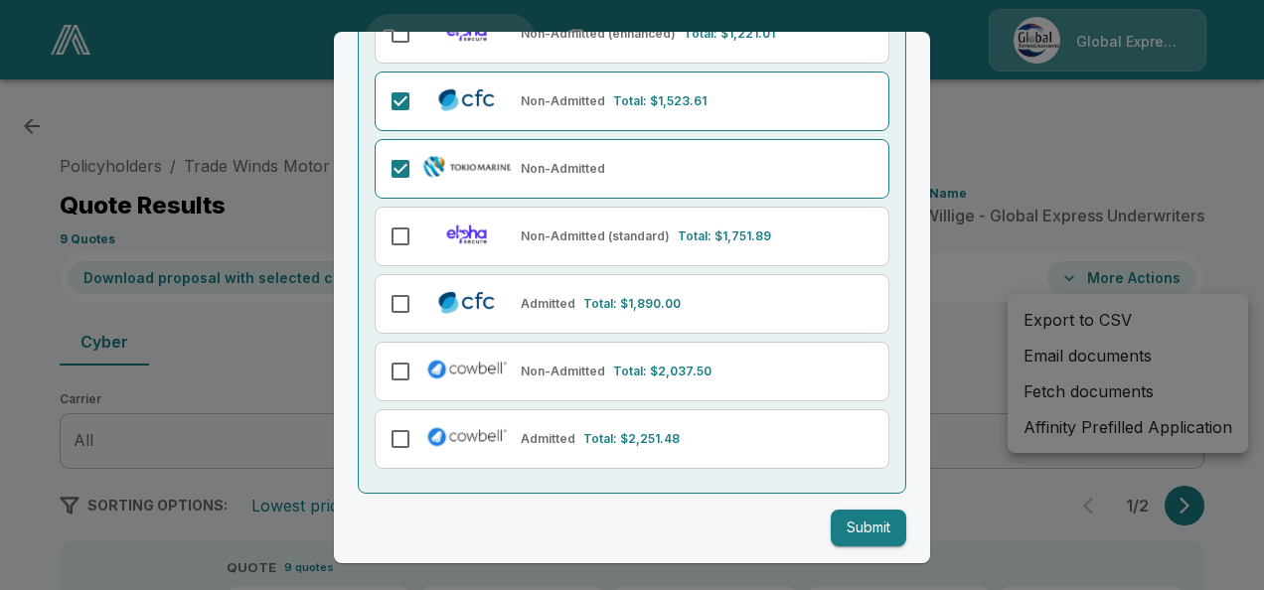
click at [856, 512] on button "Submit" at bounding box center [869, 528] width 76 height 37
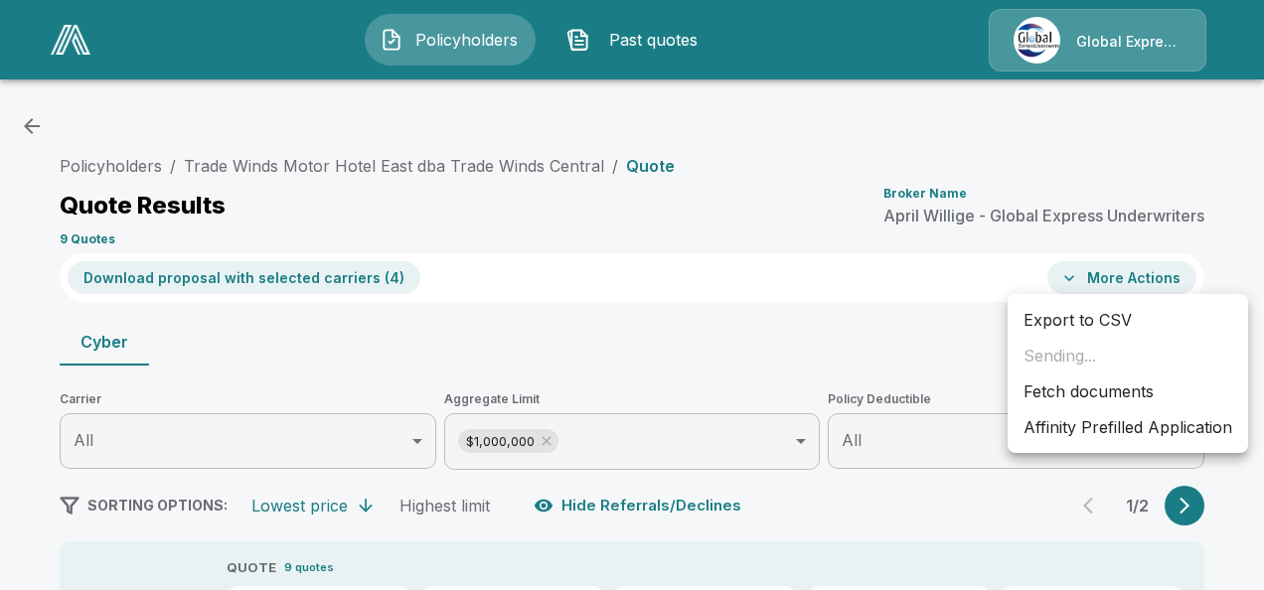
click at [856, 512] on div at bounding box center [632, 295] width 1264 height 590
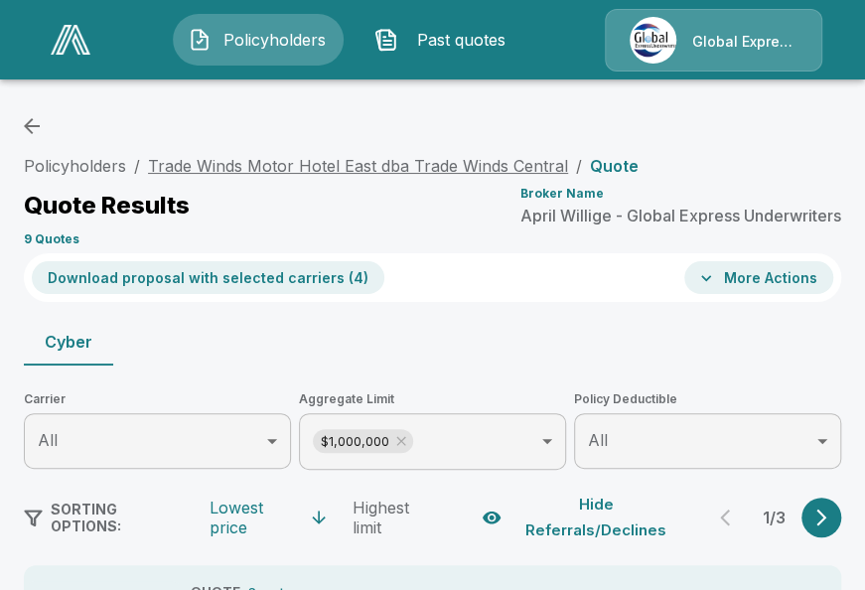
click at [400, 165] on link "Trade Winds Motor Hotel East dba Trade Winds Central" at bounding box center [358, 166] width 420 height 20
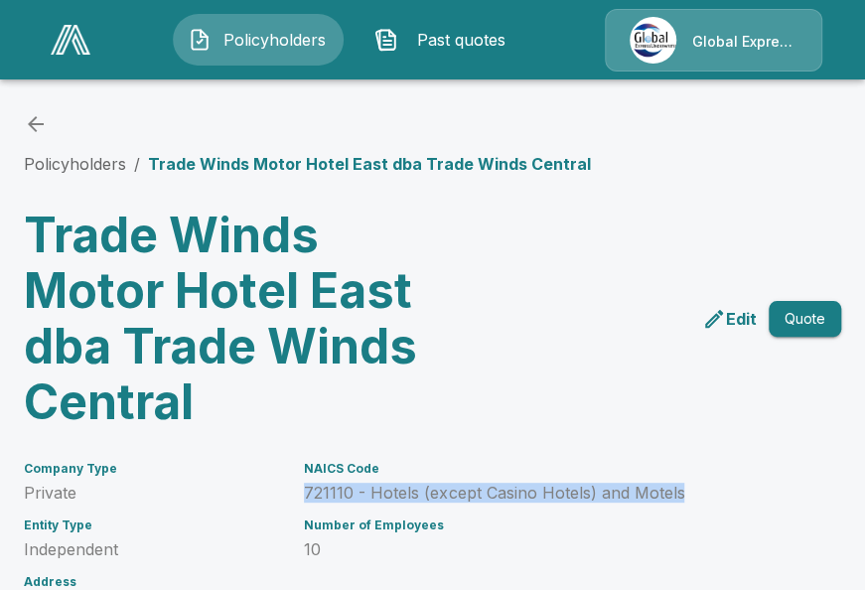
drag, startPoint x: 305, startPoint y: 491, endPoint x: 680, endPoint y: 495, distance: 374.6
click at [680, 495] on div "NAICS Code 721110 - Hotels (except Casino Hotels) and Motels Number of Employee…" at bounding box center [490, 546] width 421 height 216
copy p "721110 - Hotels (except Casino Hotels) and Motels"
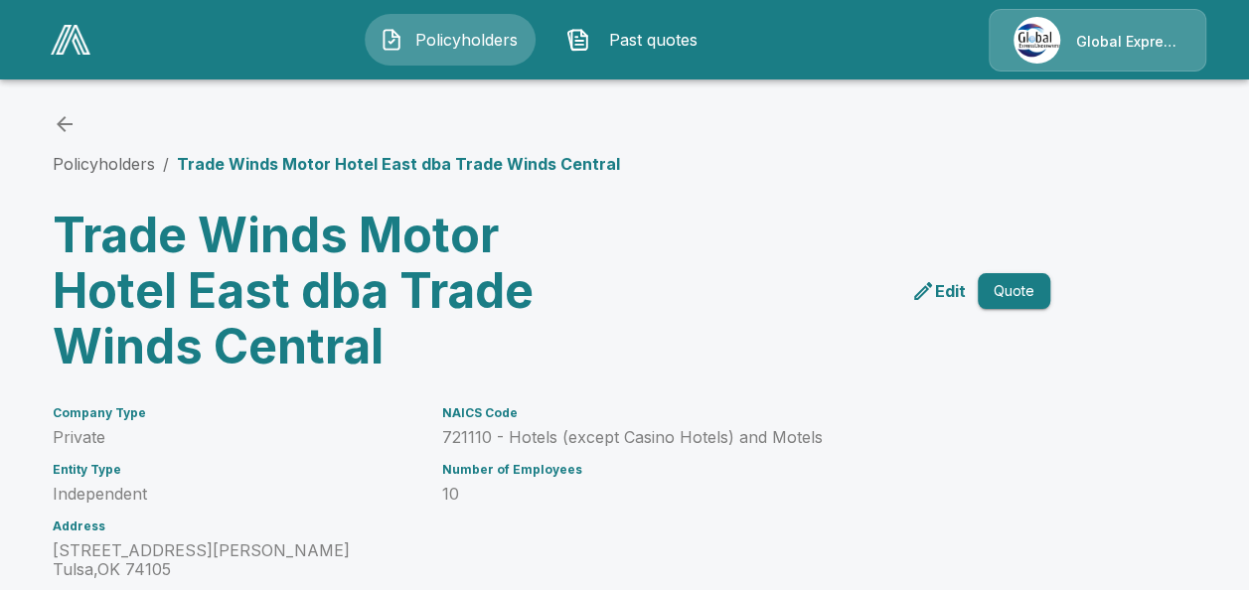
click at [54, 127] on div "Policyholders / Trade Winds Motor Hotel East dba Trade Winds Central Trade Wind…" at bounding box center [625, 519] width 1192 height 888
click at [68, 119] on icon "back" at bounding box center [65, 124] width 24 height 24
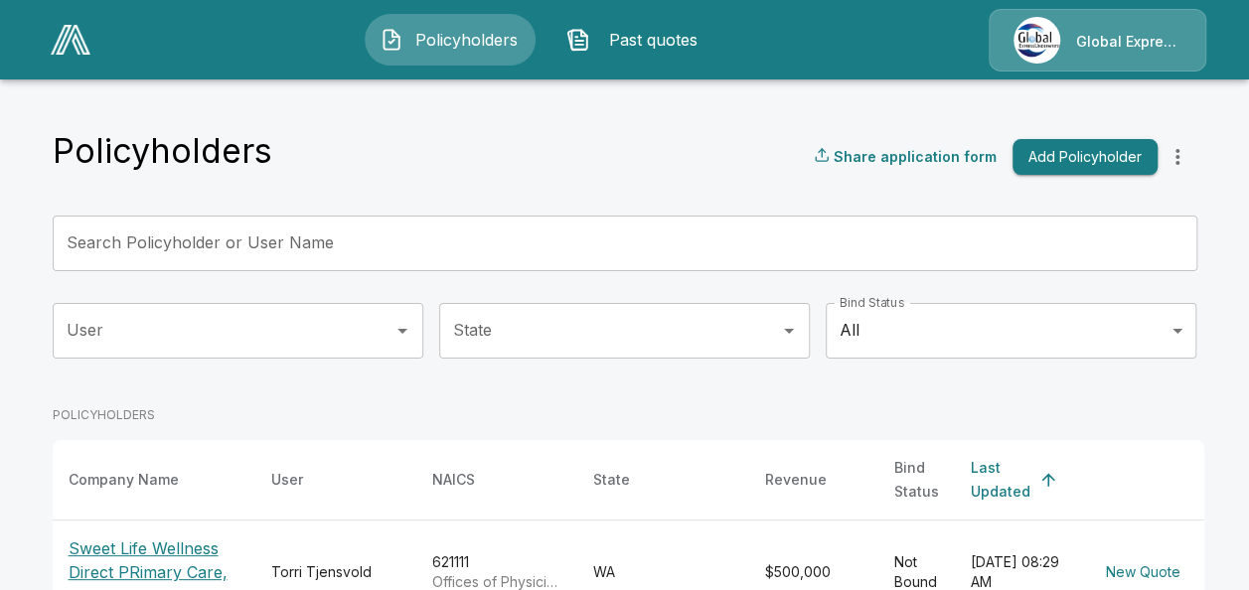
click at [326, 248] on input "Search Policyholder or User Name" at bounding box center [614, 244] width 1123 height 56
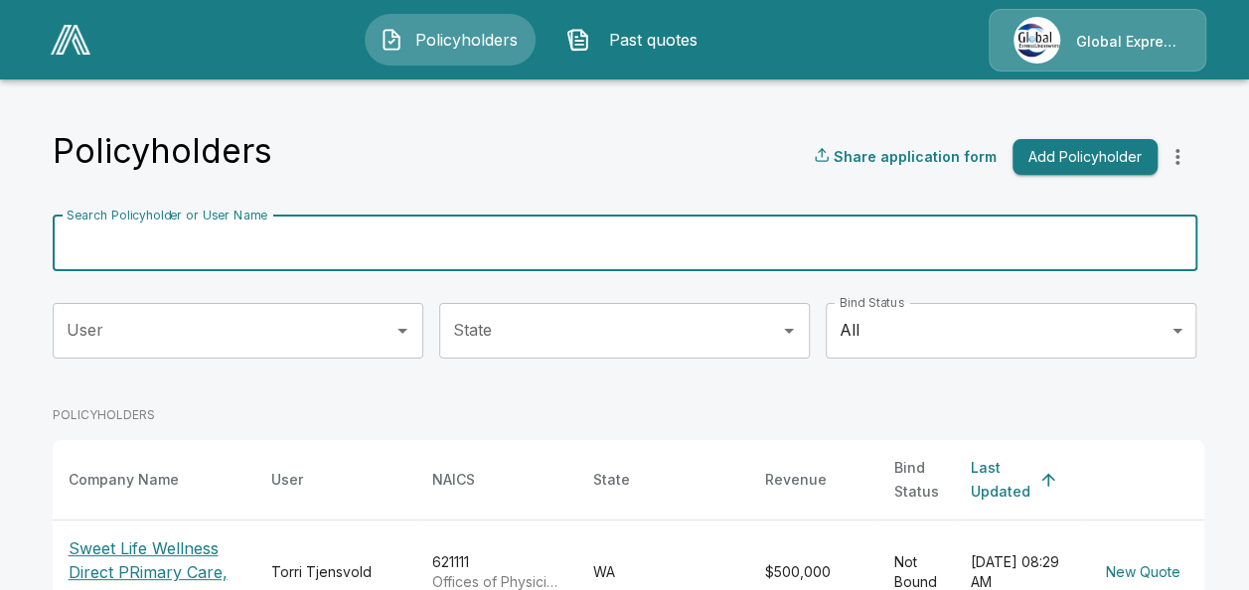
click at [326, 248] on input "Search Policyholder or User Name" at bounding box center [614, 244] width 1123 height 56
paste input "**********"
type input "**********"
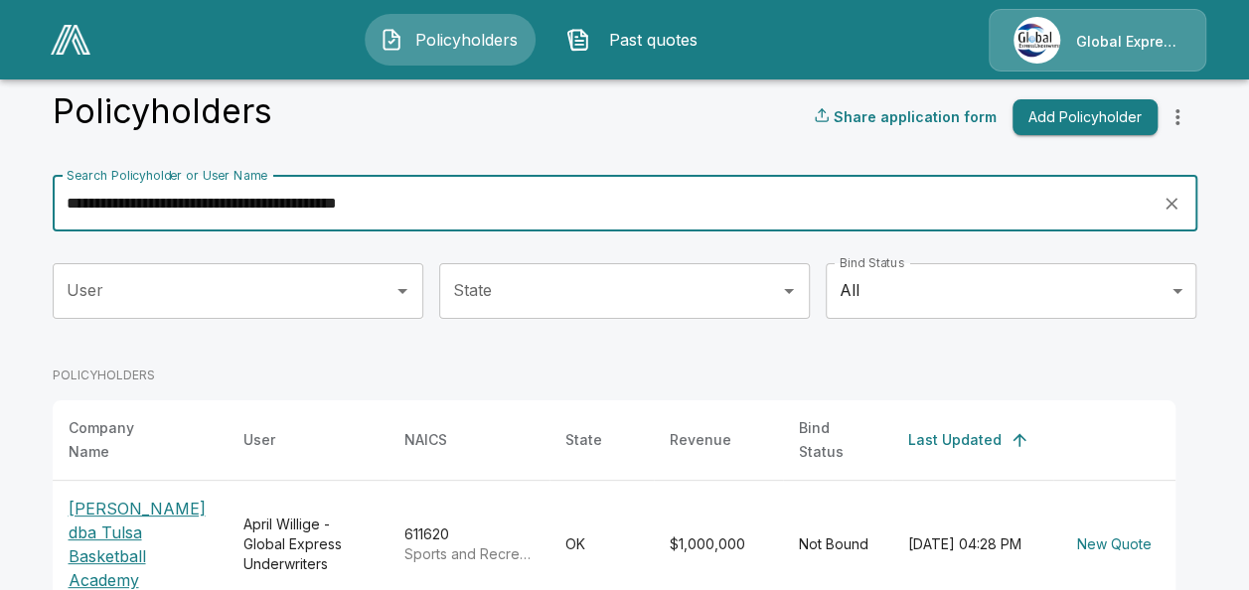
scroll to position [132, 0]
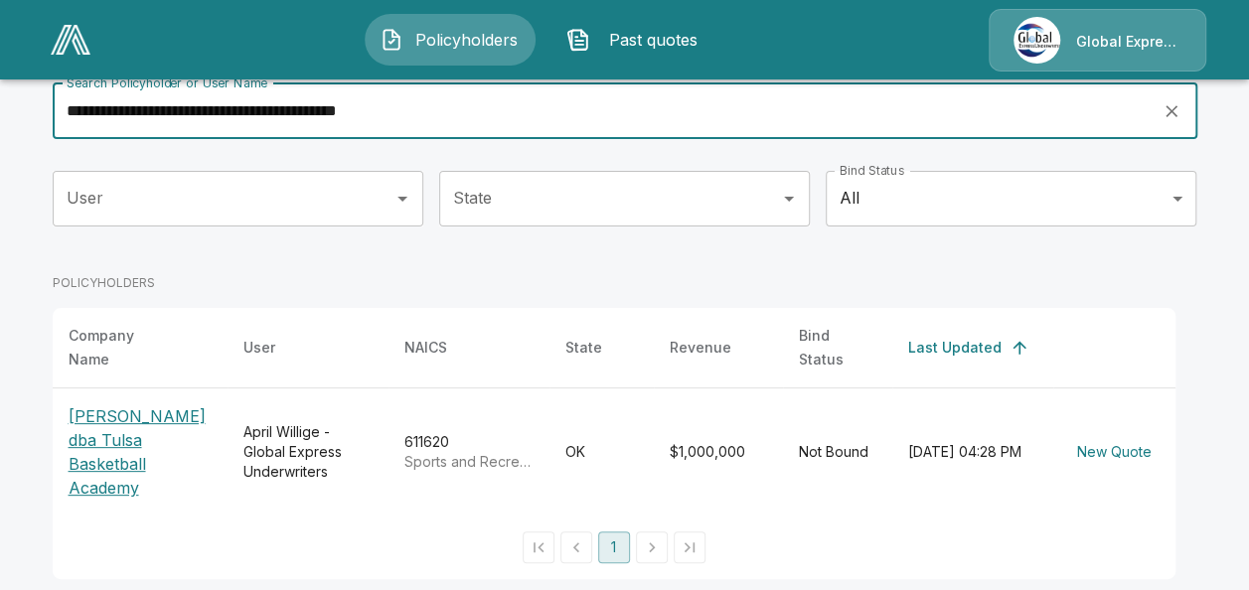
click at [77, 433] on p "[PERSON_NAME] dba Tulsa Basketball Academy" at bounding box center [140, 451] width 143 height 95
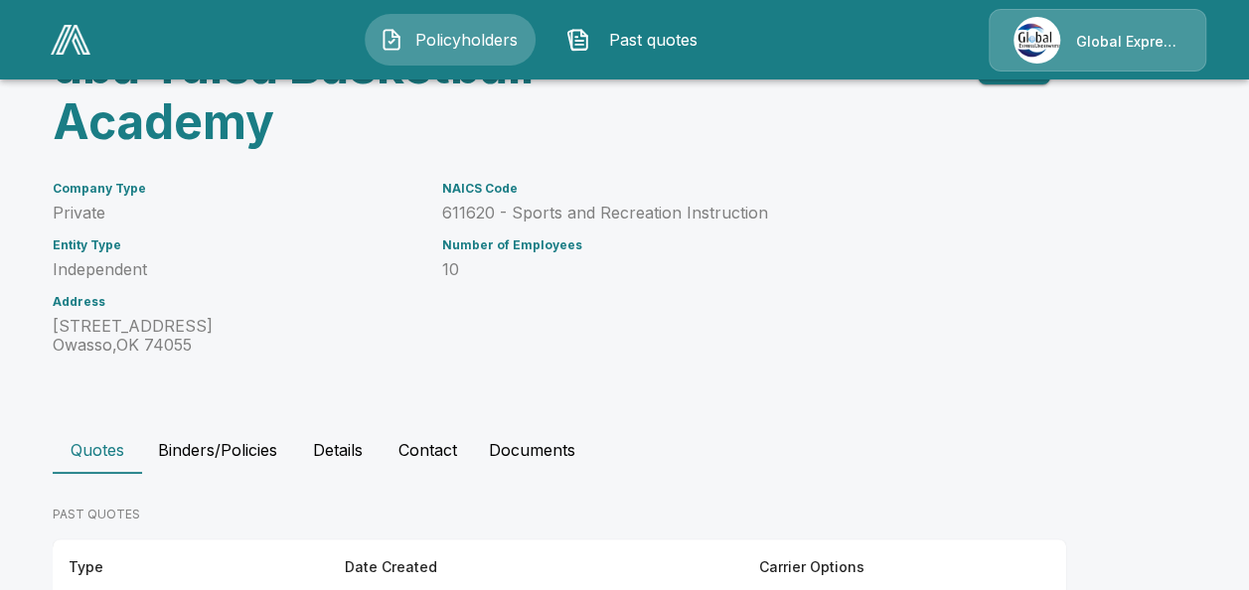
scroll to position [320, 0]
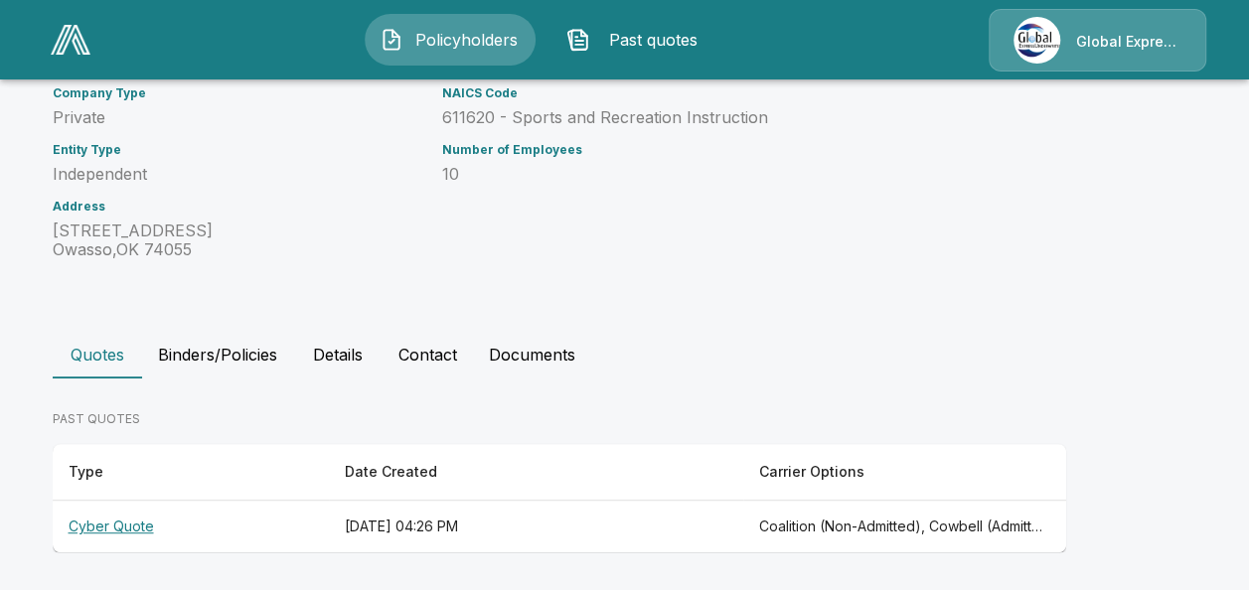
click at [116, 531] on th "Cyber Quote" at bounding box center [191, 527] width 276 height 53
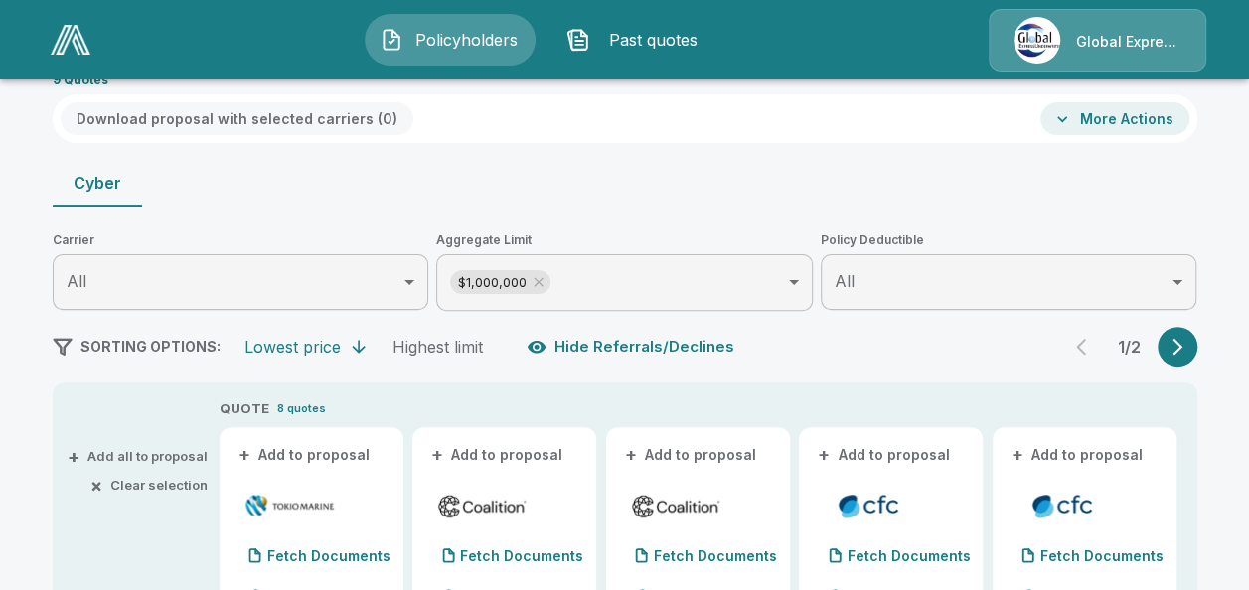
scroll to position [251, 0]
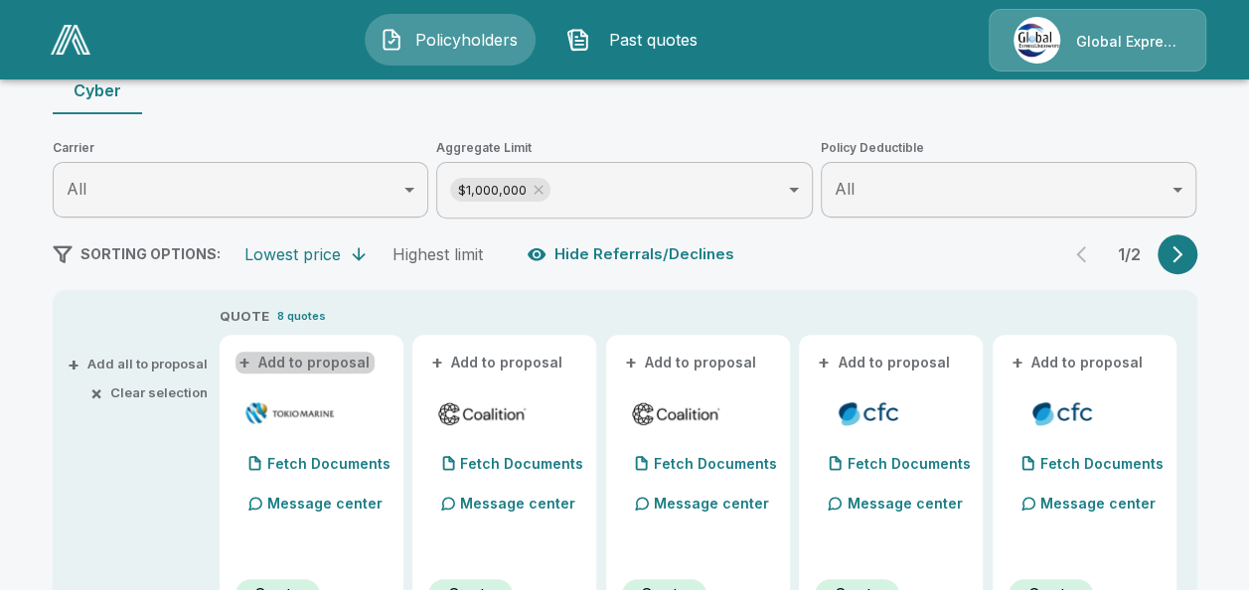
click at [332, 364] on button "+ Add to proposal" at bounding box center [304, 363] width 139 height 22
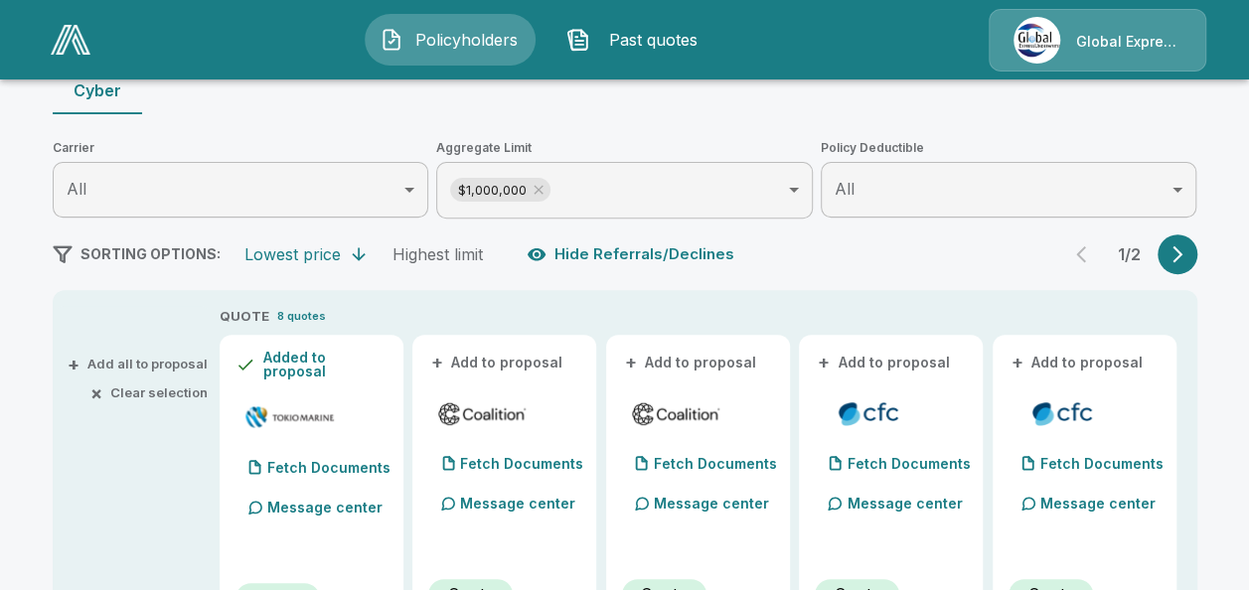
click at [471, 366] on button "+ Add to proposal" at bounding box center [497, 363] width 139 height 22
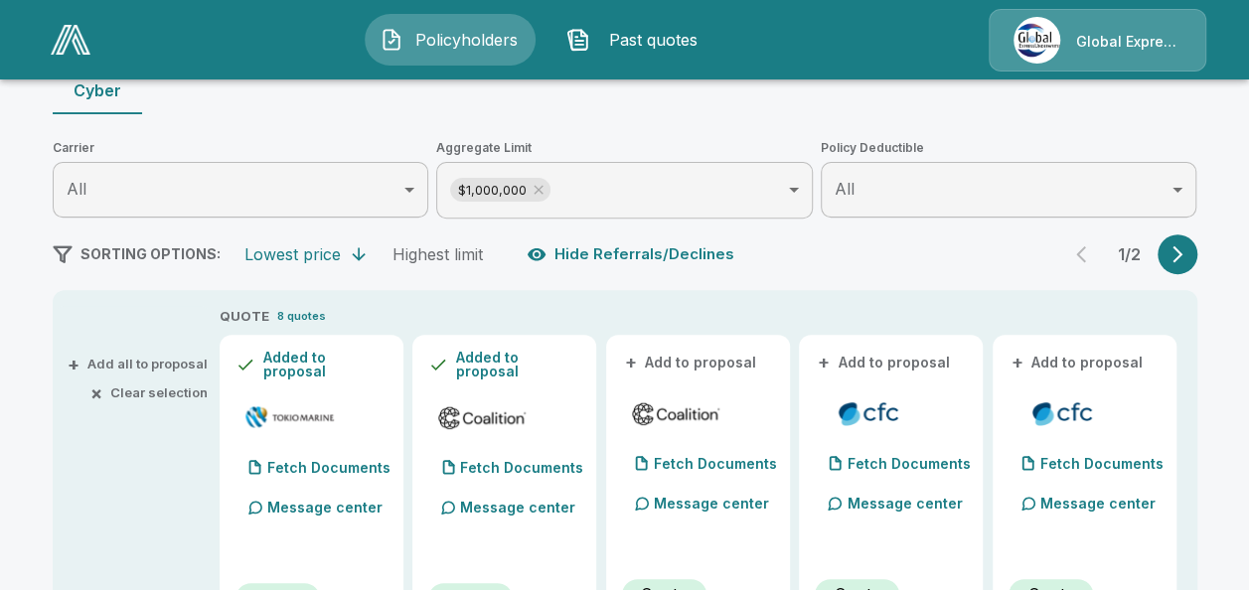
click at [744, 357] on button "+ Add to proposal" at bounding box center [691, 363] width 139 height 22
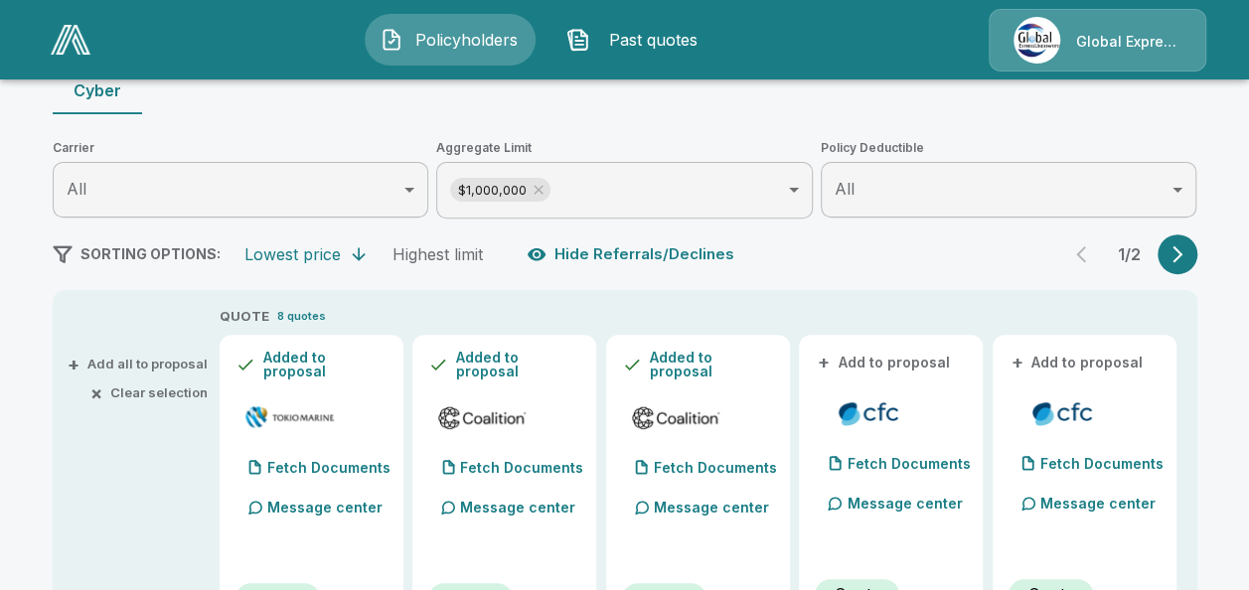
click at [884, 356] on button "+ Add to proposal" at bounding box center [884, 363] width 139 height 22
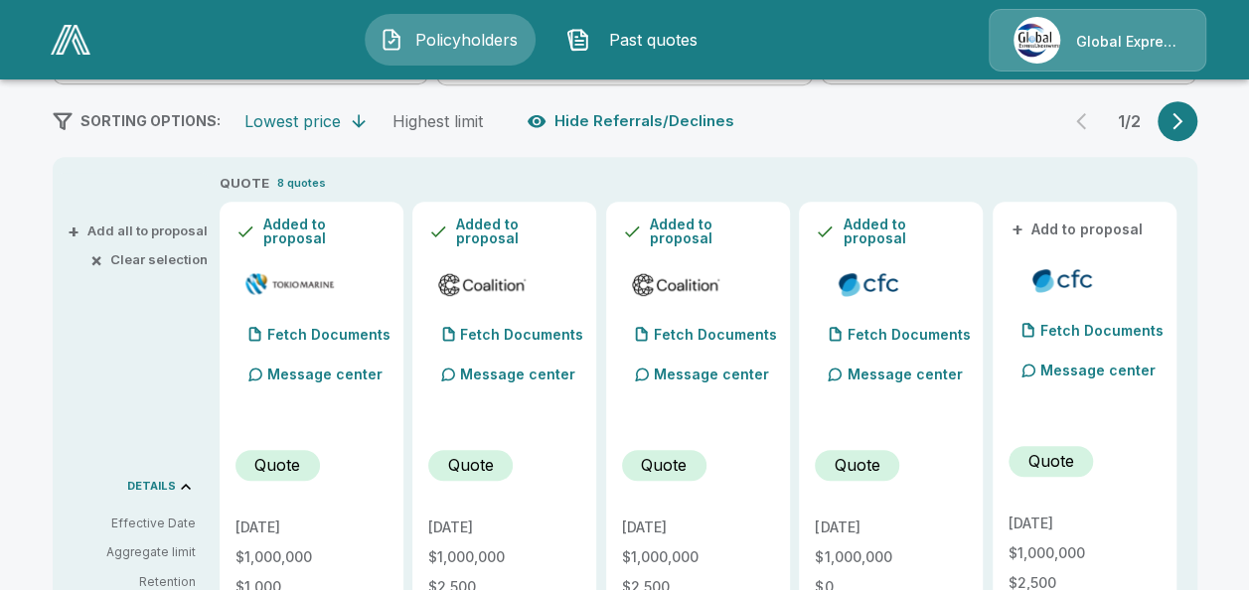
scroll to position [0, 0]
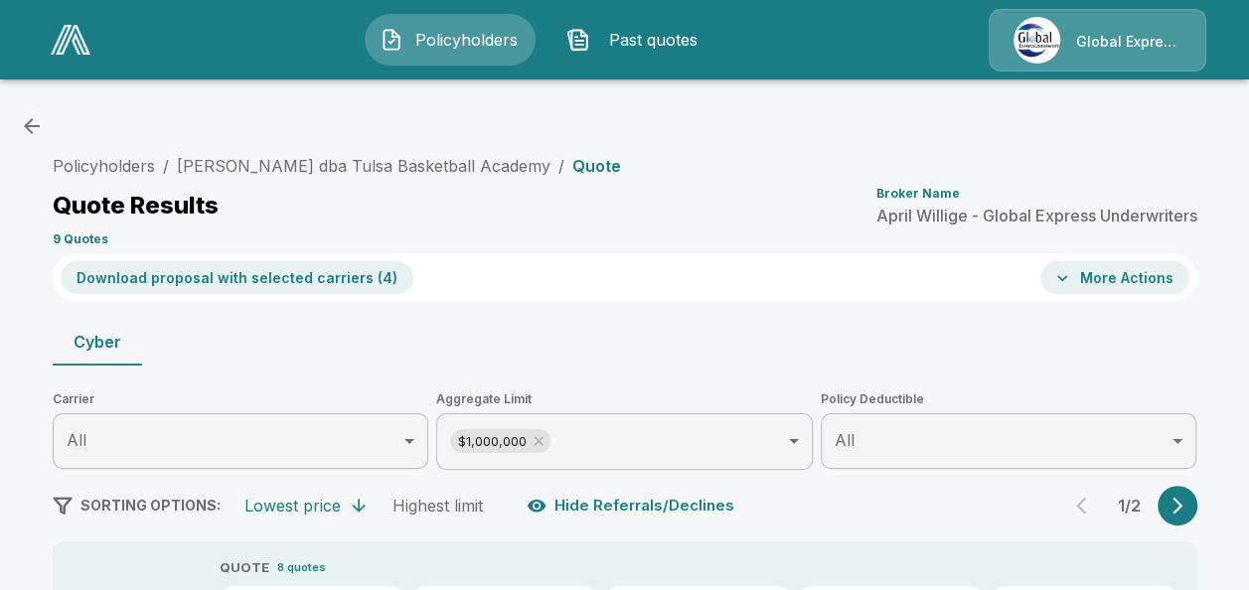
click at [316, 280] on button "Download proposal with selected carriers ( 4 )" at bounding box center [237, 277] width 353 height 33
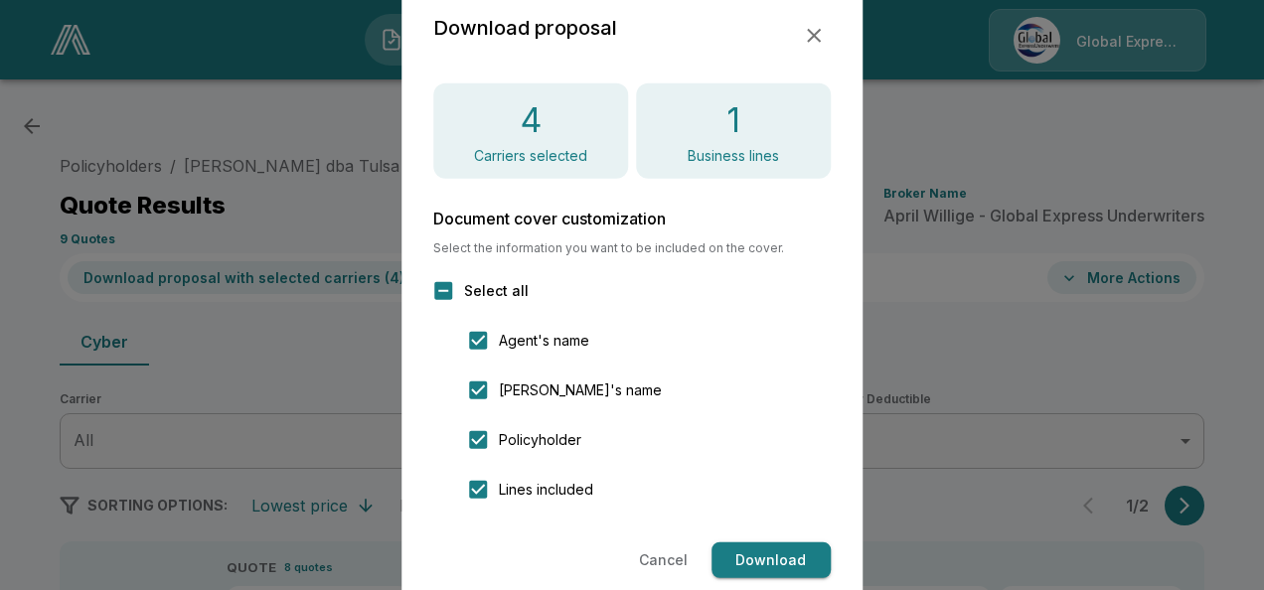
click at [779, 546] on button "Download" at bounding box center [770, 560] width 119 height 37
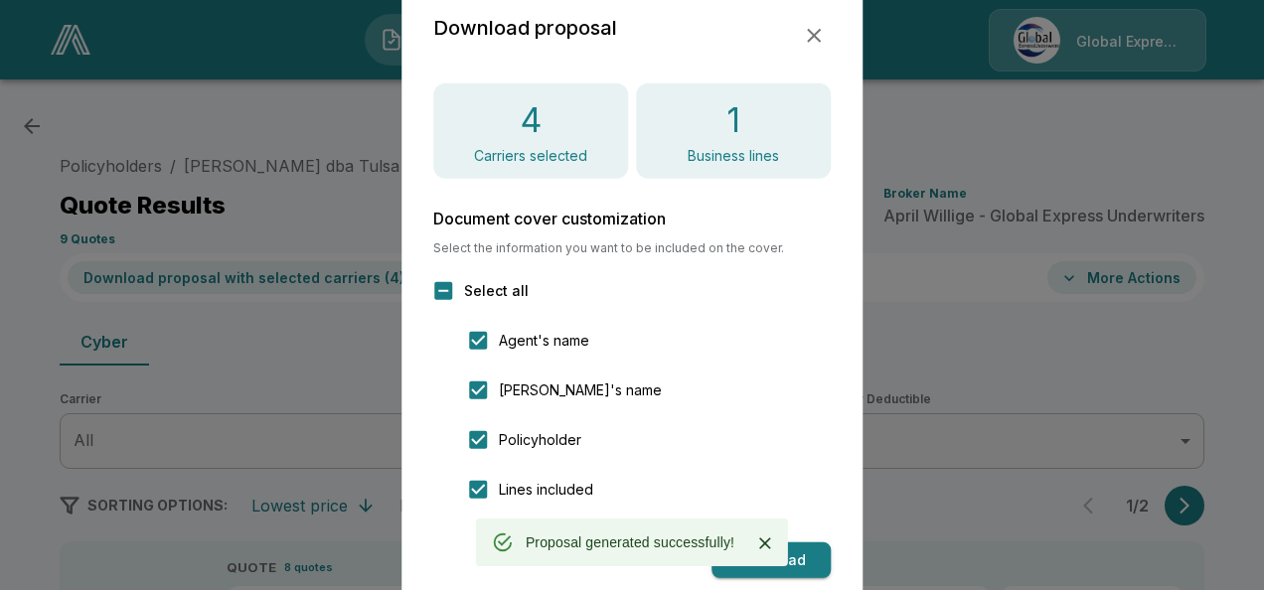
click at [858, 163] on div "Download proposal 4 Carriers selected 1 Business lines Document cover customiza…" at bounding box center [631, 295] width 461 height 630
click at [806, 36] on icon "button" at bounding box center [814, 36] width 24 height 24
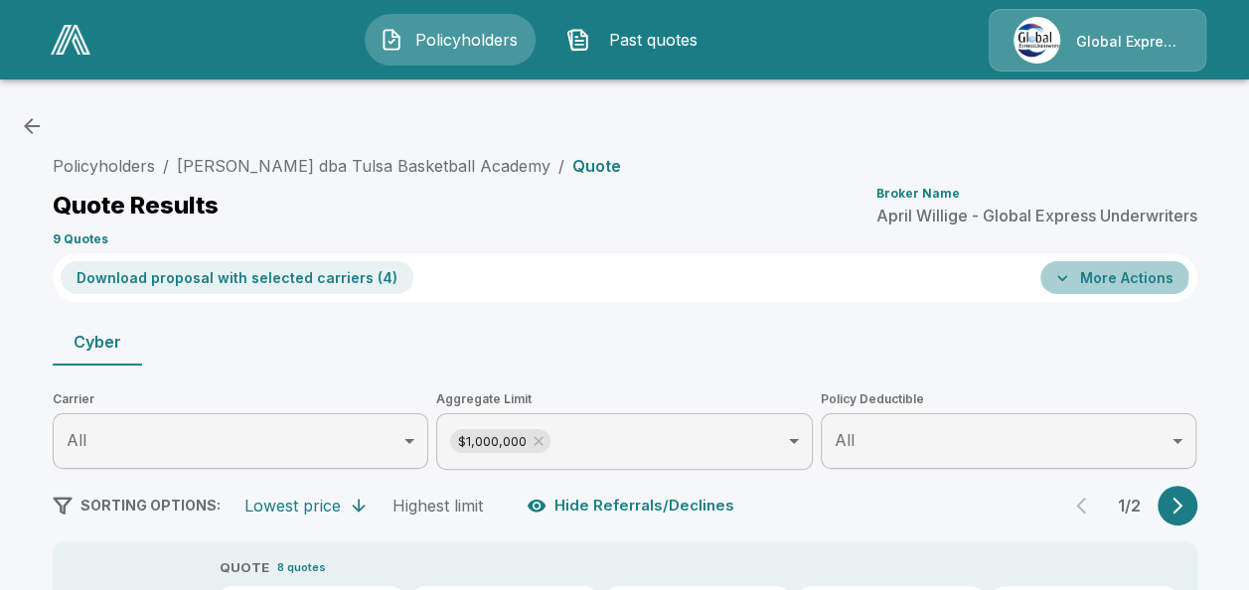
click at [1083, 270] on button "More Actions" at bounding box center [1114, 277] width 149 height 33
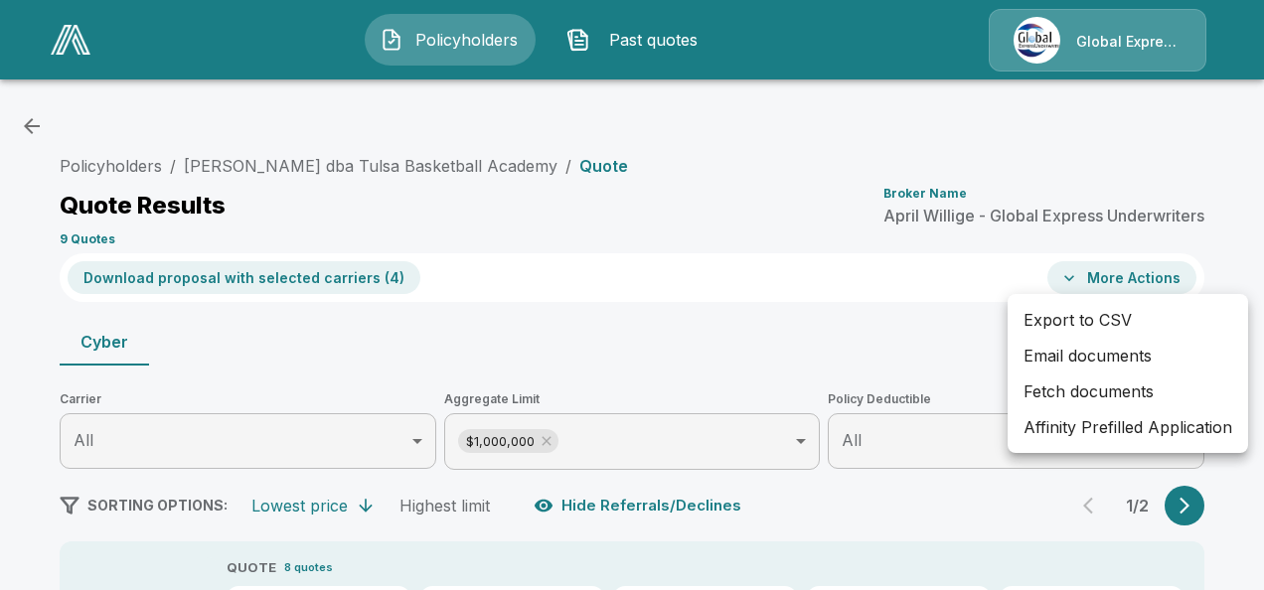
click at [1059, 427] on li "Affinity Prefilled Application" at bounding box center [1127, 427] width 240 height 36
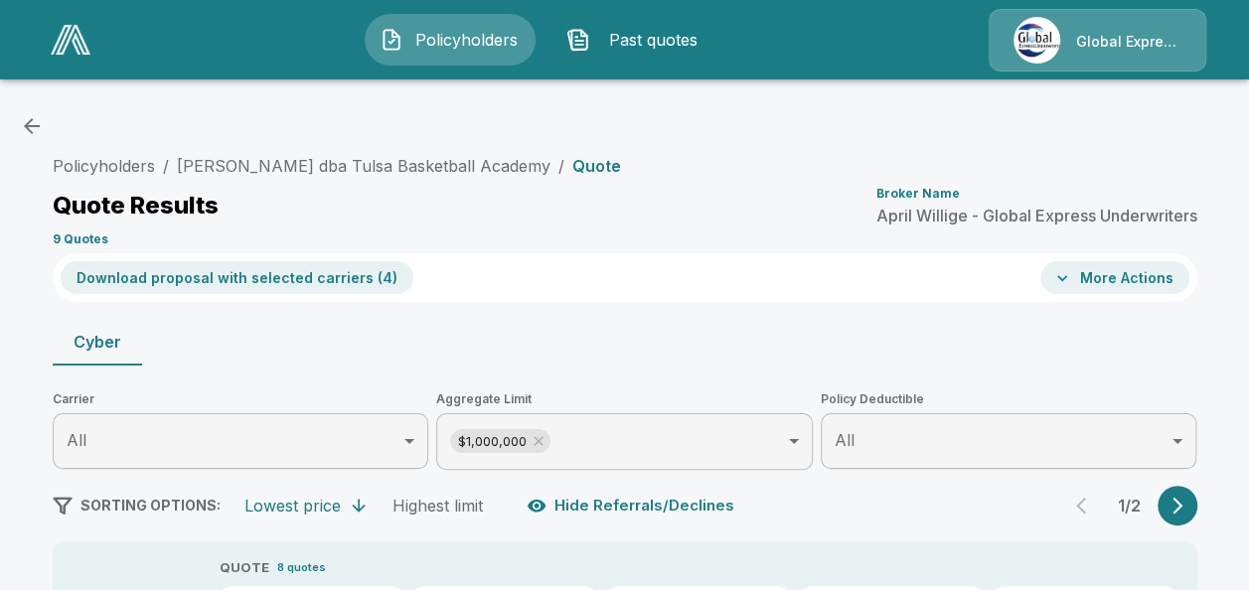
click at [458, 151] on div "Policyholders / Travis Hunnicutt dba Tulsa Basketball Academy / Quote Quote Res…" at bounding box center [625, 199] width 1144 height 107
click at [475, 167] on link "[PERSON_NAME] dba Tulsa Basketball Academy" at bounding box center [364, 166] width 374 height 20
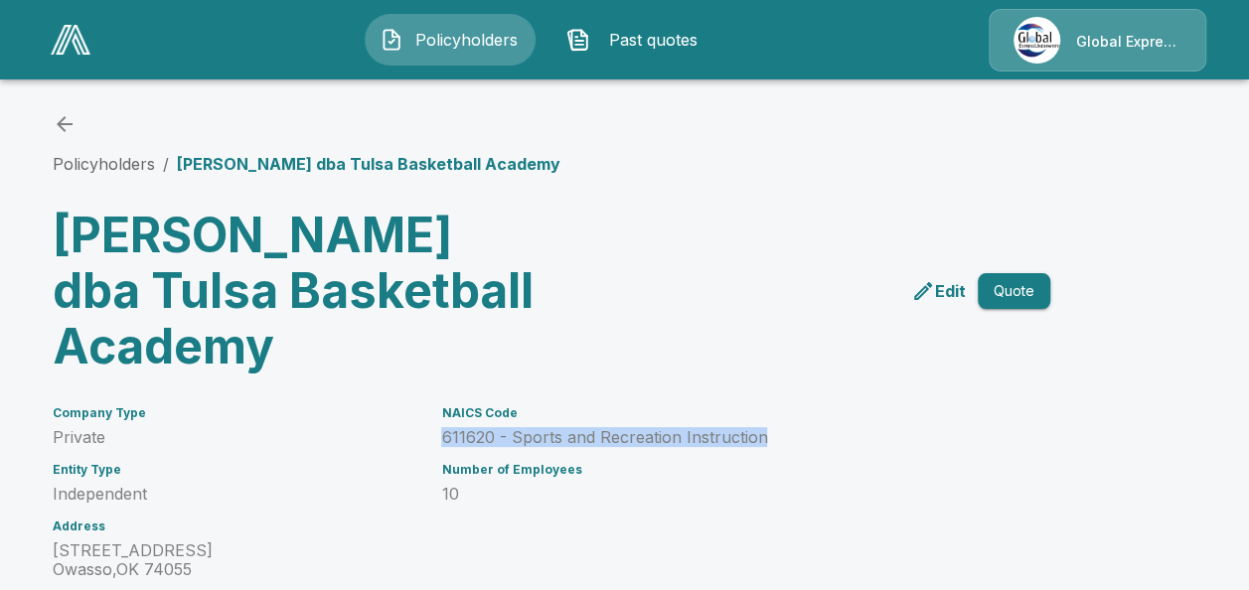
drag, startPoint x: 451, startPoint y: 435, endPoint x: 787, endPoint y: 439, distance: 335.8
click at [787, 439] on p "611620 - Sports and Recreation Instruction" at bounding box center [721, 437] width 560 height 19
copy p "611620 - Sports and Recreation Instruction"
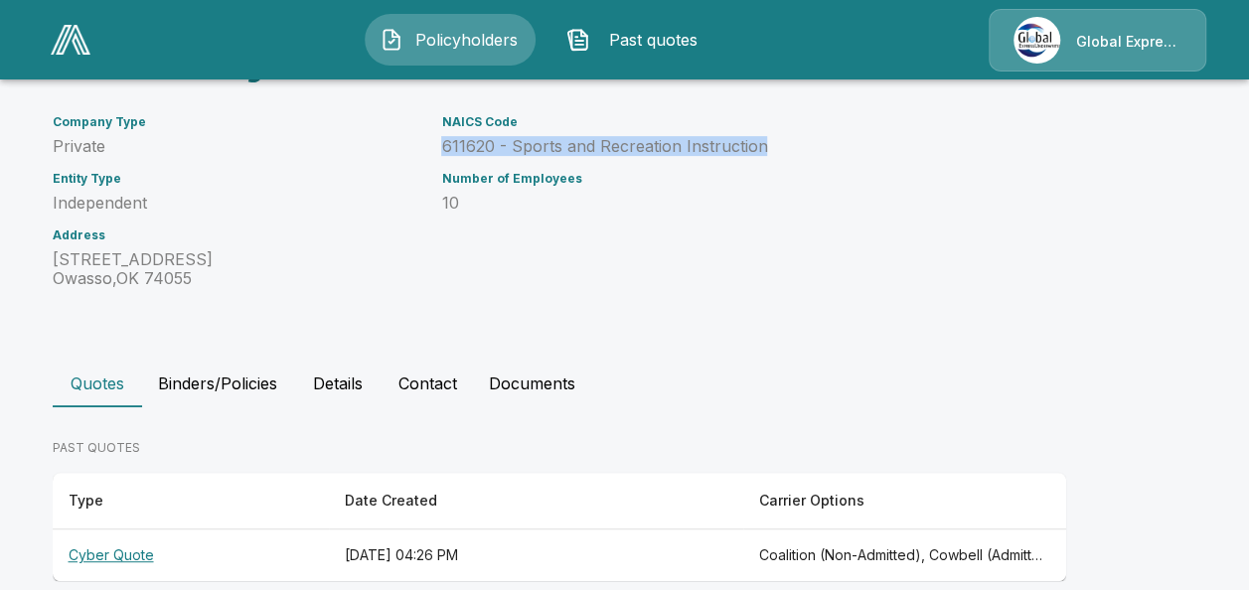
scroll to position [320, 0]
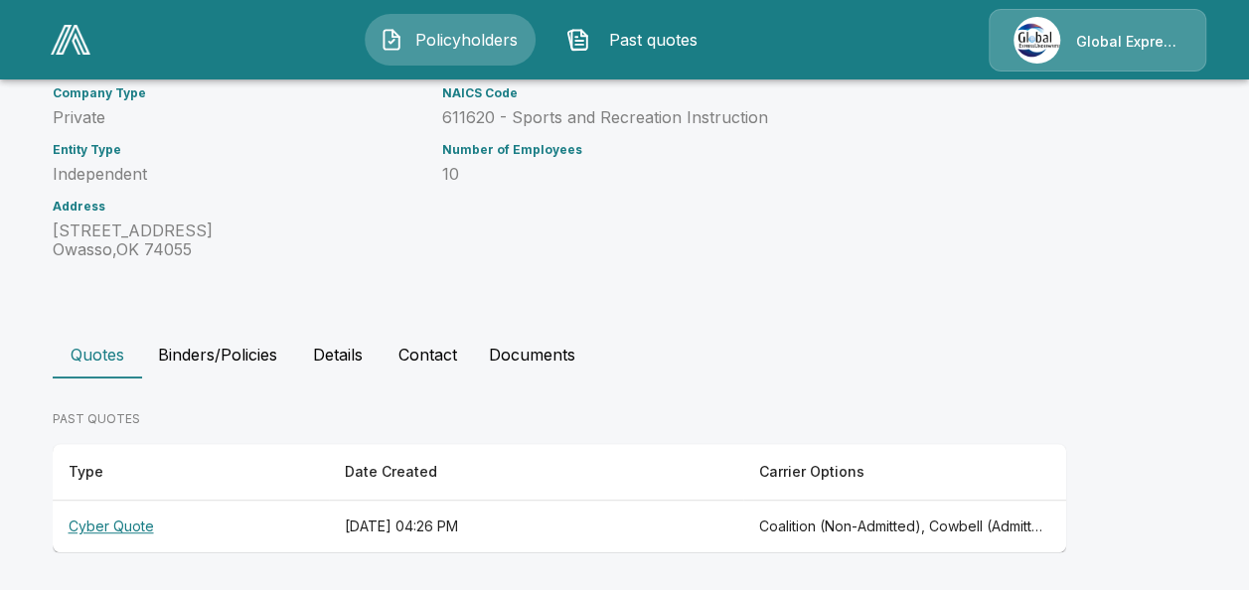
click at [117, 523] on th "Cyber Quote" at bounding box center [191, 527] width 276 height 53
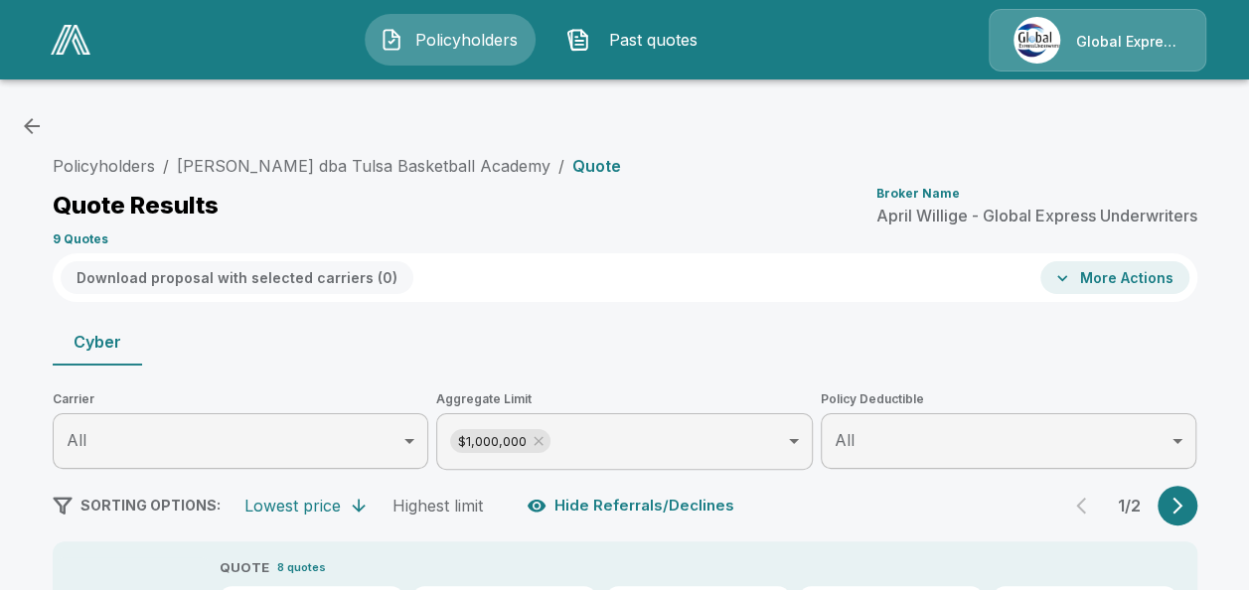
click at [1147, 274] on button "More Actions" at bounding box center [1114, 277] width 149 height 33
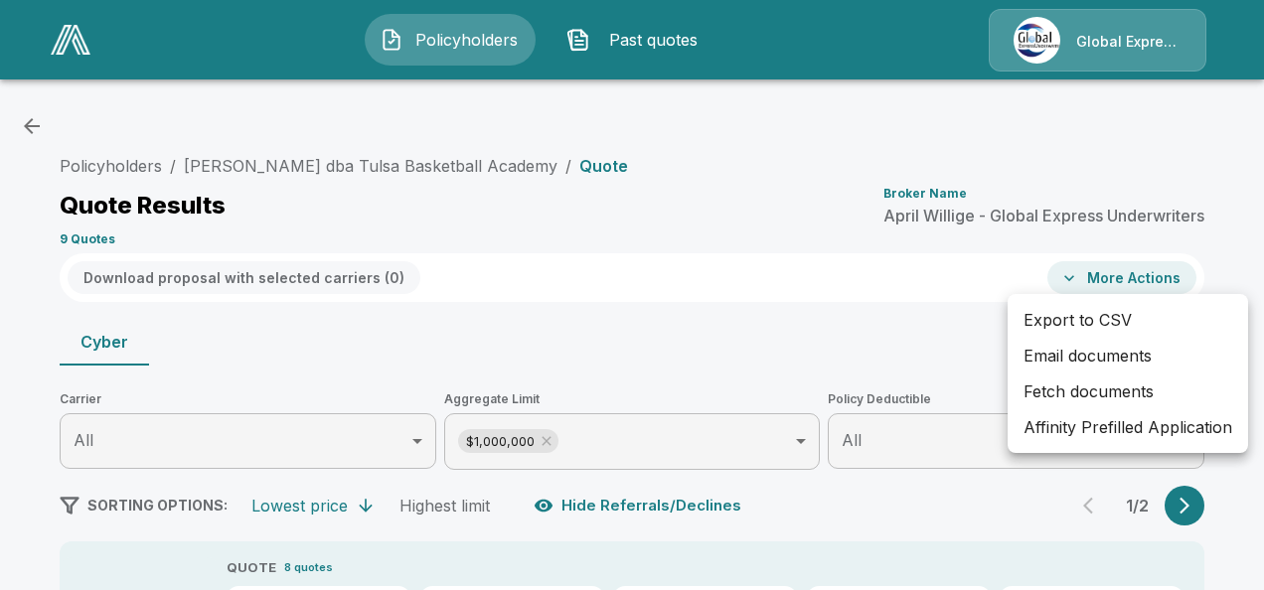
click at [1098, 352] on li "Email documents" at bounding box center [1127, 356] width 240 height 36
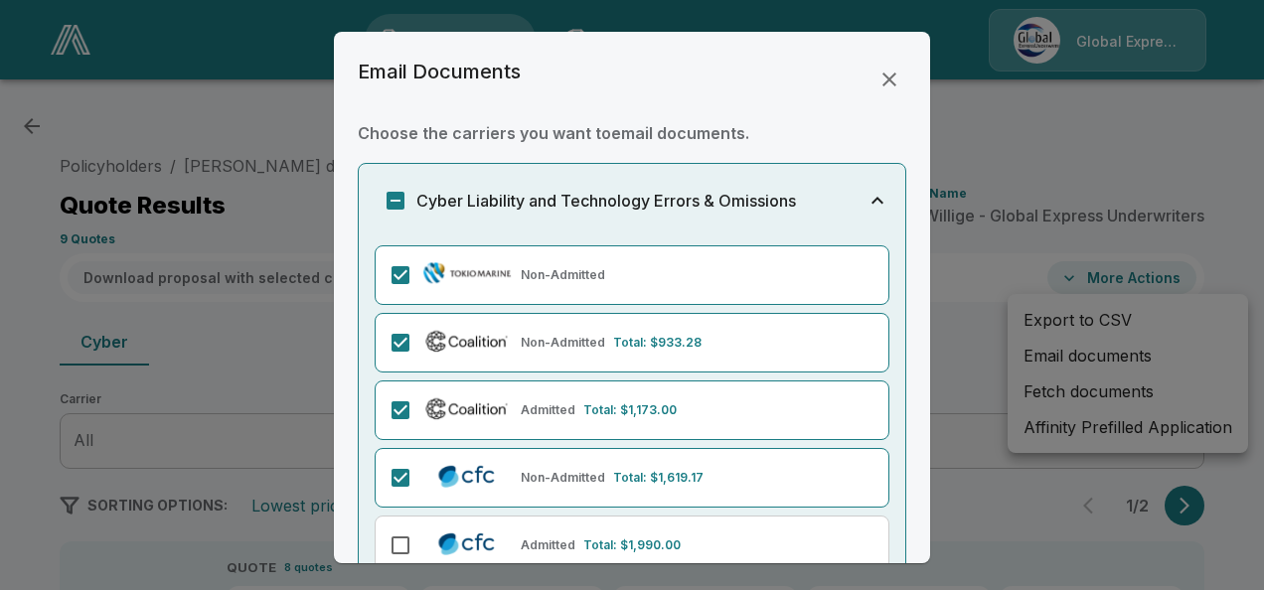
click at [912, 546] on div "Email Documents Choose the carriers you want to email documents . Cyber Liabili…" at bounding box center [632, 298] width 596 height 532
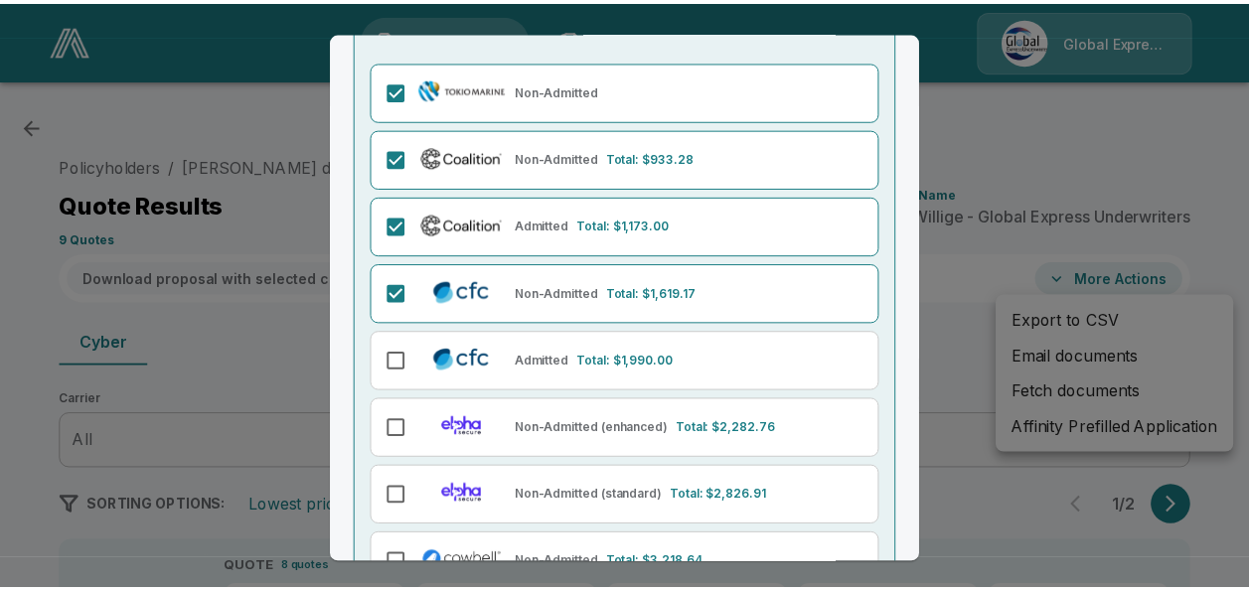
scroll to position [310, 0]
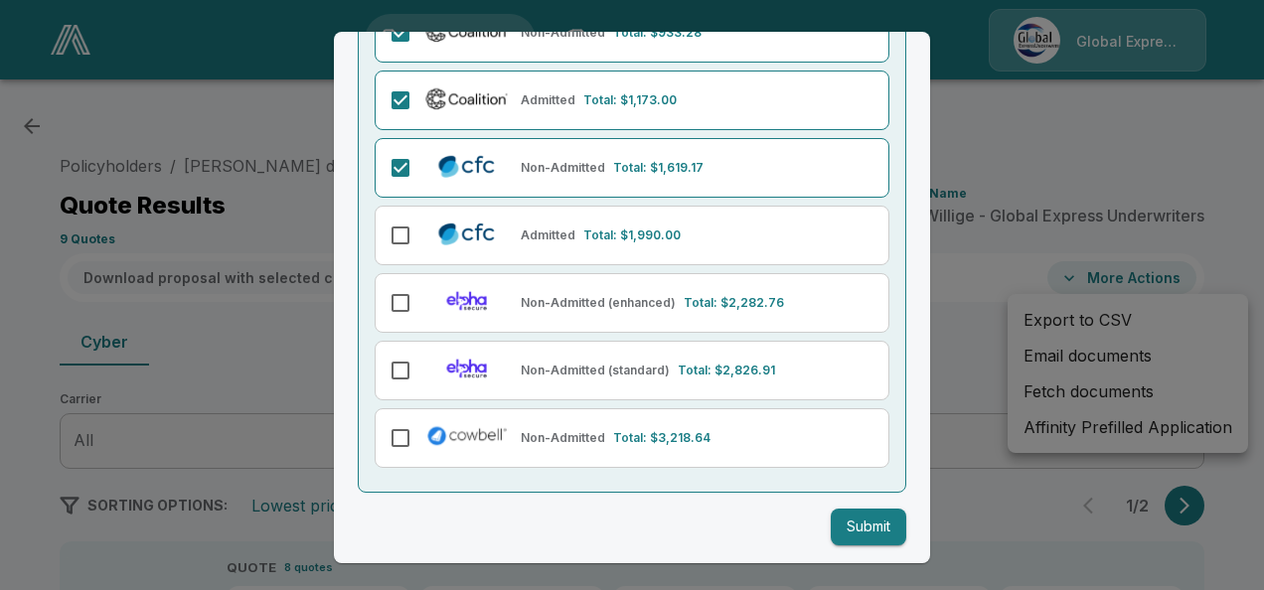
click at [863, 509] on button "Submit" at bounding box center [869, 527] width 76 height 37
